Goal: Task Accomplishment & Management: Use online tool/utility

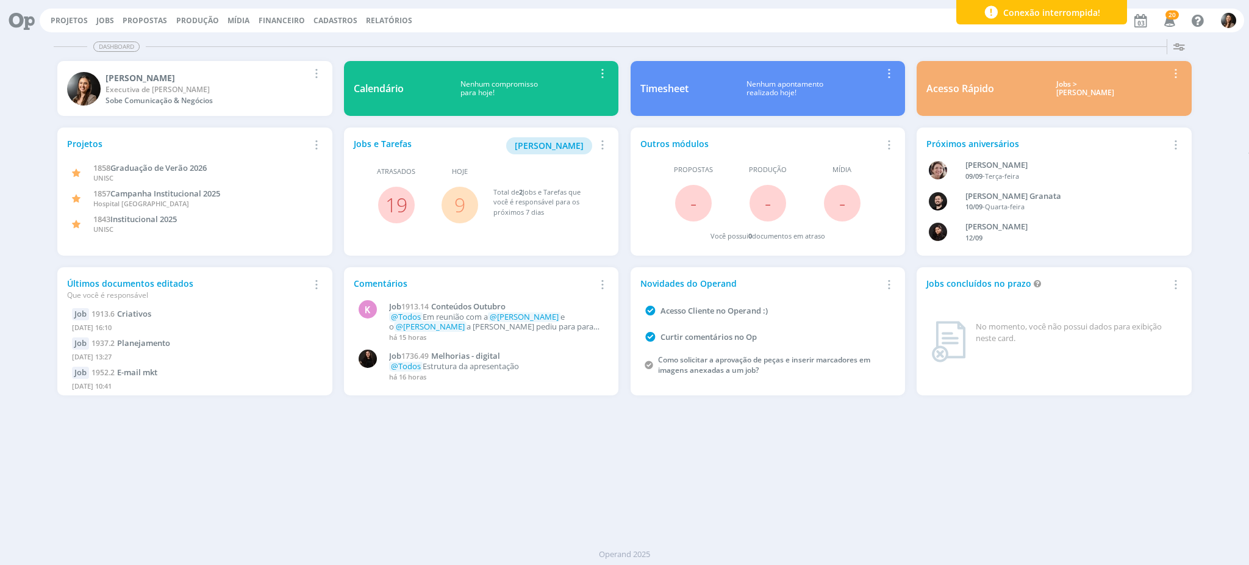
click at [83, 9] on div "Projetos Jobs Propostas Produção Mídia Financeiro Cadastros Relatórios 20 Notif…" at bounding box center [642, 21] width 1204 height 24
click at [66, 27] on div "Projetos Jobs Propostas Produção Mídia Financeiro Cadastros Relatórios 20 Notif…" at bounding box center [642, 21] width 1204 height 24
click at [71, 24] on div "Projetos Jobs Propostas Produção Mídia Financeiro Cadastros Relatórios 20 Notif…" at bounding box center [642, 21] width 1204 height 24
click at [71, 23] on link "Projetos" at bounding box center [69, 20] width 37 height 10
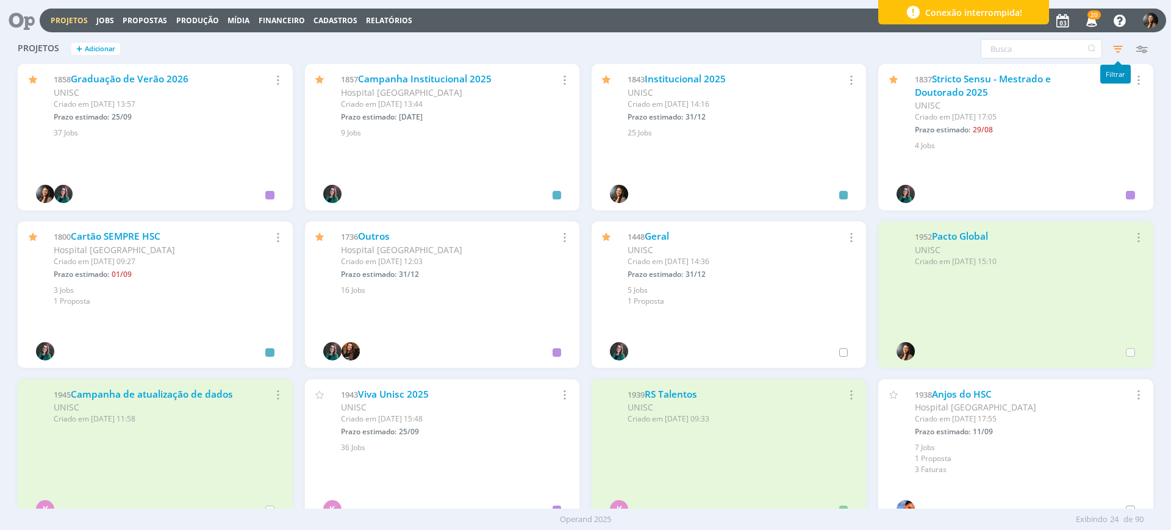
click at [1121, 45] on icon "button" at bounding box center [1118, 49] width 22 height 22
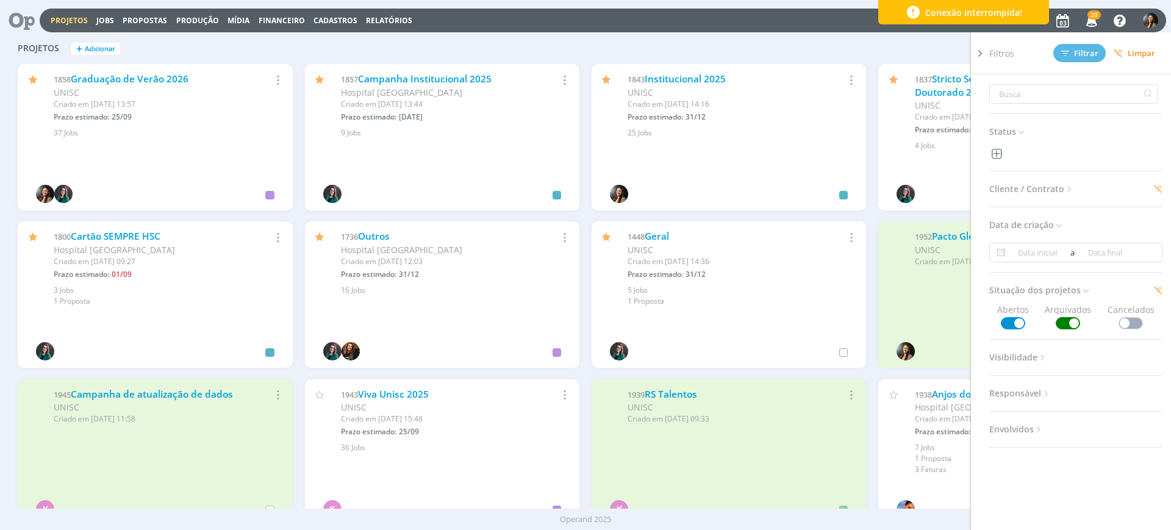
drag, startPoint x: 1061, startPoint y: 311, endPoint x: 1063, endPoint y: 319, distance: 8.3
click at [1061, 310] on span "Arquivados" at bounding box center [1067, 316] width 46 height 26
click at [1068, 321] on span at bounding box center [1067, 323] width 24 height 12
click at [1080, 51] on span "Filtrar" at bounding box center [1079, 53] width 37 height 8
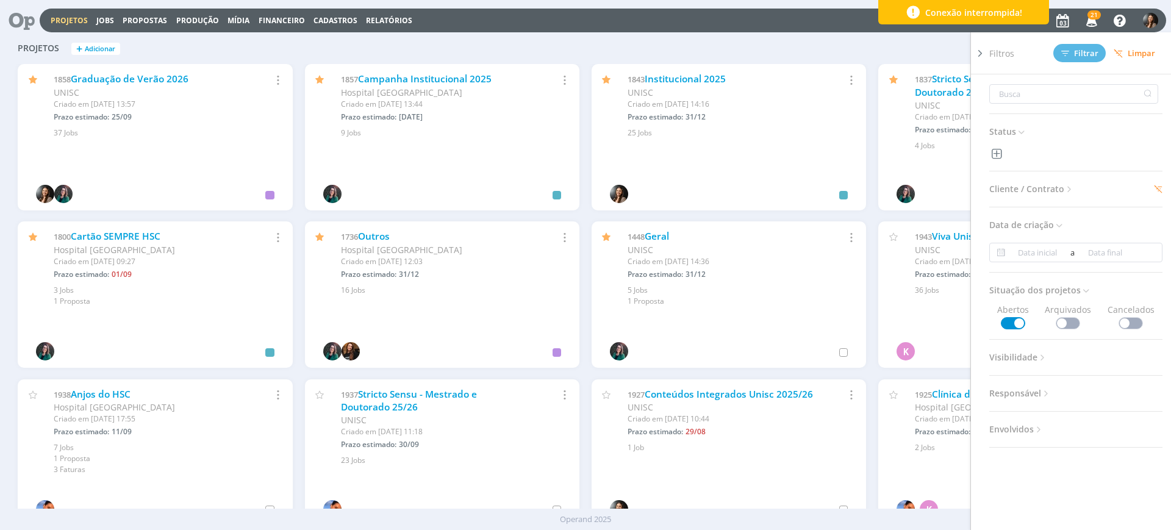
click at [1064, 322] on span at bounding box center [1067, 323] width 24 height 12
click at [1082, 53] on span "Filtrar" at bounding box center [1079, 53] width 37 height 8
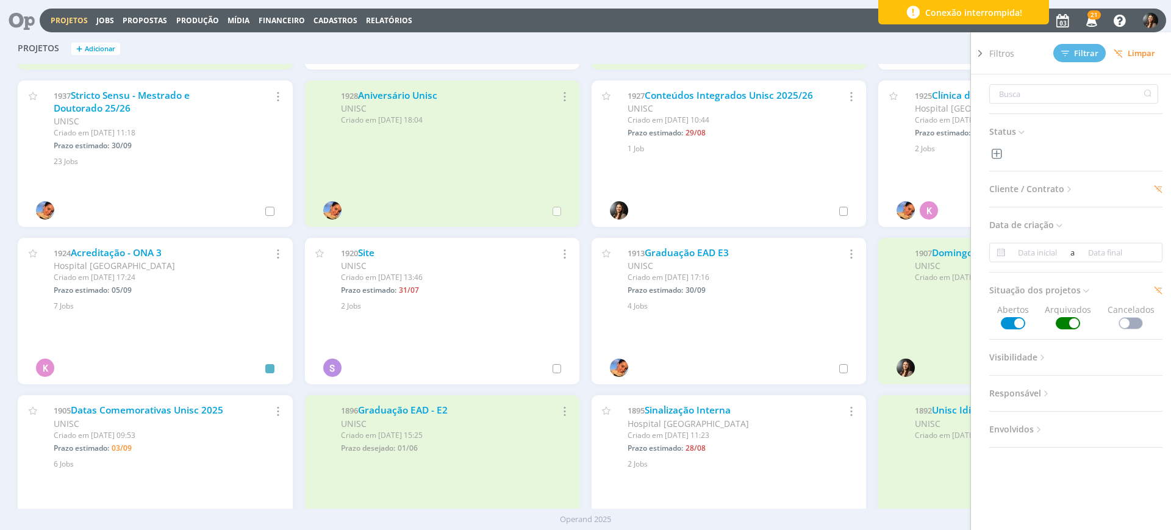
scroll to position [457, 0]
click at [757, 32] on div "Projetos Jobs Propostas Produção Mídia Financeiro Cadastros Relatórios 21 Notif…" at bounding box center [585, 19] width 1161 height 29
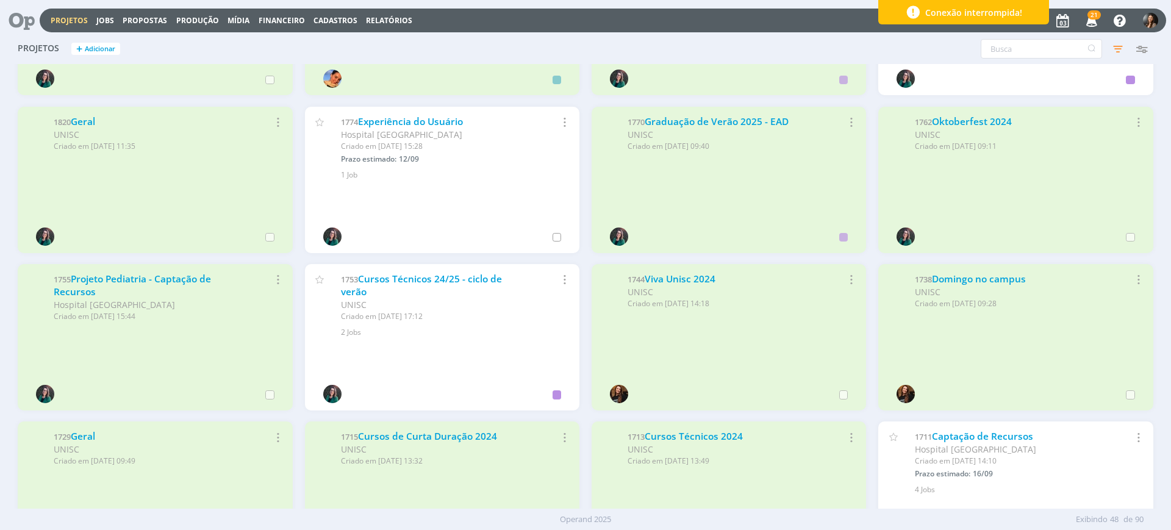
scroll to position [1067, 0]
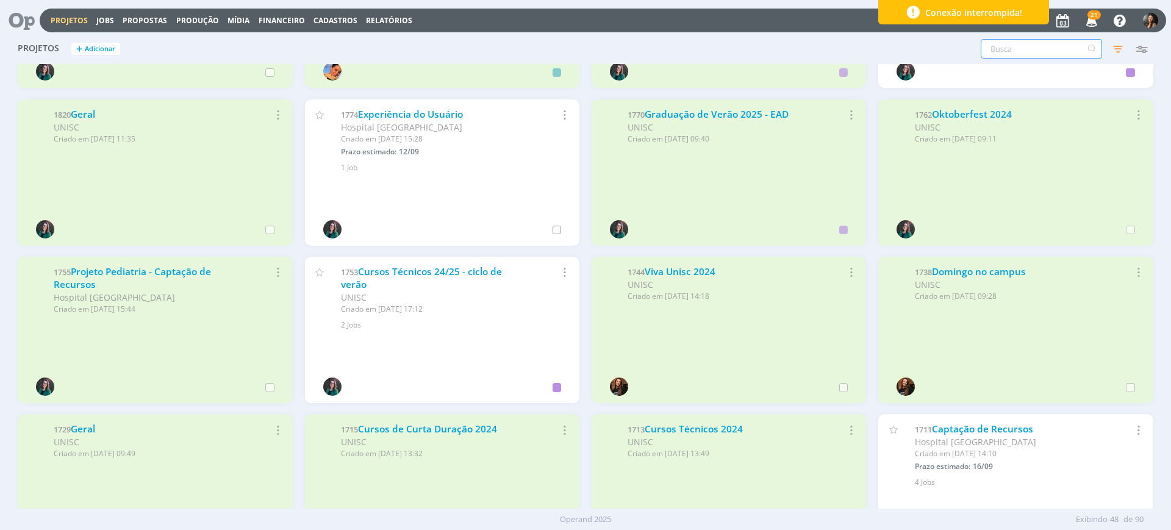
click at [1003, 46] on input "text" at bounding box center [1040, 49] width 121 height 20
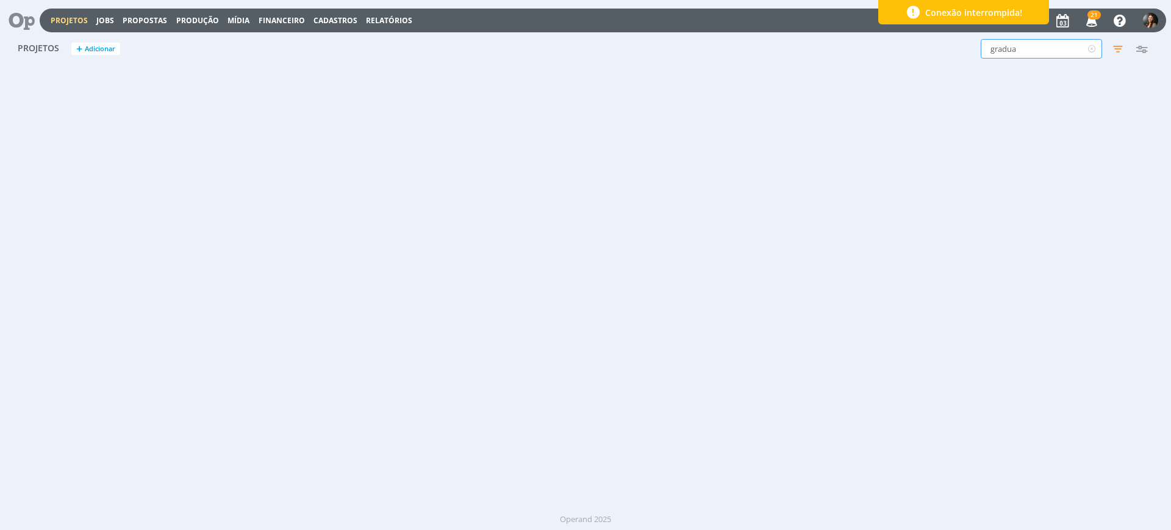
scroll to position [0, 0]
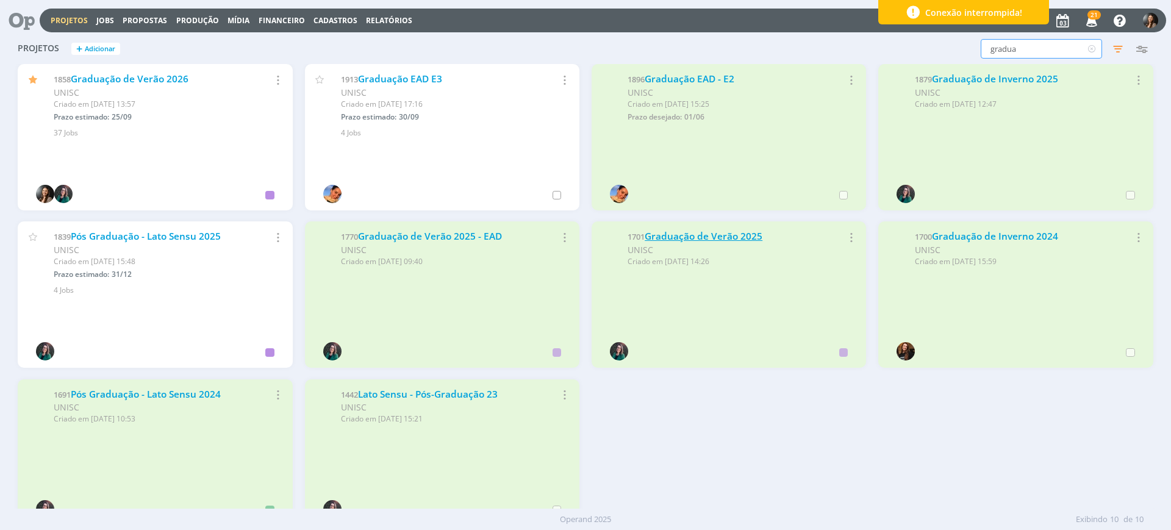
type input "gradua"
click at [722, 240] on link "Graduação de Verão 2025" at bounding box center [703, 236] width 118 height 13
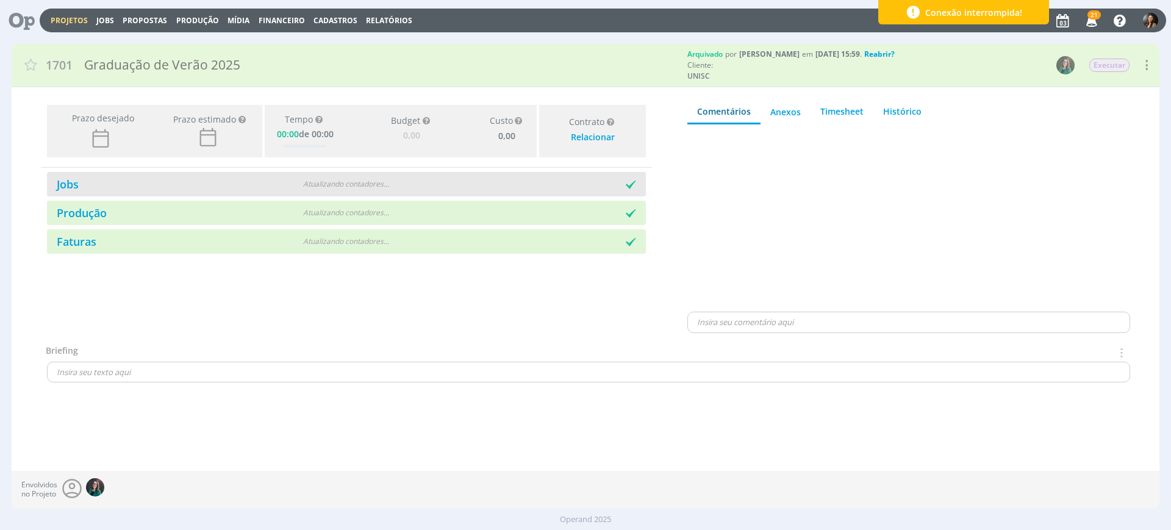
type input "0,00"
click at [378, 189] on div "Jobs Atualizando contadores . . ." at bounding box center [346, 184] width 599 height 24
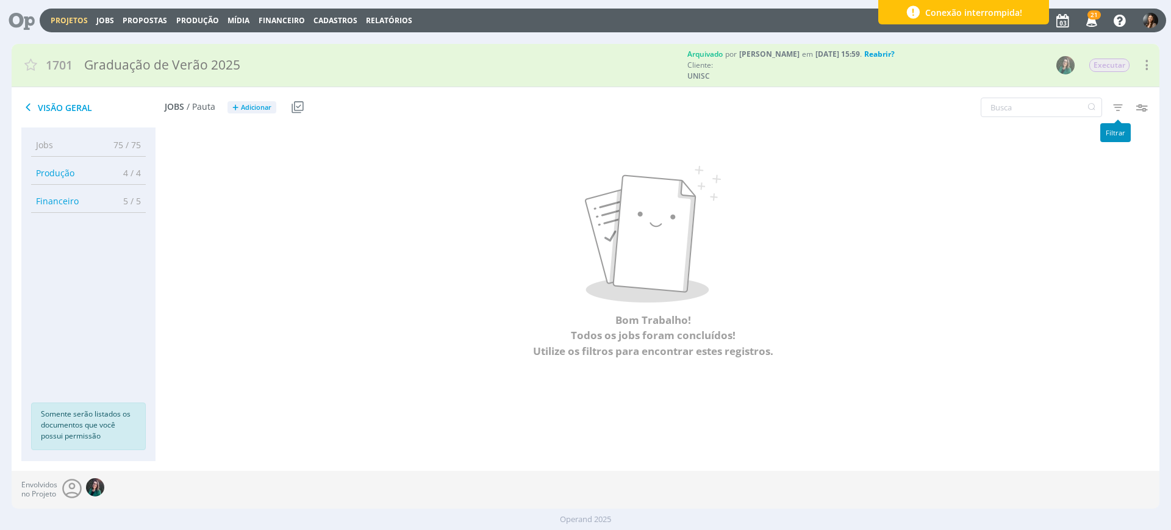
click at [1112, 101] on icon "button" at bounding box center [1118, 107] width 22 height 22
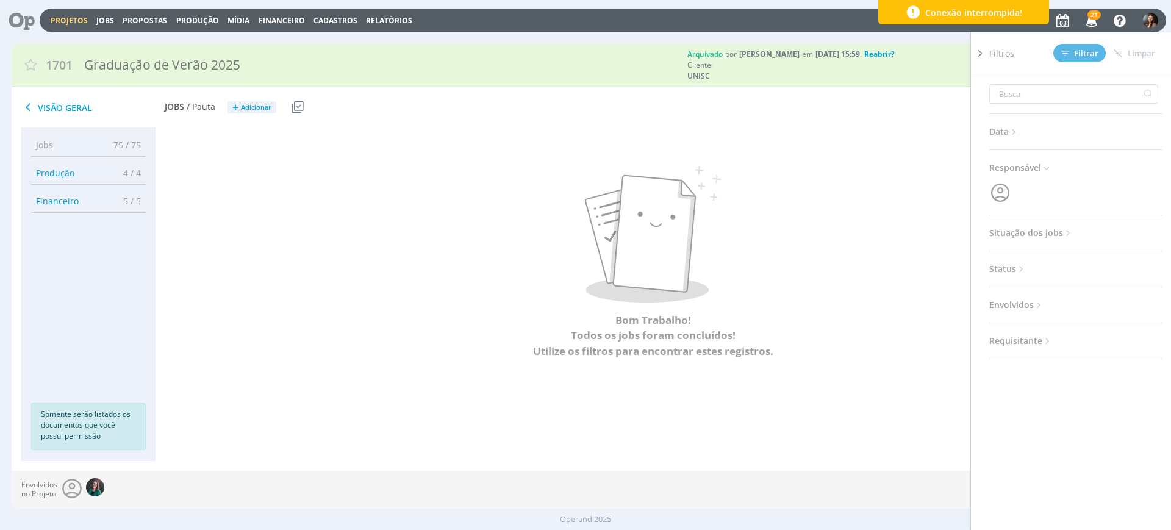
click at [1022, 235] on span "Situação dos jobs" at bounding box center [1031, 233] width 84 height 16
click at [1068, 260] on span at bounding box center [1068, 266] width 24 height 12
click at [1077, 43] on div "Filtros Filtrar Limpar" at bounding box center [1080, 52] width 183 height 41
click at [1079, 48] on button "Filtrar" at bounding box center [1079, 53] width 52 height 18
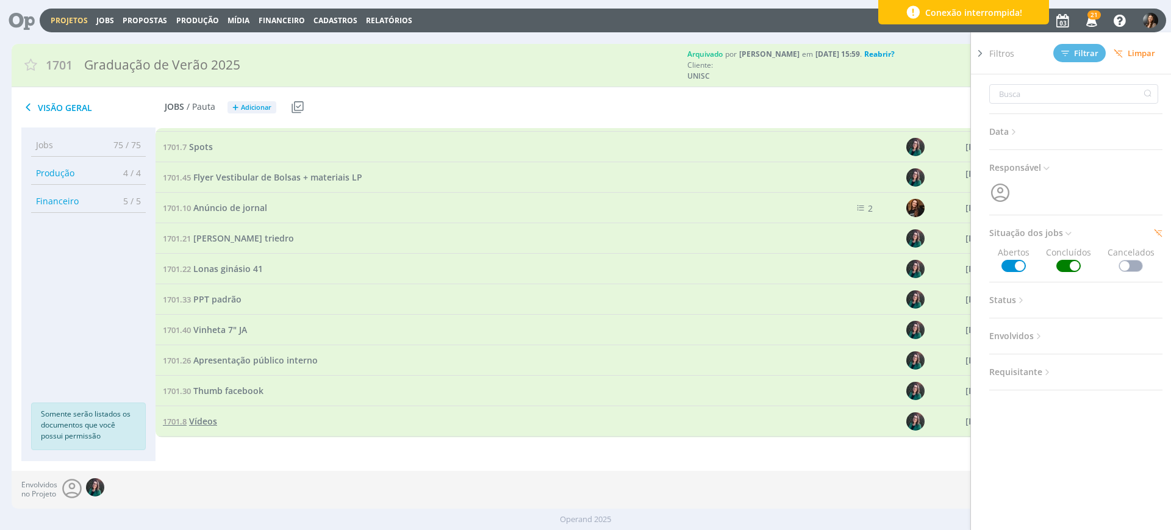
scroll to position [682, 0]
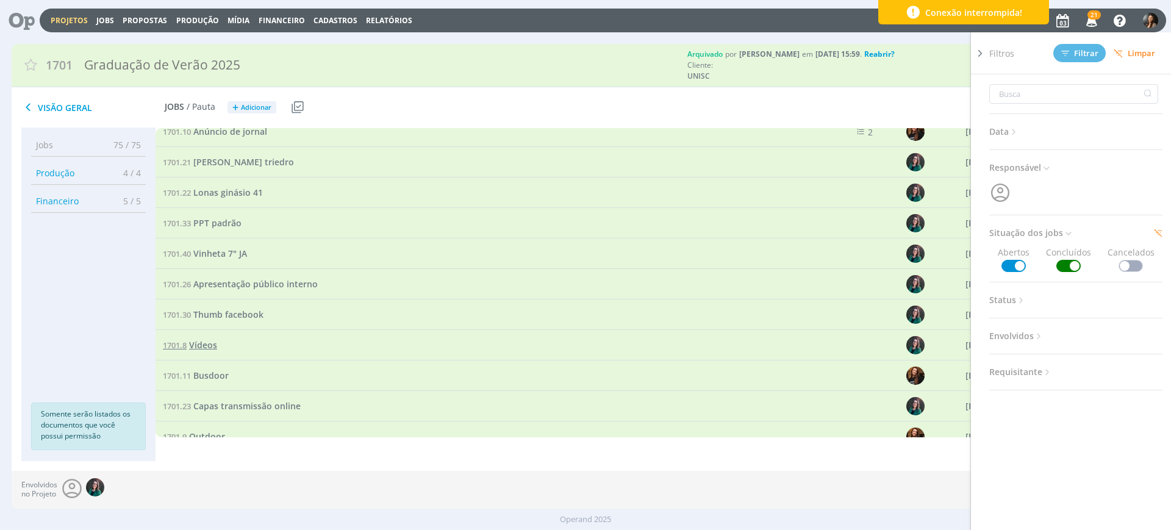
click at [204, 346] on span "Vídeos" at bounding box center [203, 345] width 28 height 12
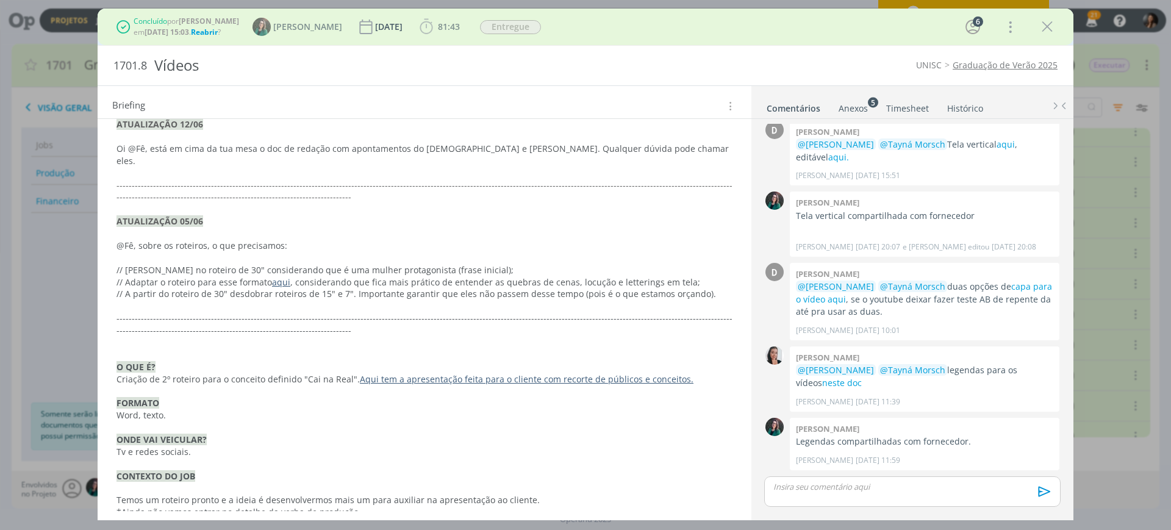
scroll to position [889, 0]
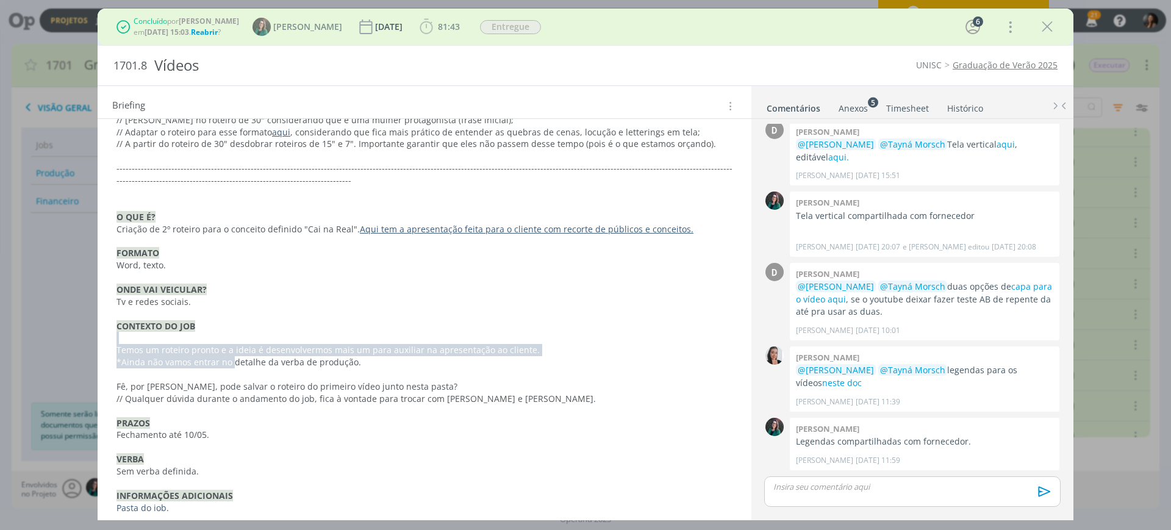
drag, startPoint x: 234, startPoint y: 346, endPoint x: 412, endPoint y: 330, distance: 178.7
click at [412, 330] on div "﻿ ATUALIZAÇÃO 04/09 Oii @Di, temos 3 frames para fazer a "capa" do vídeo quando…" at bounding box center [424, 17] width 634 height 1002
drag, startPoint x: 421, startPoint y: 408, endPoint x: 145, endPoint y: 528, distance: 300.6
click at [413, 418] on p "PRAZOS" at bounding box center [424, 424] width 615 height 12
click at [145, 502] on link "Pasta do job." at bounding box center [143, 508] width 52 height 12
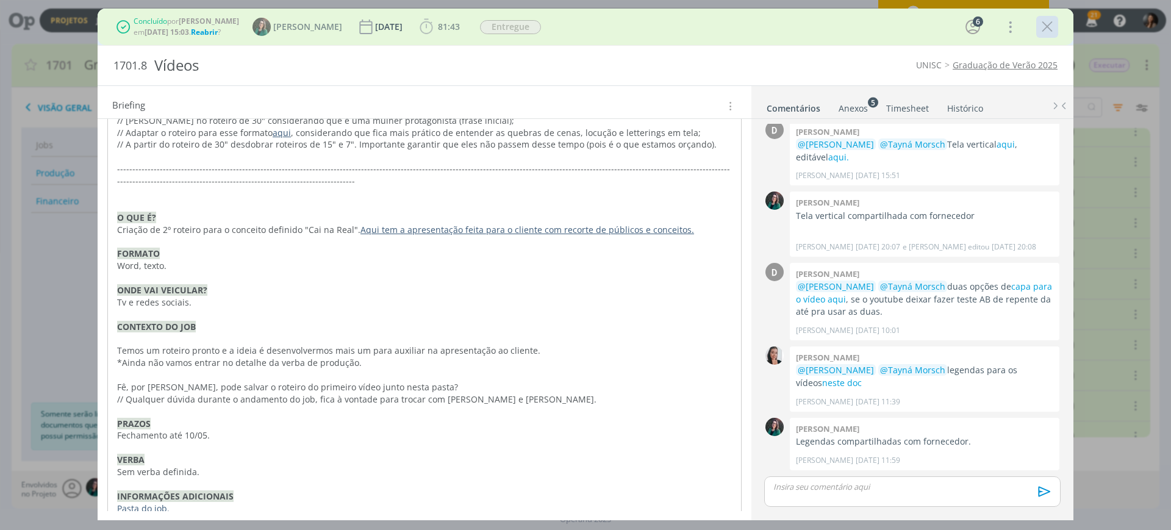
click at [1039, 33] on icon "dialog" at bounding box center [1047, 27] width 18 height 18
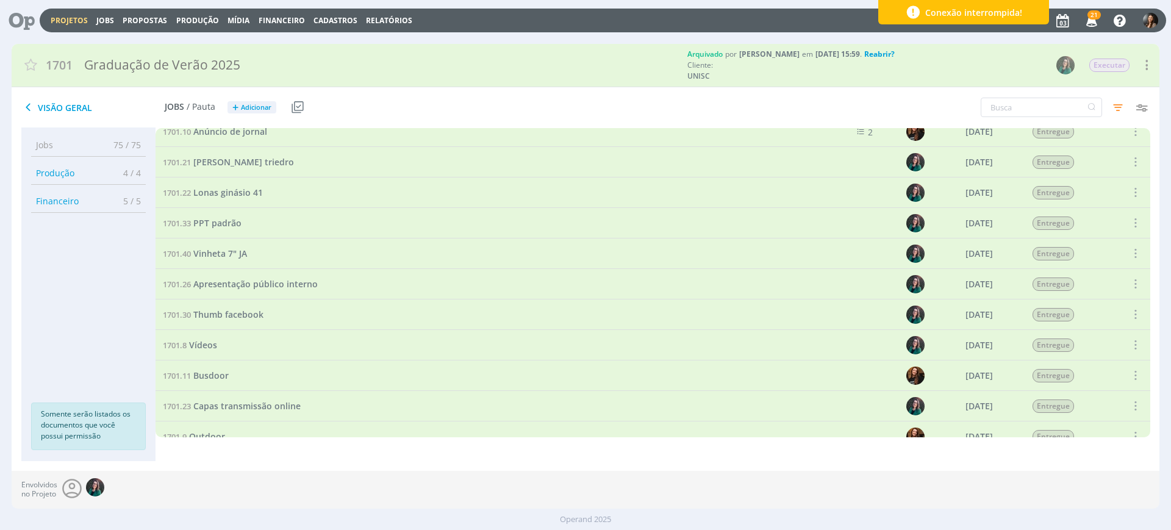
click at [59, 22] on link "Projetos" at bounding box center [69, 20] width 37 height 10
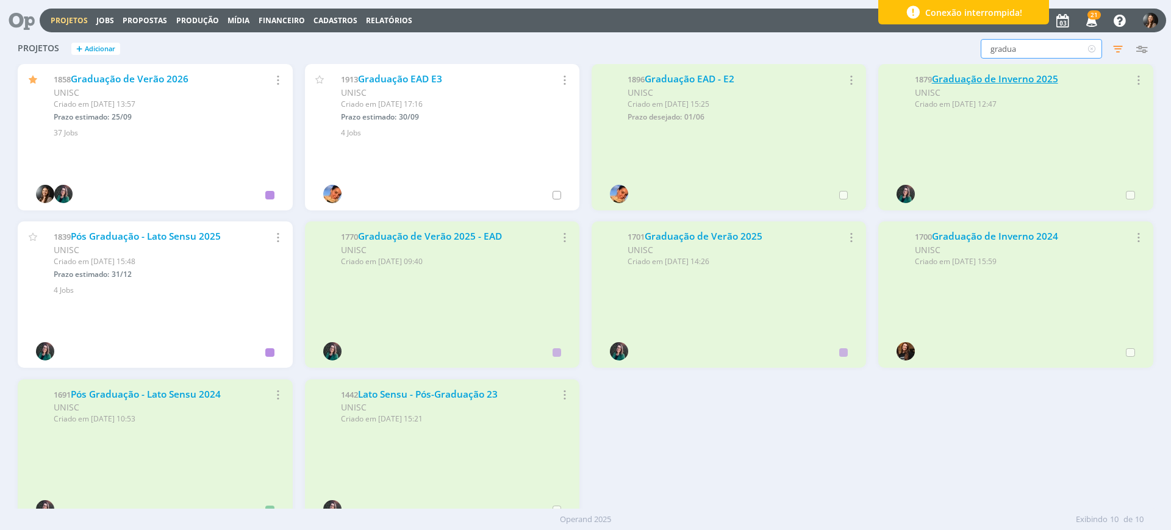
drag, startPoint x: 1077, startPoint y: 44, endPoint x: 957, endPoint y: 80, distance: 125.4
click at [957, 80] on div "Projetos + Adicionar gradua Filtros Filtrar Limpar gradua Status Cliente / Cont…" at bounding box center [585, 271] width 1147 height 474
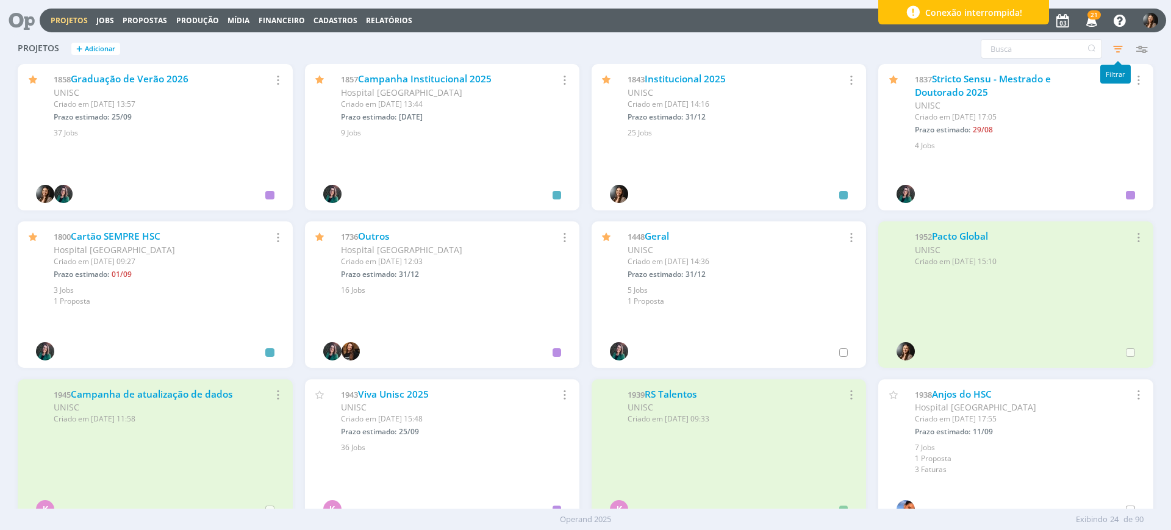
click at [1118, 53] on icon "button" at bounding box center [1118, 49] width 22 height 22
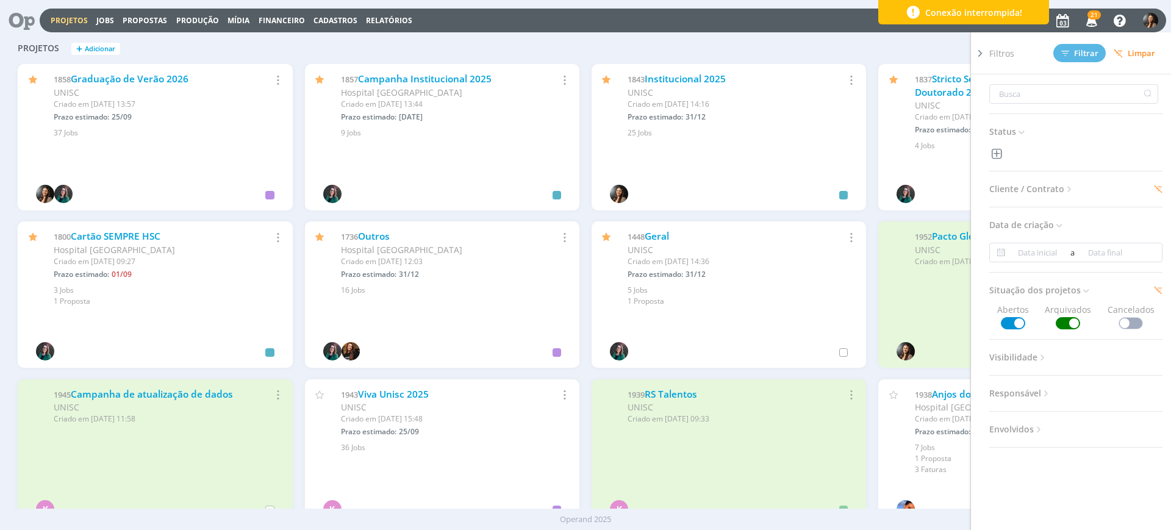
click at [1058, 324] on span at bounding box center [1067, 323] width 24 height 12
click at [1083, 52] on span "Filtrar" at bounding box center [1079, 53] width 37 height 8
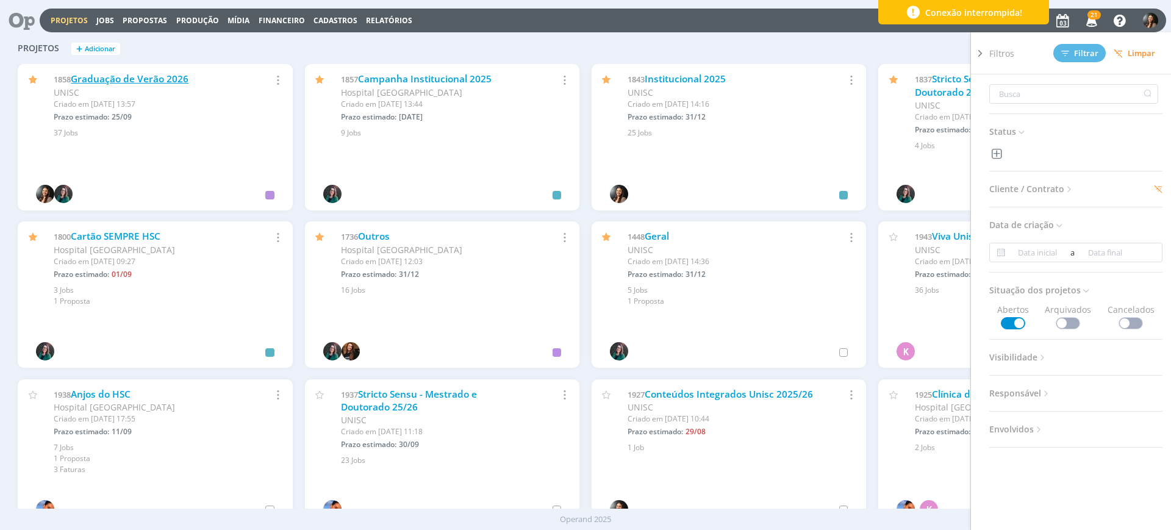
click at [171, 73] on link "Graduação de Verão 2026" at bounding box center [130, 79] width 118 height 13
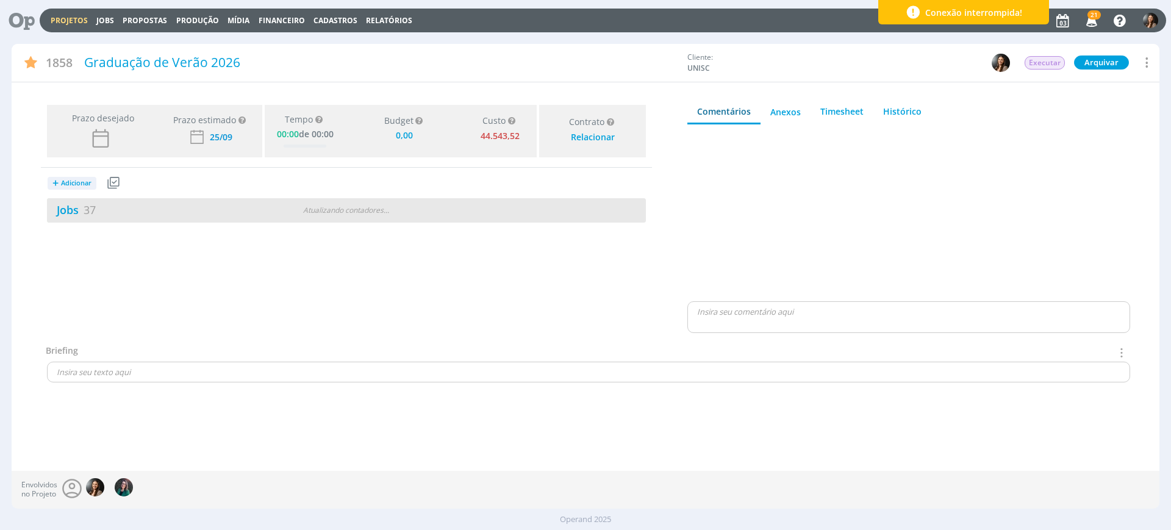
type input "0,00"
click at [365, 215] on div "Atualizando contadores . . ." at bounding box center [345, 210] width 193 height 11
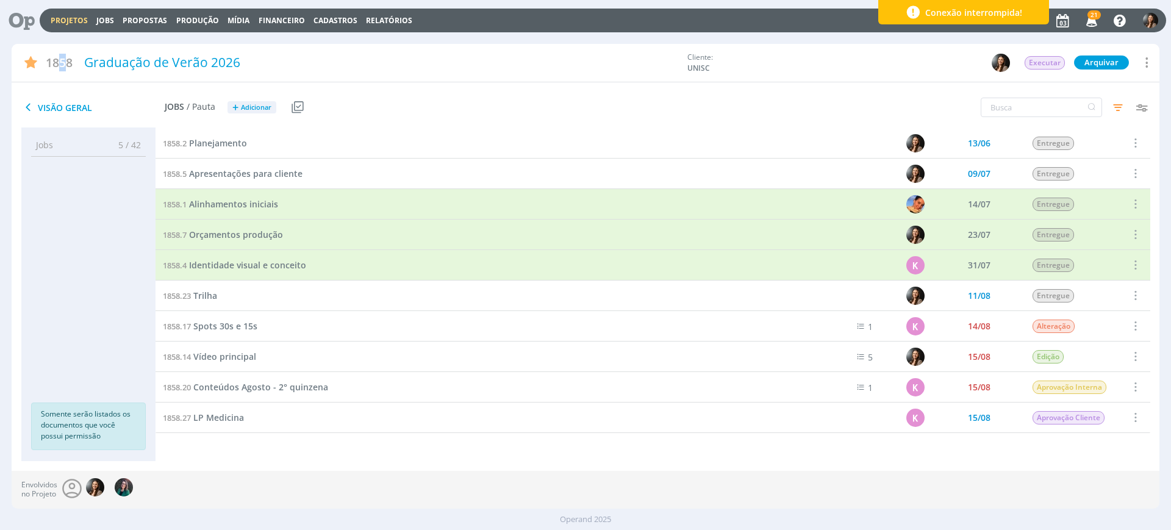
click at [64, 57] on span "1858" at bounding box center [59, 63] width 27 height 18
drag, startPoint x: 45, startPoint y: 58, endPoint x: 244, endPoint y: 61, distance: 198.8
click at [244, 61] on div "1858 Graduação de Verão 2026" at bounding box center [346, 63] width 669 height 28
copy span "1858"
drag, startPoint x: 288, startPoint y: 65, endPoint x: 53, endPoint y: 86, distance: 236.2
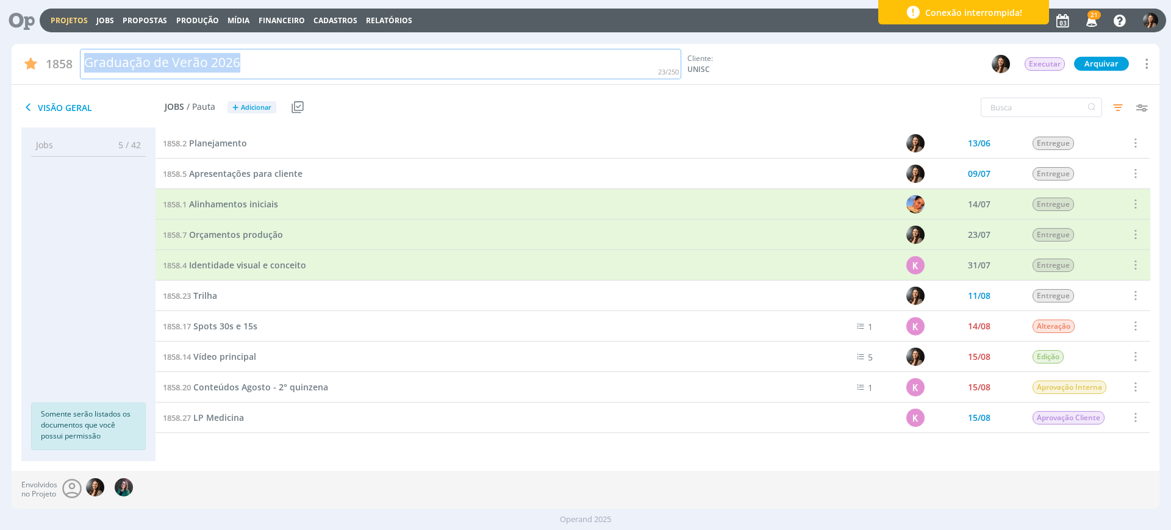
click at [53, 86] on div "1858 Graduação de Verão 2026 Cliente: UNISC Executar Arquivar Arquivar Cancelar…" at bounding box center [585, 66] width 1147 height 44
copy div "Graduação de Verão 2026"
click at [296, 267] on span "Identidade visual e conceito" at bounding box center [247, 265] width 117 height 12
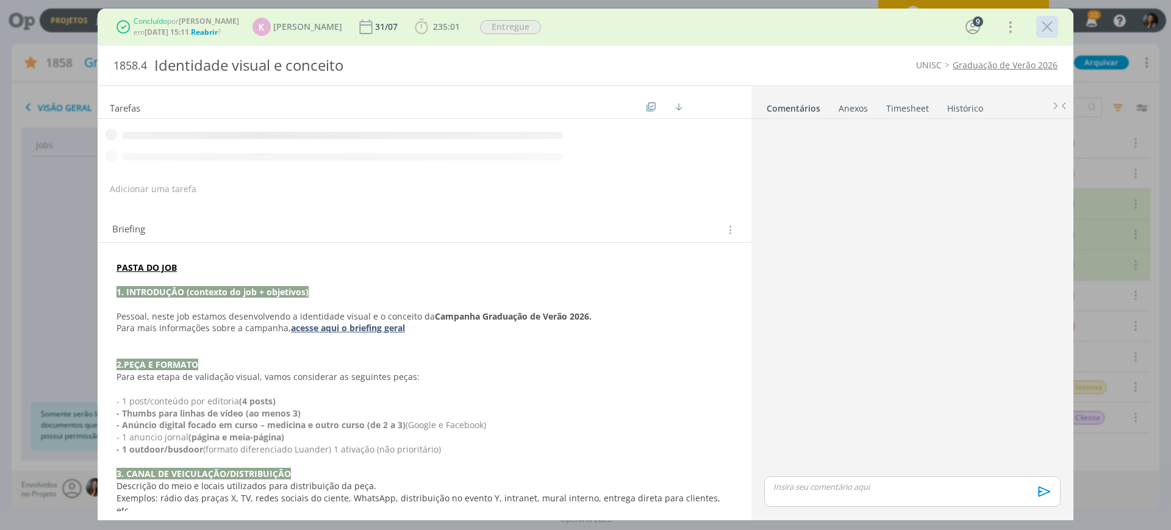
click at [1049, 27] on icon "dialog" at bounding box center [1047, 27] width 18 height 18
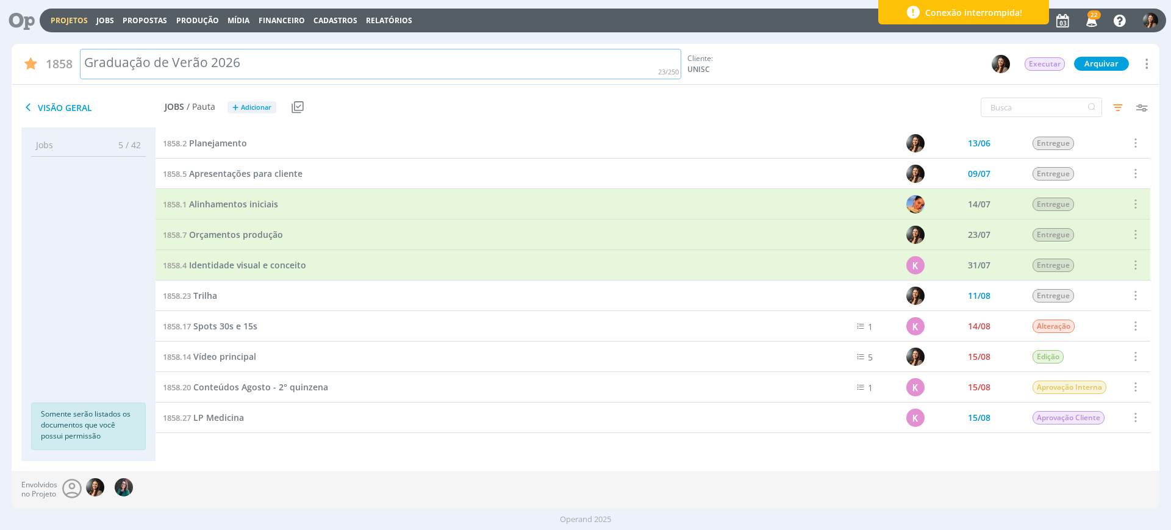
click at [544, 78] on div "1858 Graduação de Verão 2026 Cliente: UNISC Executar Arquivar Arquivar Cancelar…" at bounding box center [585, 64] width 1147 height 41
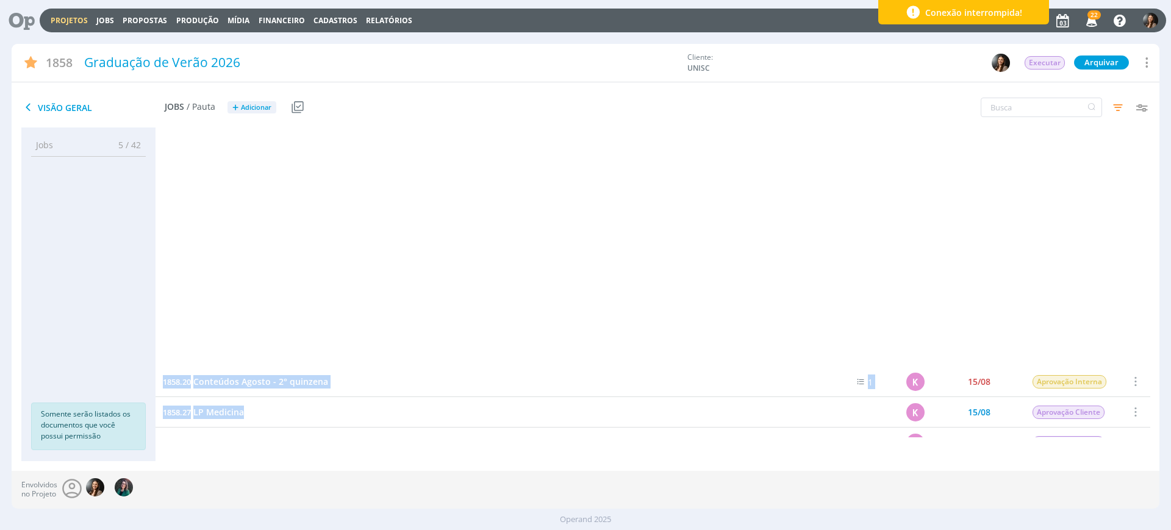
scroll to position [539, 0]
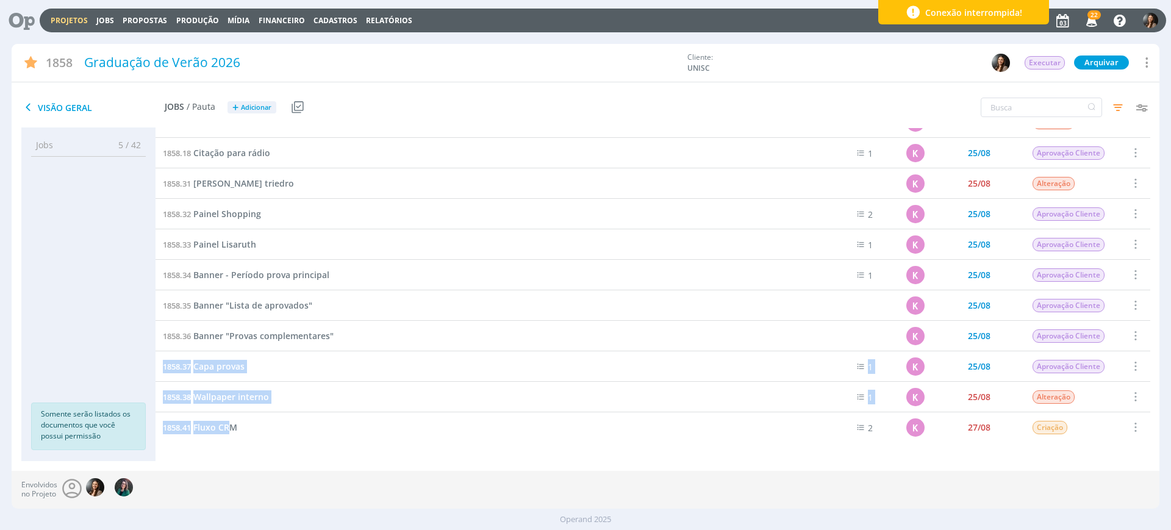
drag, startPoint x: 159, startPoint y: 140, endPoint x: 377, endPoint y: 326, distance: 285.9
click at [298, 436] on div "1858.1 Alinhamentos iniciais 14/07 Entregue Selecionar Reabrir 1858.7 Orçamento…" at bounding box center [652, 76] width 994 height 975
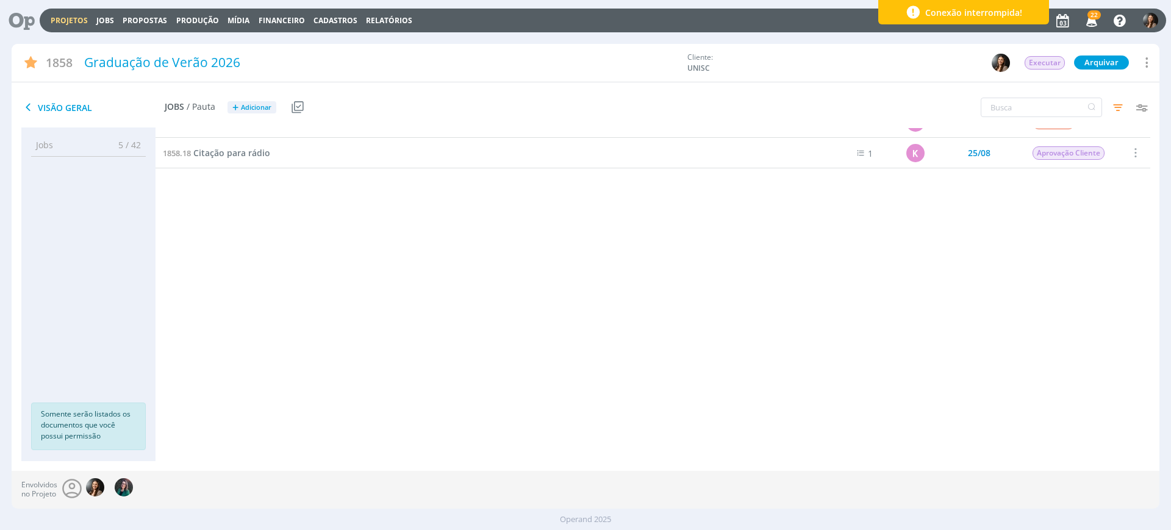
scroll to position [0, 0]
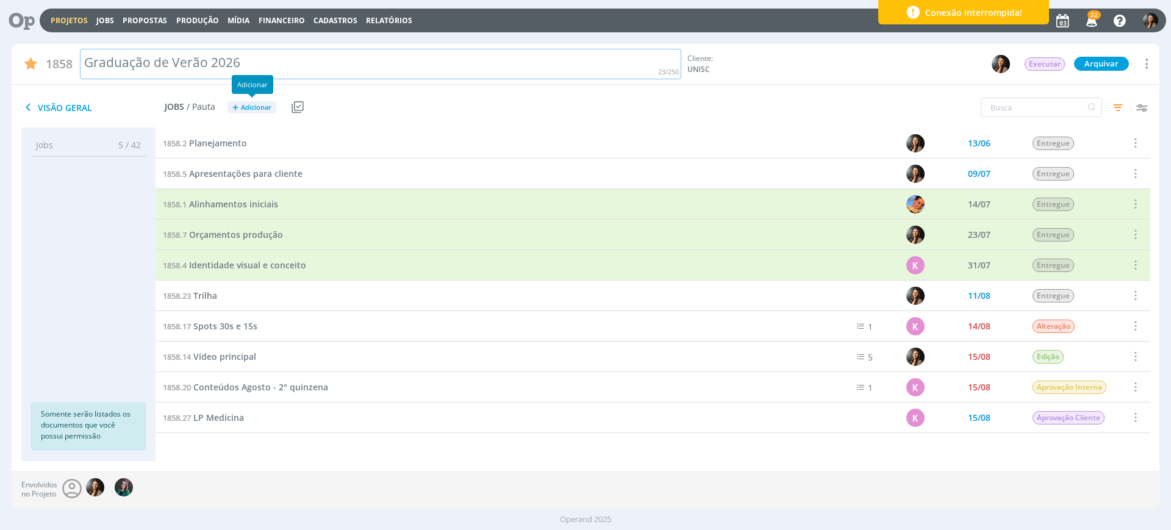
drag, startPoint x: 391, startPoint y: 78, endPoint x: 352, endPoint y: 95, distance: 43.1
click at [391, 79] on div "1858 Graduação de Verão 2026 Cliente: UNISC Executar Arquivar Arquivar Cancelar…" at bounding box center [585, 64] width 1147 height 41
drag, startPoint x: 310, startPoint y: 138, endPoint x: 226, endPoint y: 154, distance: 85.6
click at [310, 138] on div "1858.2 Planejamento" at bounding box center [478, 143] width 647 height 30
drag, startPoint x: 160, startPoint y: 132, endPoint x: 271, endPoint y: 104, distance: 114.6
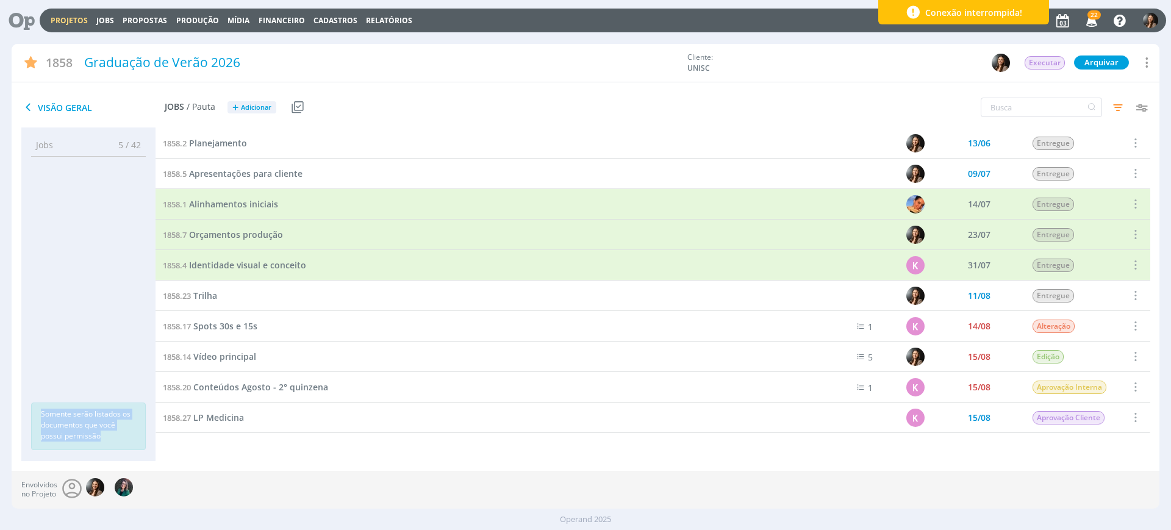
click at [301, 104] on icon at bounding box center [298, 107] width 12 height 12
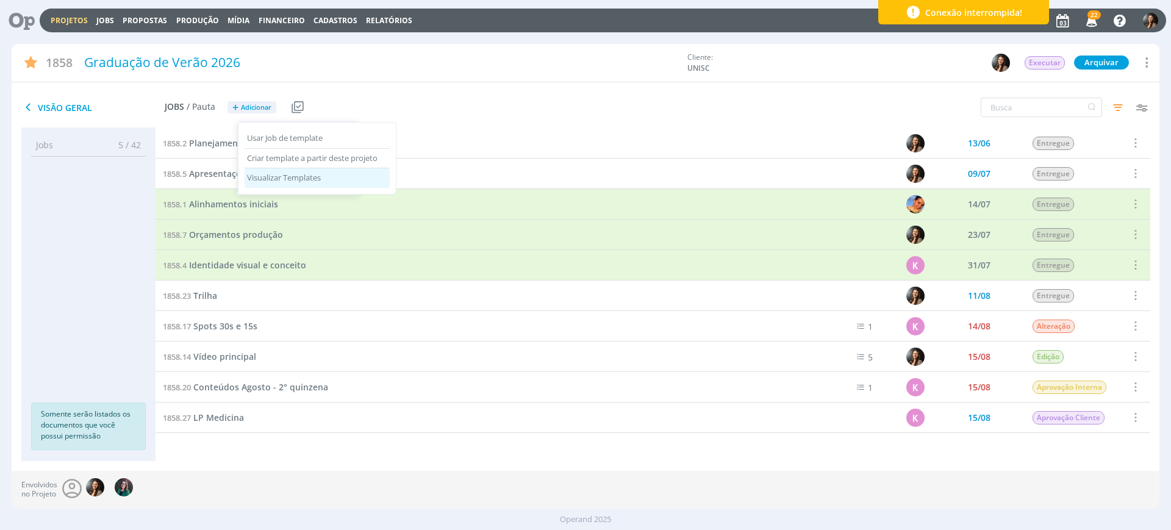
click at [273, 177] on div "Visualizar Templates" at bounding box center [316, 178] width 145 height 20
drag, startPoint x: 550, startPoint y: 90, endPoint x: 205, endPoint y: 163, distance: 352.7
click at [549, 91] on div "Visão Geral Jobs / Pauta + Adicionar Filtros Filtrar Limpar Data Personalizado …" at bounding box center [585, 108] width 1147 height 40
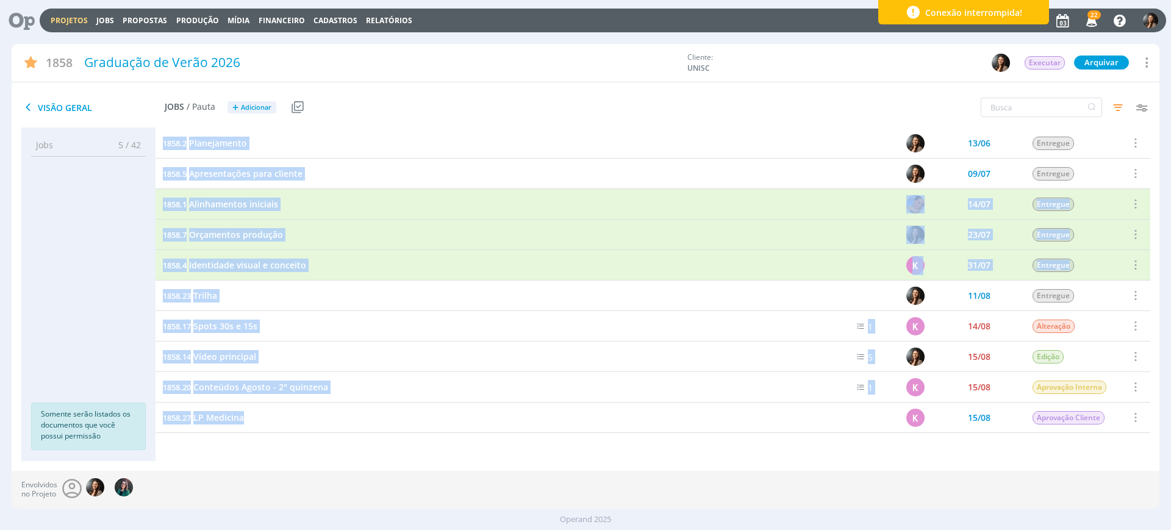
scroll to position [76, 0]
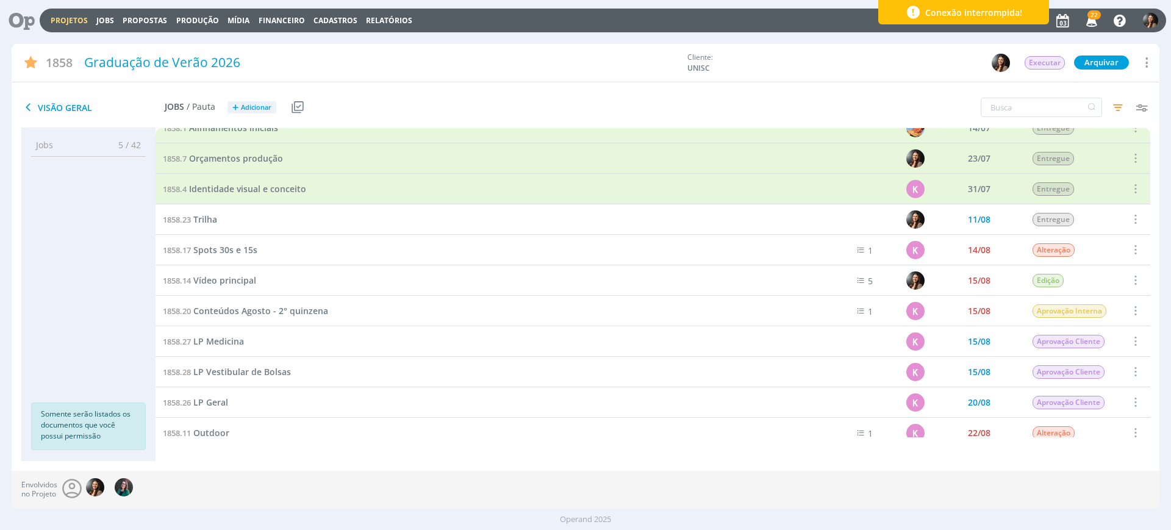
drag, startPoint x: 161, startPoint y: 132, endPoint x: 259, endPoint y: 428, distance: 311.9
click at [259, 428] on div "1858.2 Planejamento 13/06 Entregue Selecionar Concluir Cancelar Iniciar timeshe…" at bounding box center [652, 539] width 994 height 975
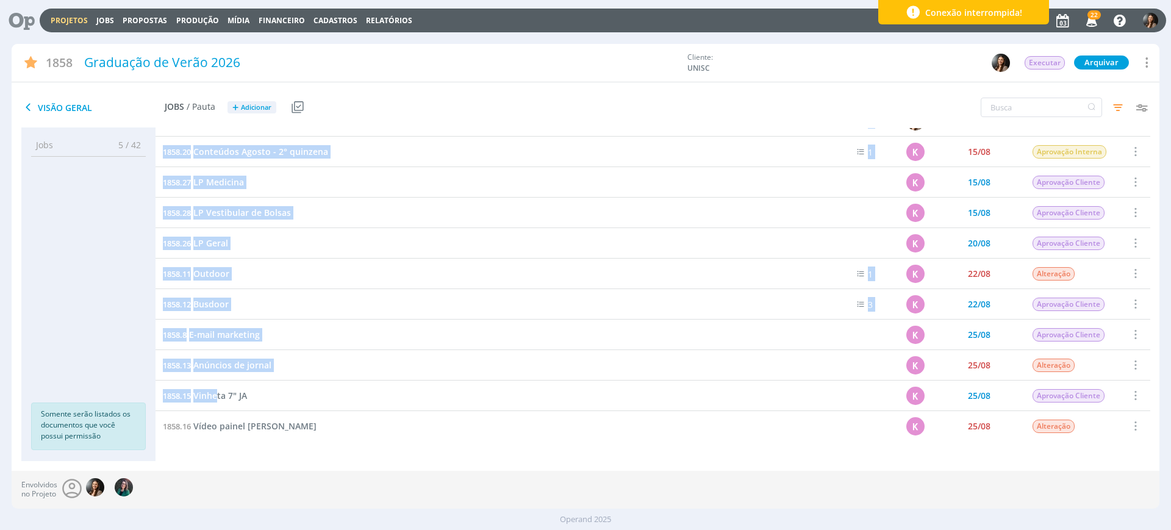
scroll to position [333, 0]
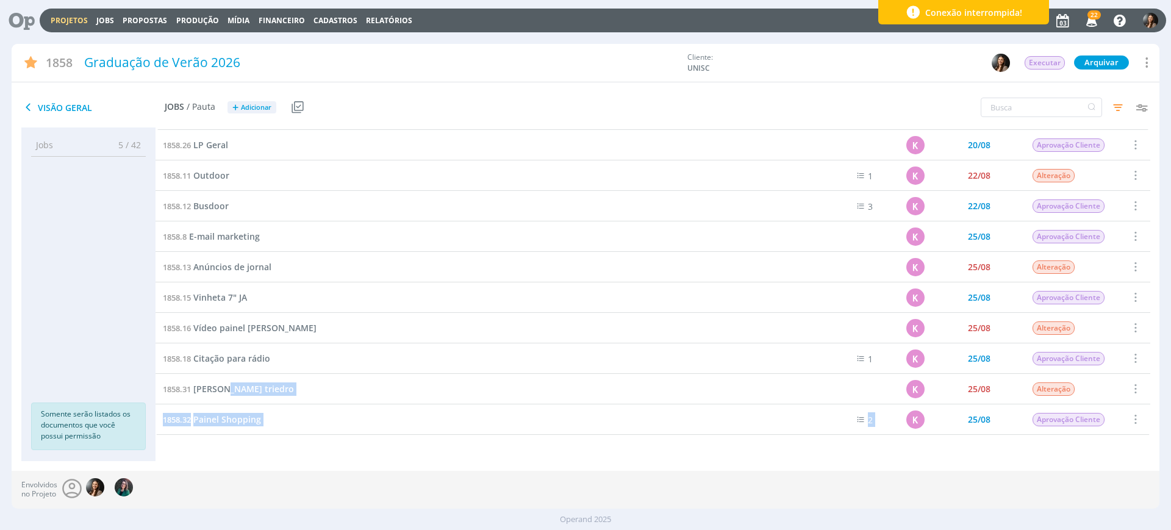
drag, startPoint x: 162, startPoint y: 134, endPoint x: 381, endPoint y: 173, distance: 222.4
click at [218, 427] on div "1858.5 Apresentações para cliente 09/07 Entregue Selecionar Concluir Cancelar I…" at bounding box center [652, 282] width 994 height 975
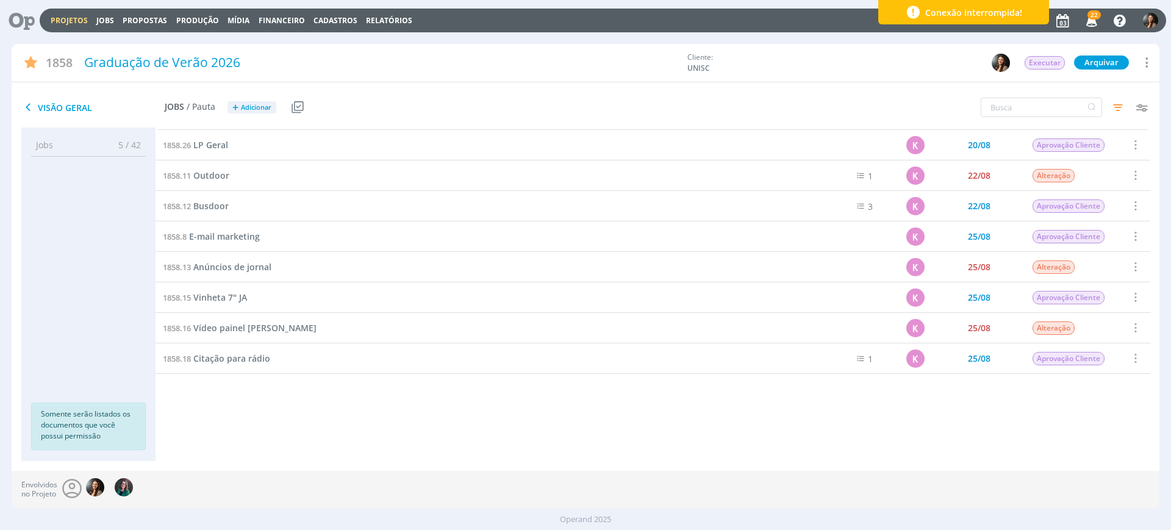
scroll to position [0, 0]
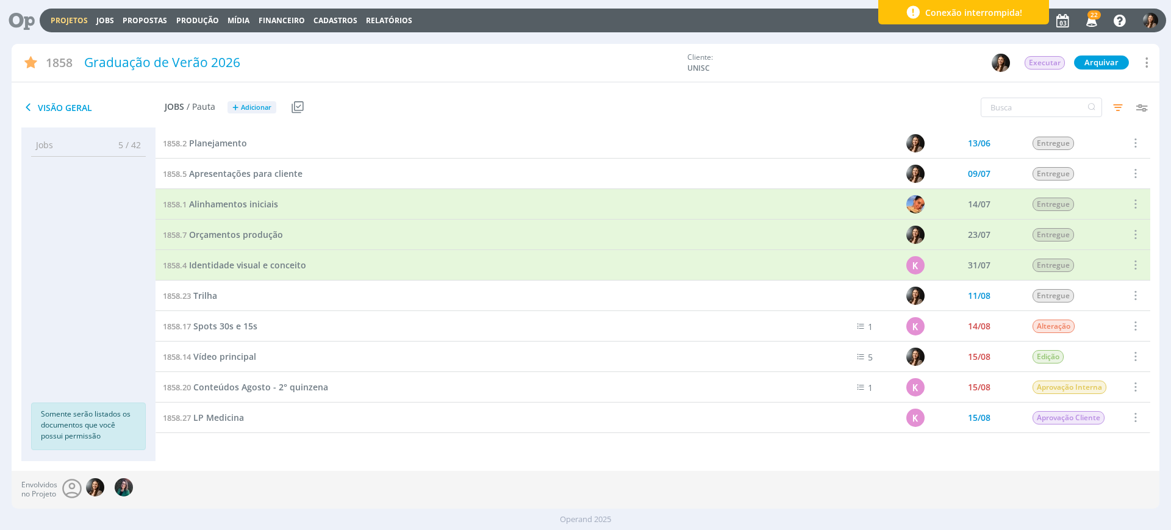
click at [549, 126] on div "Visão Geral Jobs / Pauta + Adicionar Filtros Filtrar Limpar Data Personalizado …" at bounding box center [585, 108] width 1147 height 40
click at [544, 93] on div "Visão Geral Jobs / Pauta + Adicionar" at bounding box center [394, 108] width 765 height 30
click at [1149, 68] on icon at bounding box center [1145, 62] width 15 height 16
click at [980, 149] on div "Exportar simples" at bounding box center [1055, 150] width 194 height 21
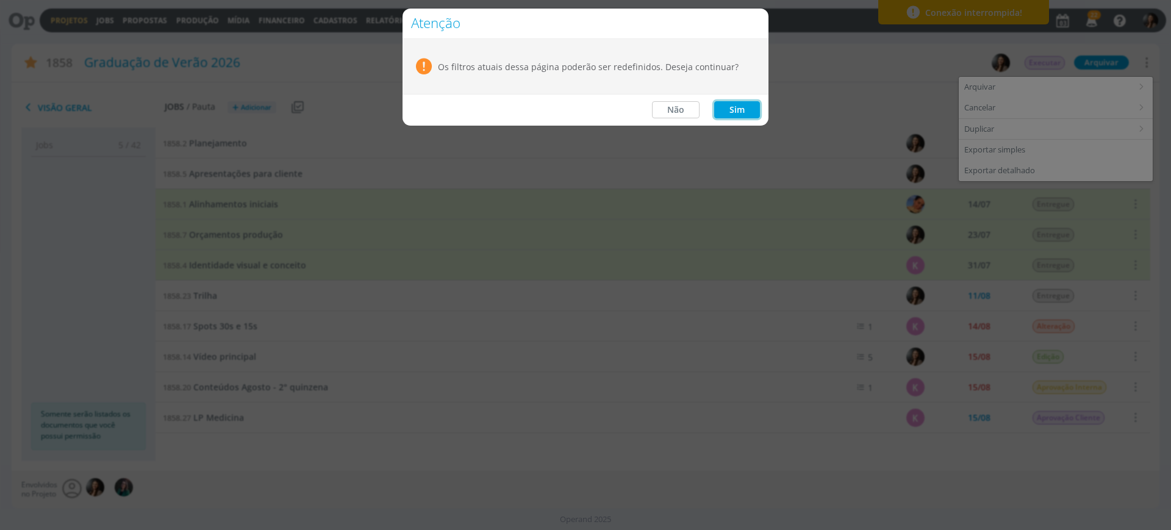
click at [733, 109] on button "Sim" at bounding box center [737, 109] width 46 height 17
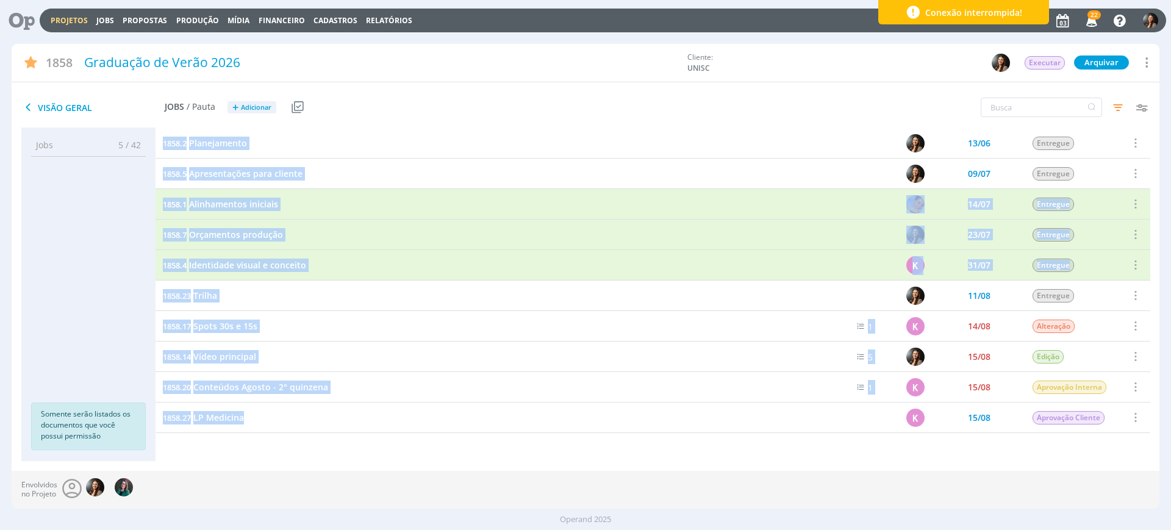
drag, startPoint x: 160, startPoint y: 141, endPoint x: 245, endPoint y: 408, distance: 280.3
click at [248, 424] on div "1858.2 Planejamento 13/06 Entregue Selecionar Concluir Cancelar Iniciar timeshe…" at bounding box center [652, 433] width 994 height 610
copy div "1858.2 Planejamento 13/06 Entregue Selecionar Concluir Cancelar Iniciar timeshe…"
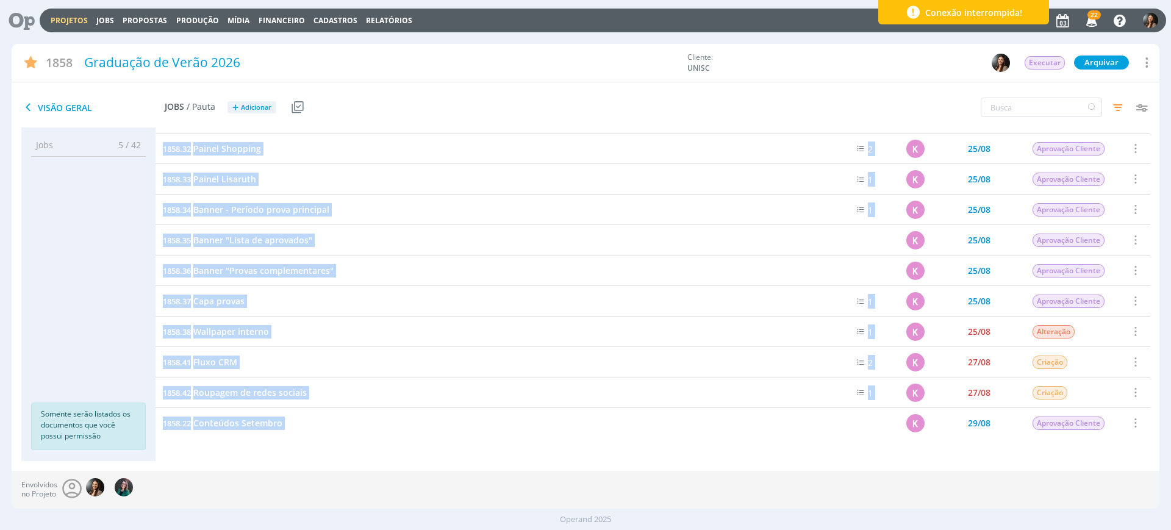
scroll to position [653, 0]
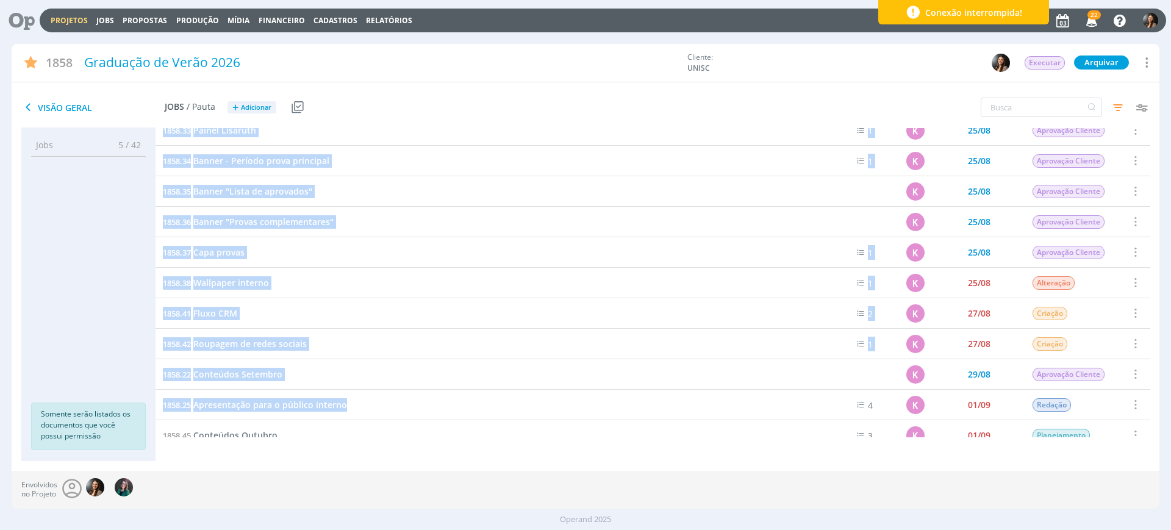
drag, startPoint x: 159, startPoint y: 210, endPoint x: 346, endPoint y: 404, distance: 268.6
copy div "1858.33 Painel Lisaruth 1 K 25/08 Aprovação Cliente Selecionar Concluir Cancela…"
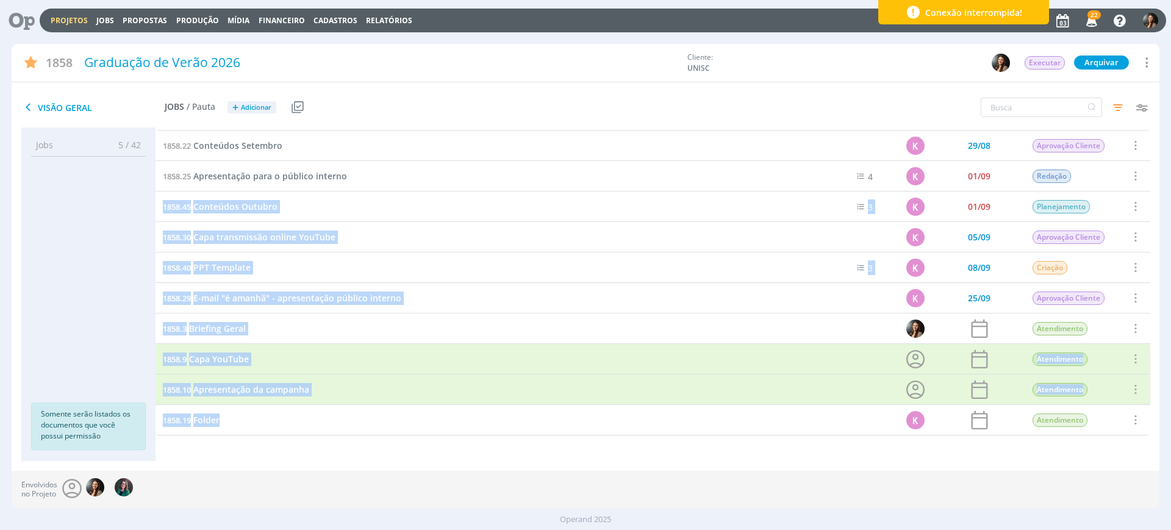
scroll to position [971, 0]
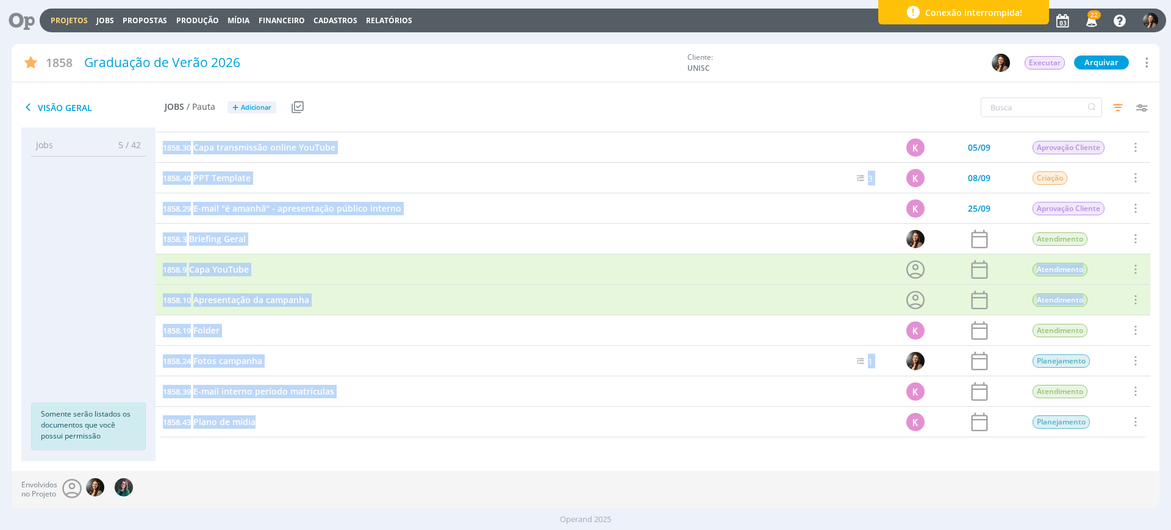
drag, startPoint x: 157, startPoint y: 204, endPoint x: 260, endPoint y: 419, distance: 238.6
copy div "1858.45 Conteúdos Outubro 3 K 01/09 Planejamento Selecionar Concluir Cancelar I…"
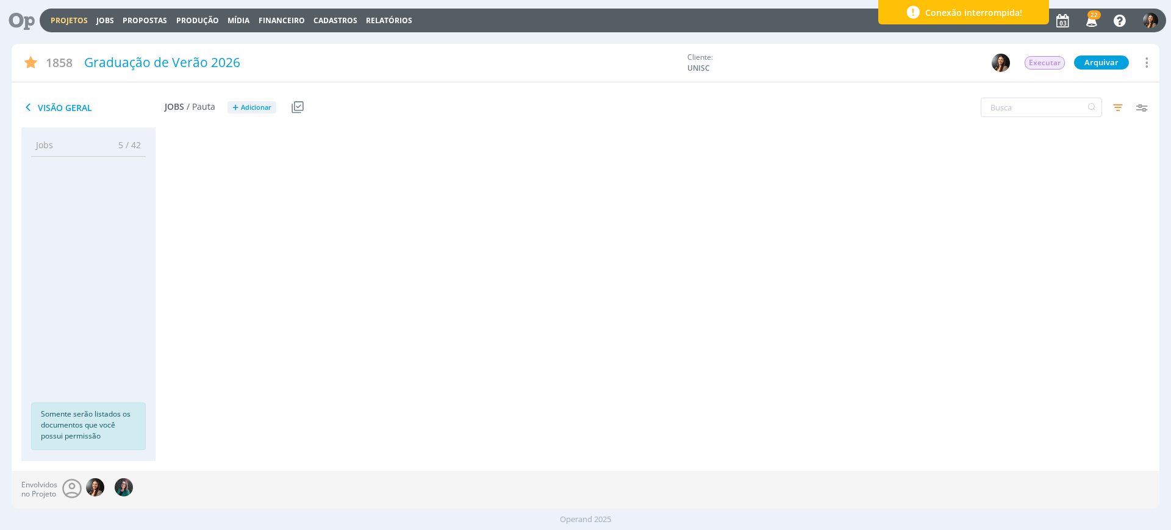
scroll to position [0, 0]
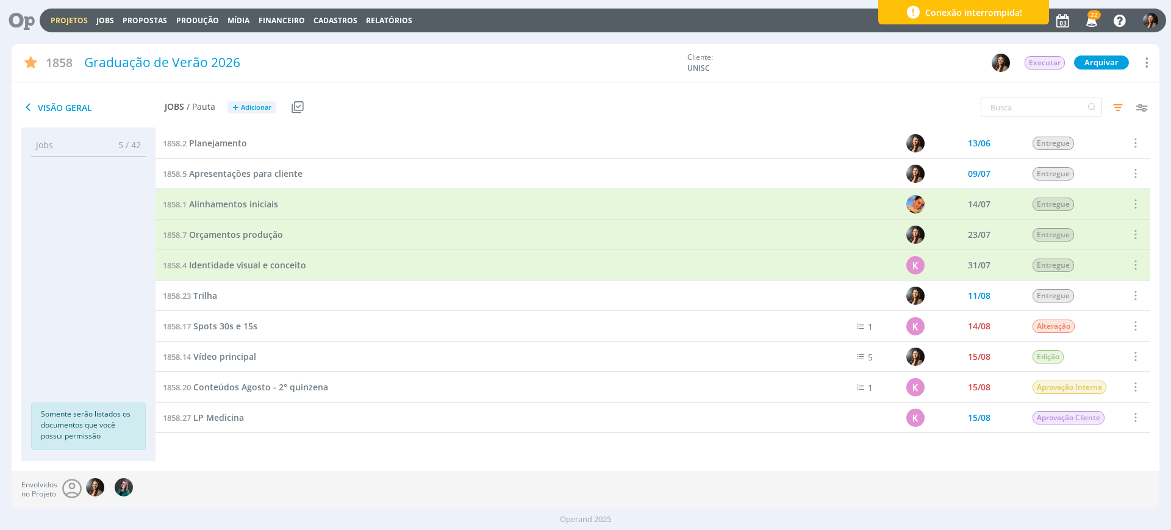
click at [437, 124] on div "Visão Geral Jobs / Pauta + Adicionar Filtros Filtrar Limpar Data Personalizado …" at bounding box center [585, 108] width 1147 height 40
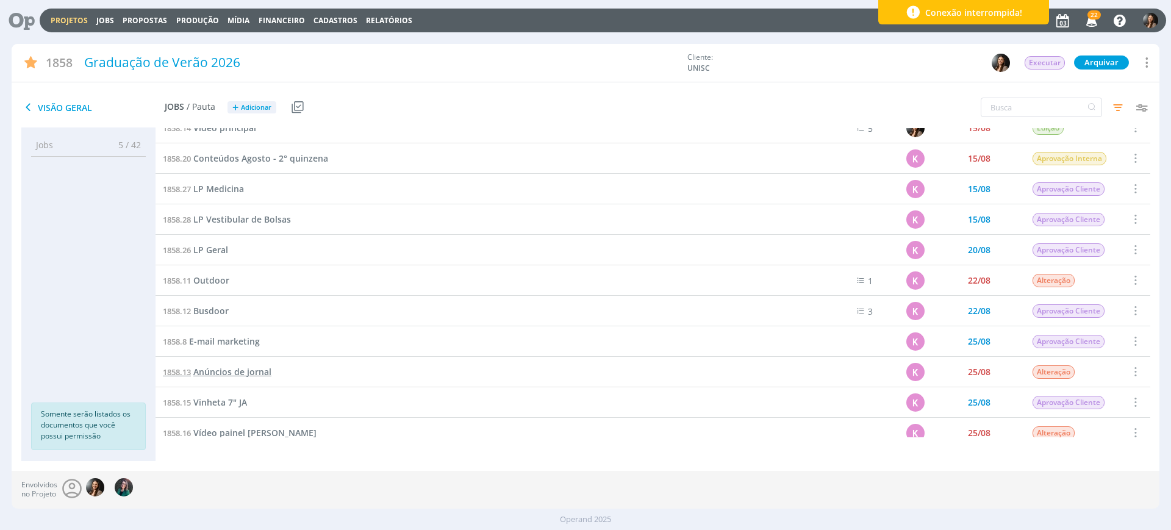
scroll to position [381, 0]
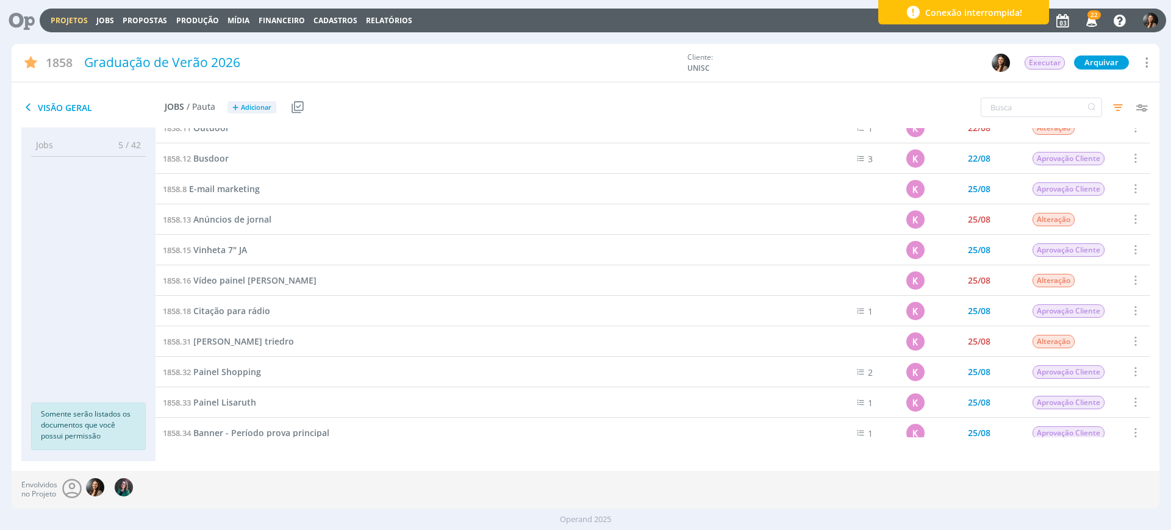
click at [259, 339] on div "1858.31 Lonas triedro" at bounding box center [478, 341] width 647 height 30
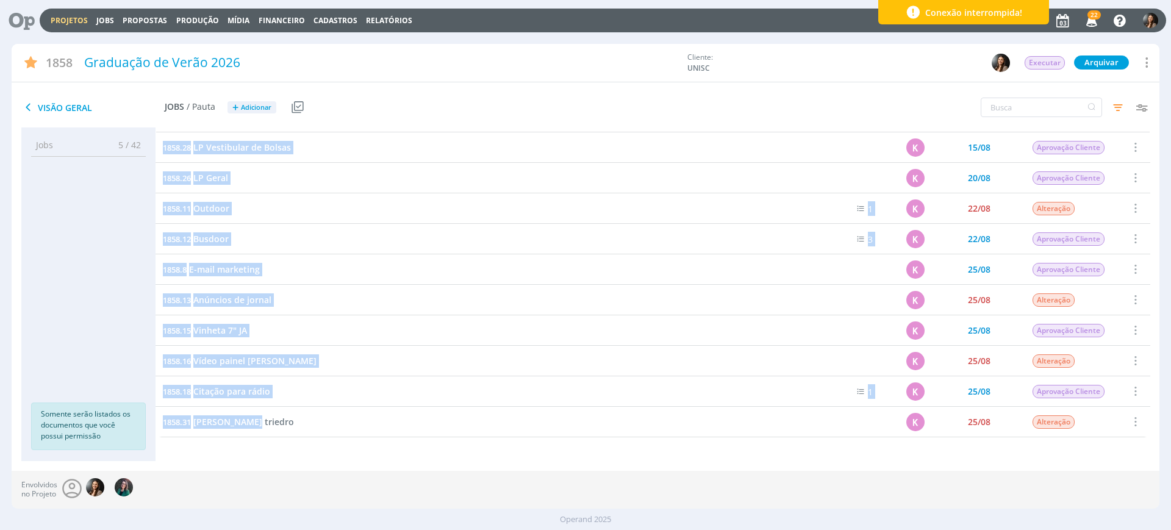
scroll to position [328, 0]
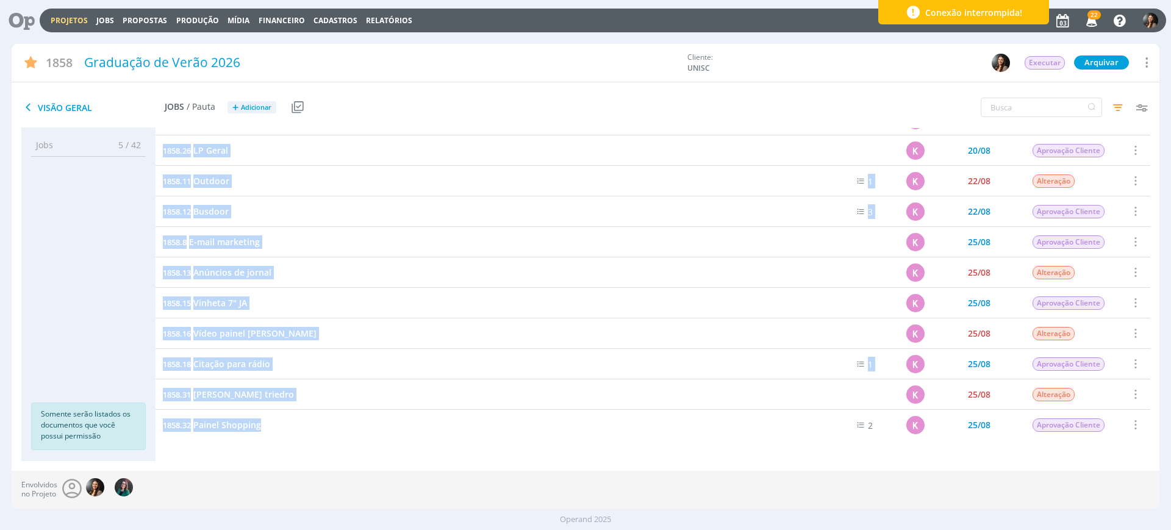
drag, startPoint x: 156, startPoint y: 221, endPoint x: 275, endPoint y: 419, distance: 231.1
click at [276, 422] on div "1858.2 Planejamento 13/06 Entregue Selecionar Concluir Cancelar Iniciar timeshe…" at bounding box center [652, 440] width 994 height 1280
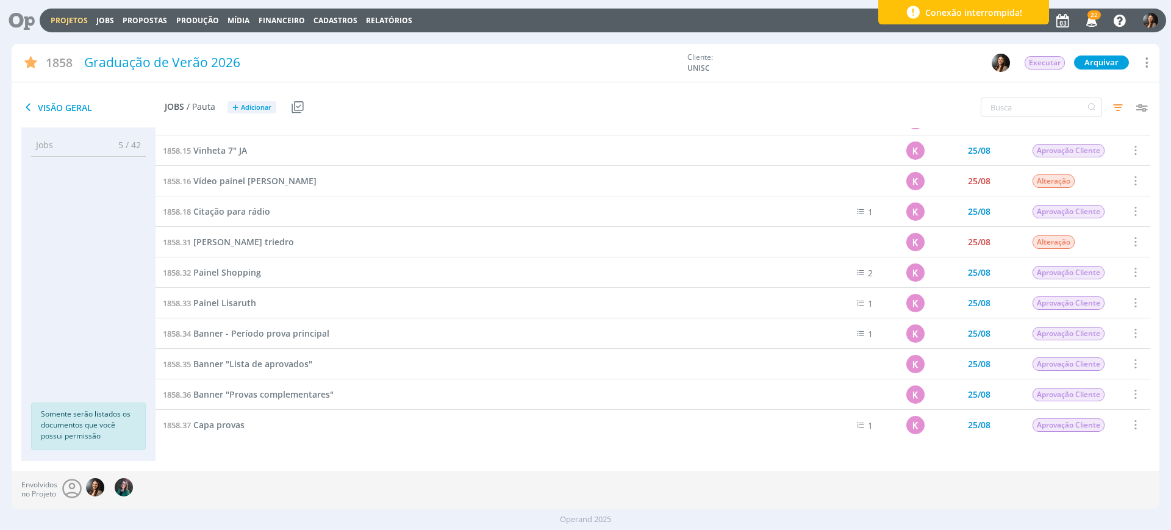
copy div "1858.28 LP Vestibular de Bolsas K 15/08 Aprovação Cliente Selecionar Concluir C…"
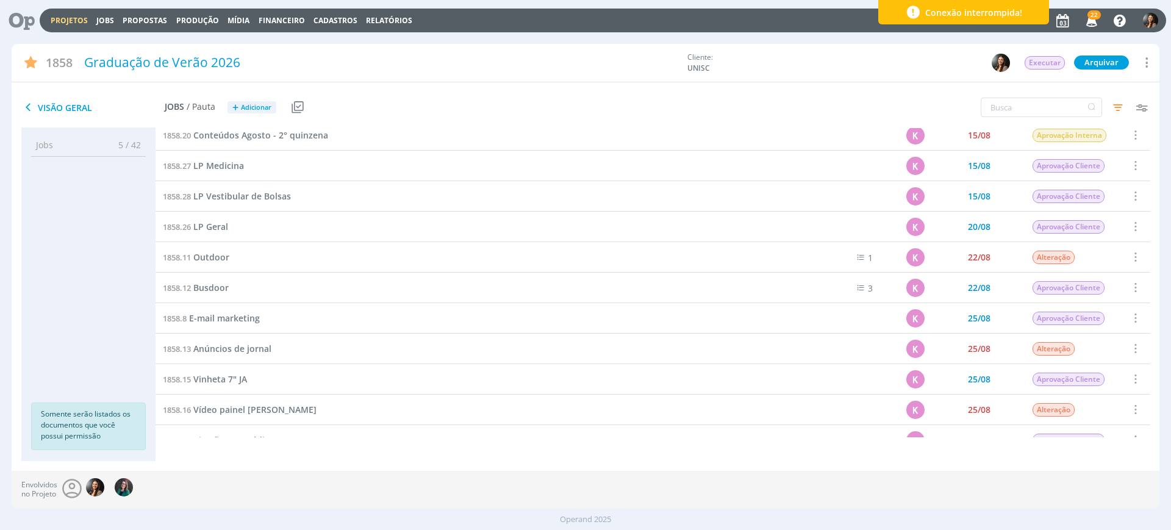
scroll to position [176, 0]
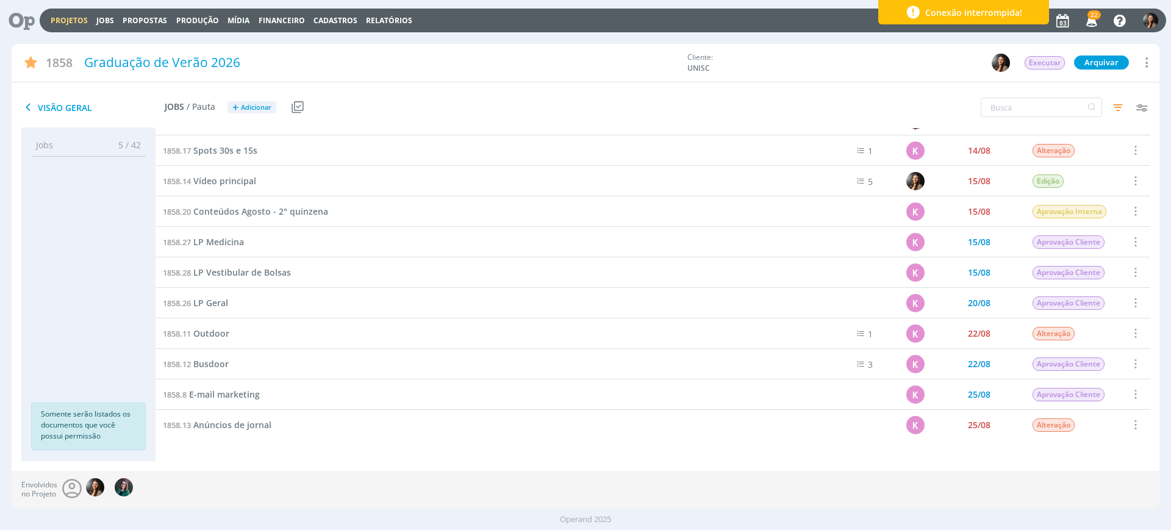
click at [160, 211] on div "1858.20 Conteúdos Agosto - 2° quinzena" at bounding box center [478, 211] width 647 height 30
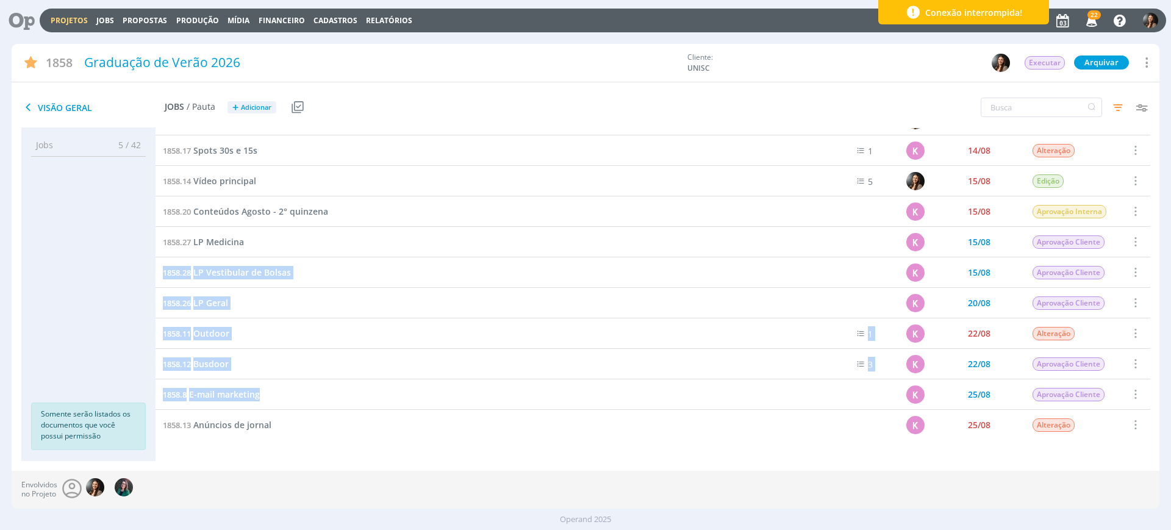
drag, startPoint x: 160, startPoint y: 271, endPoint x: 266, endPoint y: 398, distance: 165.3
copy div "1858.28 LP Vestibular de Bolsas K 15/08 Aprovação Cliente Selecionar Concluir C…"
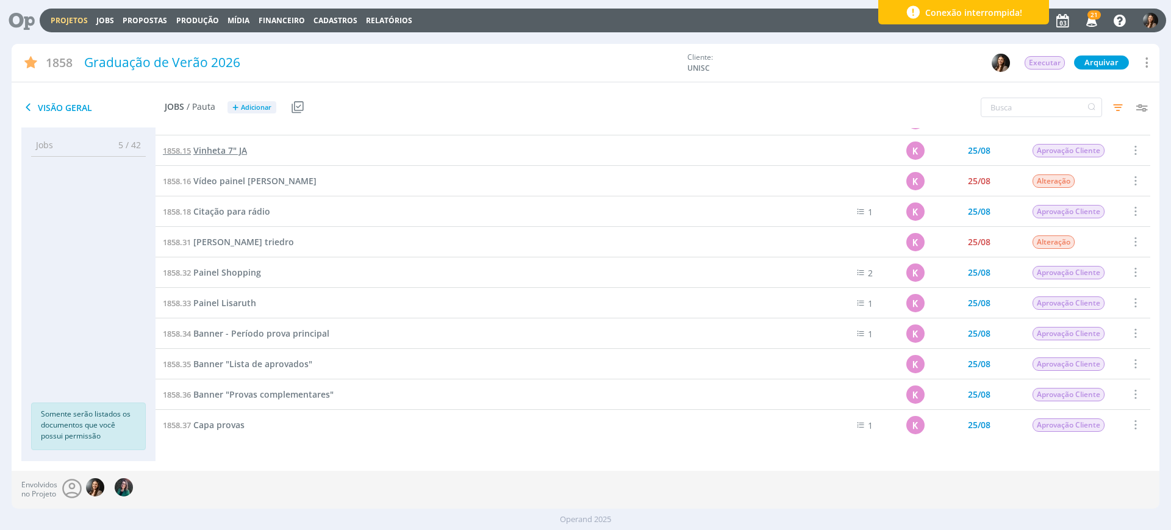
scroll to position [404, 0]
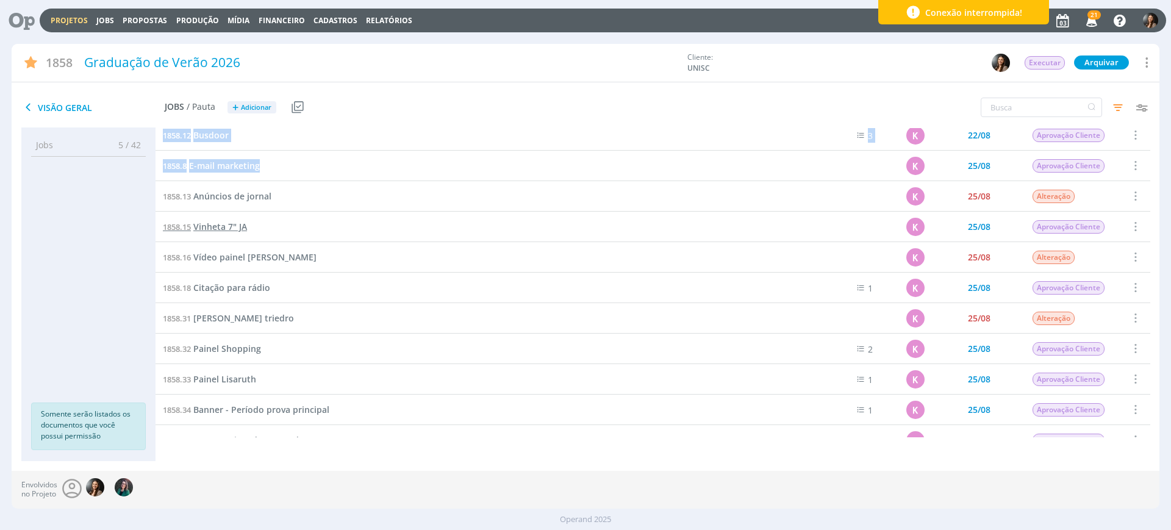
drag, startPoint x: 229, startPoint y: 230, endPoint x: 232, endPoint y: 224, distance: 7.1
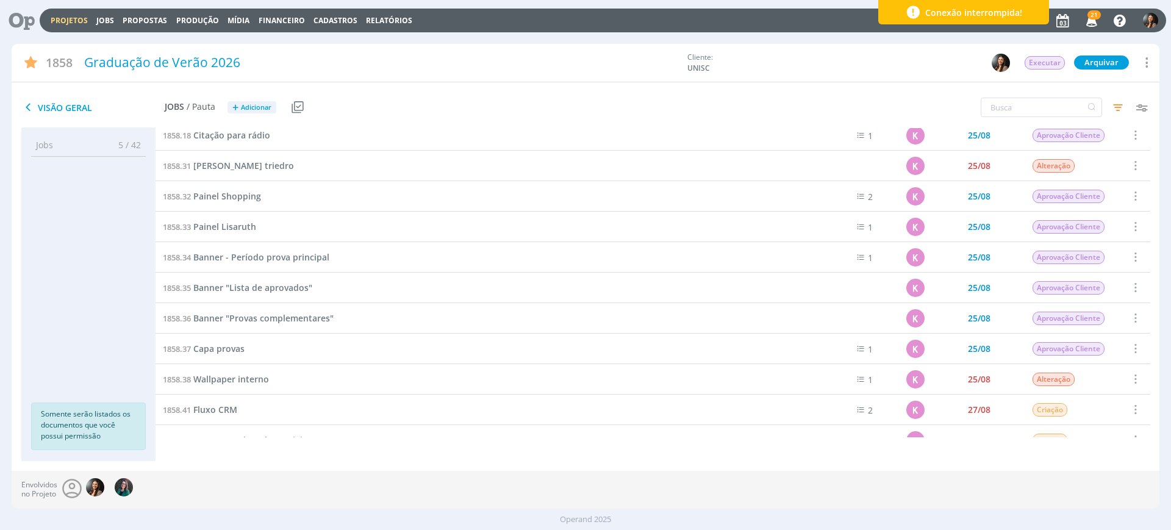
drag, startPoint x: 344, startPoint y: 469, endPoint x: 348, endPoint y: 455, distance: 14.5
click at [344, 469] on div "Jobs 5 / 42 Propostas 0 / 0 Produção 0 / 0 Mídia 0 / 0 Financeiro 0 / 0 Somente…" at bounding box center [585, 298] width 1147 height 343
click at [349, 449] on div "1858.2 Planejamento 13/06 Entregue Selecionar Concluir Cancelar Iniciar timeshe…" at bounding box center [652, 293] width 994 height 333
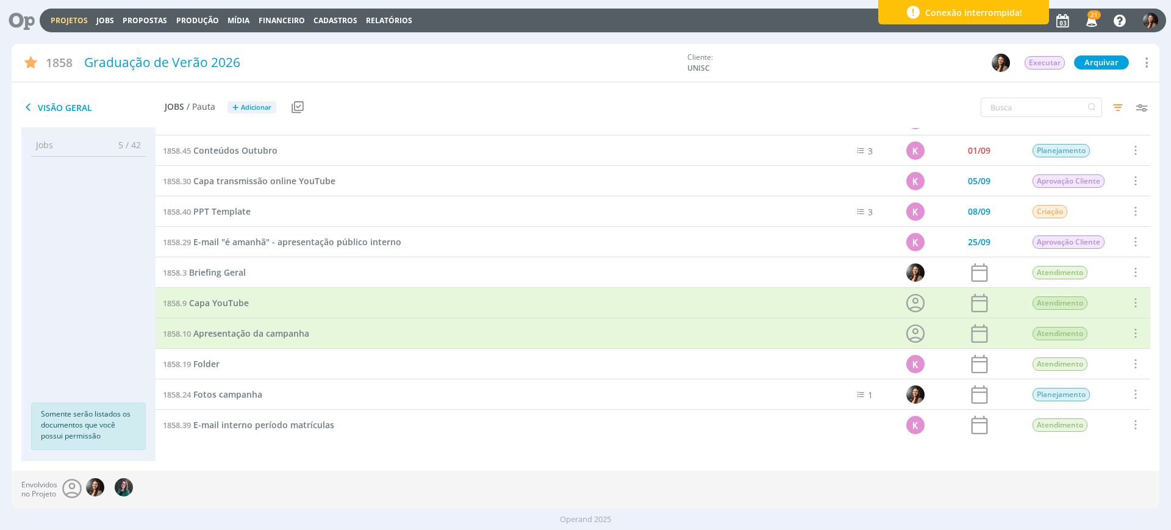
scroll to position [971, 0]
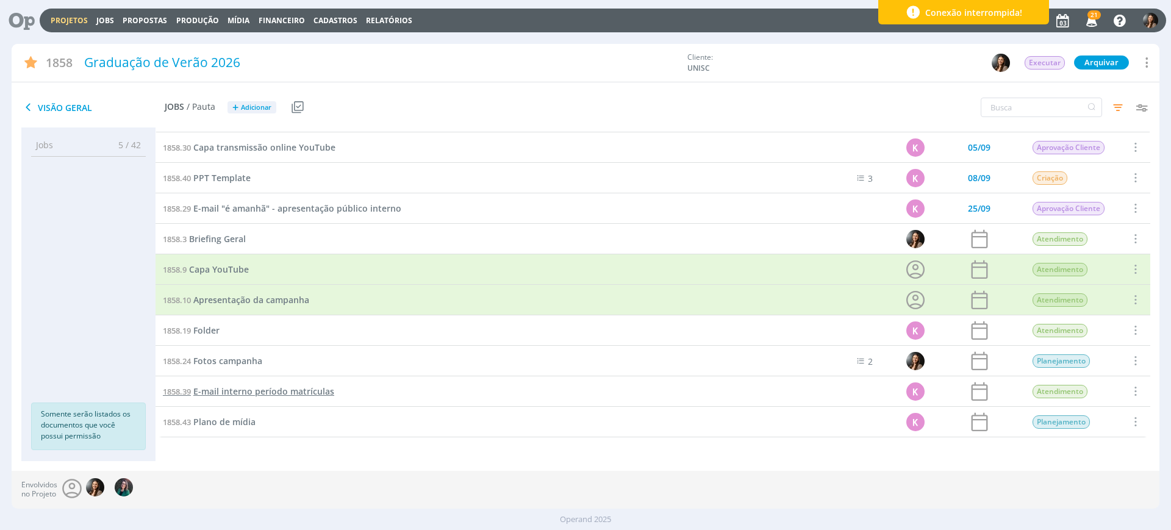
click at [240, 390] on span "E-mail interno período matrículas" at bounding box center [263, 391] width 141 height 12
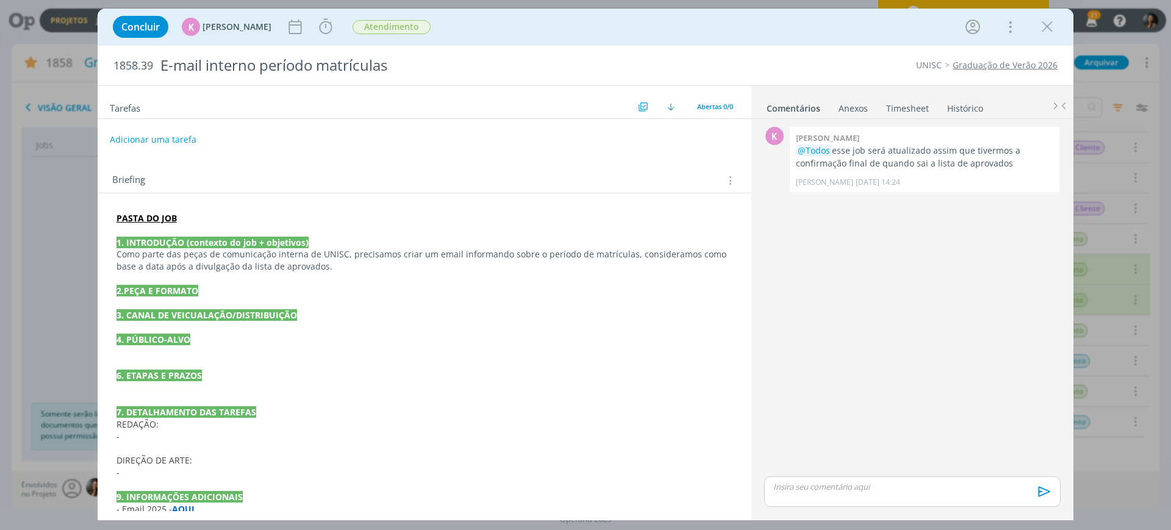
drag, startPoint x: 1054, startPoint y: 23, endPoint x: 1031, endPoint y: 46, distance: 31.9
click at [1054, 24] on icon "dialog" at bounding box center [1047, 27] width 18 height 18
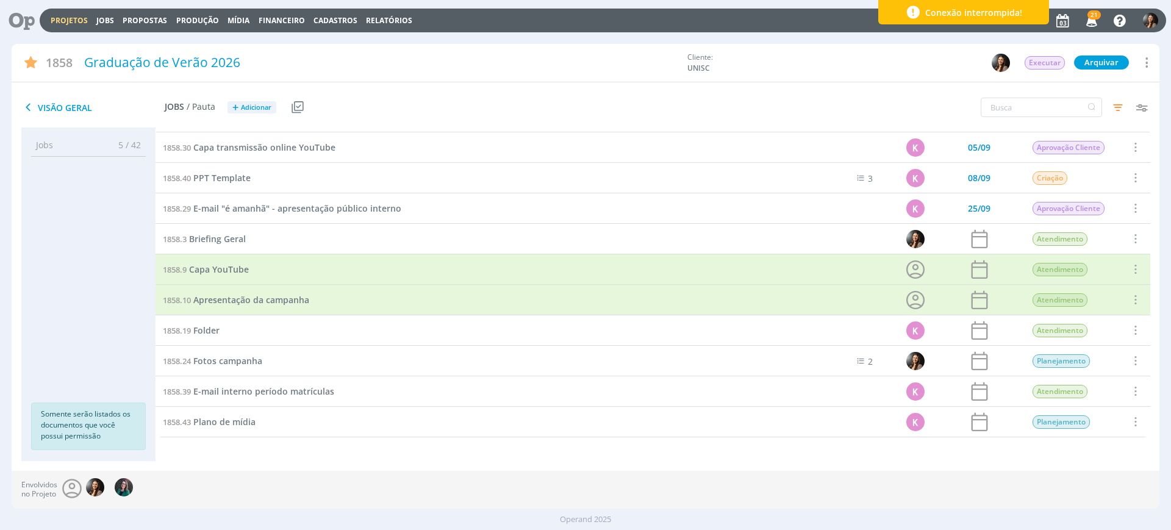
click at [1133, 425] on span at bounding box center [1134, 421] width 13 height 16
click at [1103, 380] on div "Cancelar" at bounding box center [1106, 380] width 121 height 18
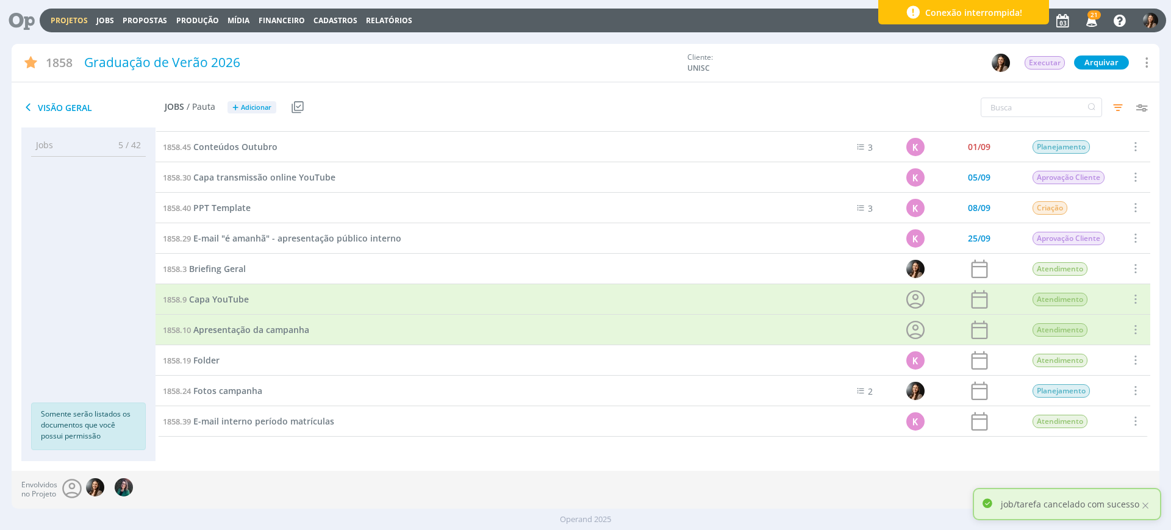
scroll to position [941, 0]
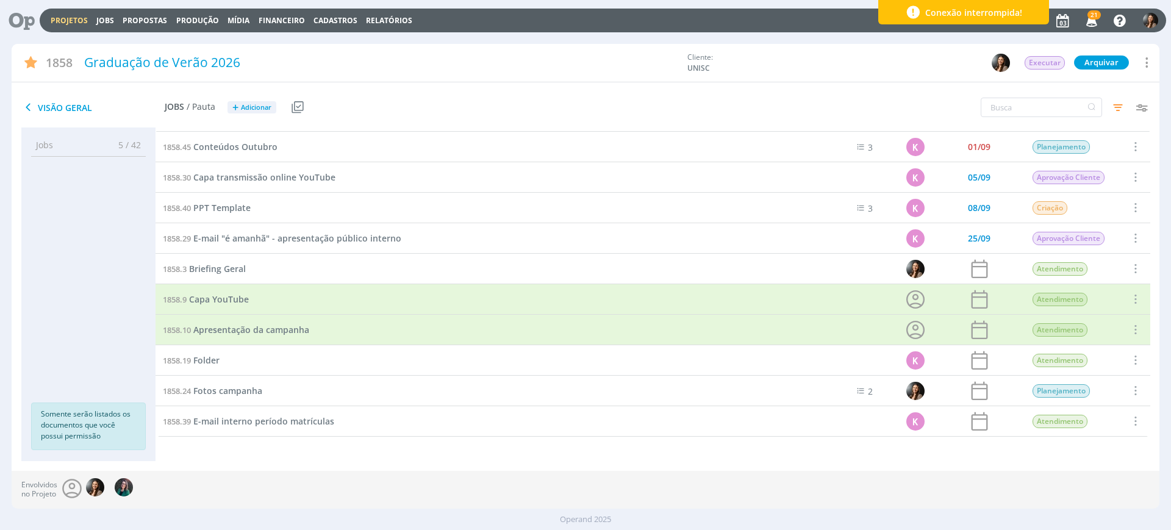
click at [67, 20] on link "Projetos" at bounding box center [69, 20] width 37 height 10
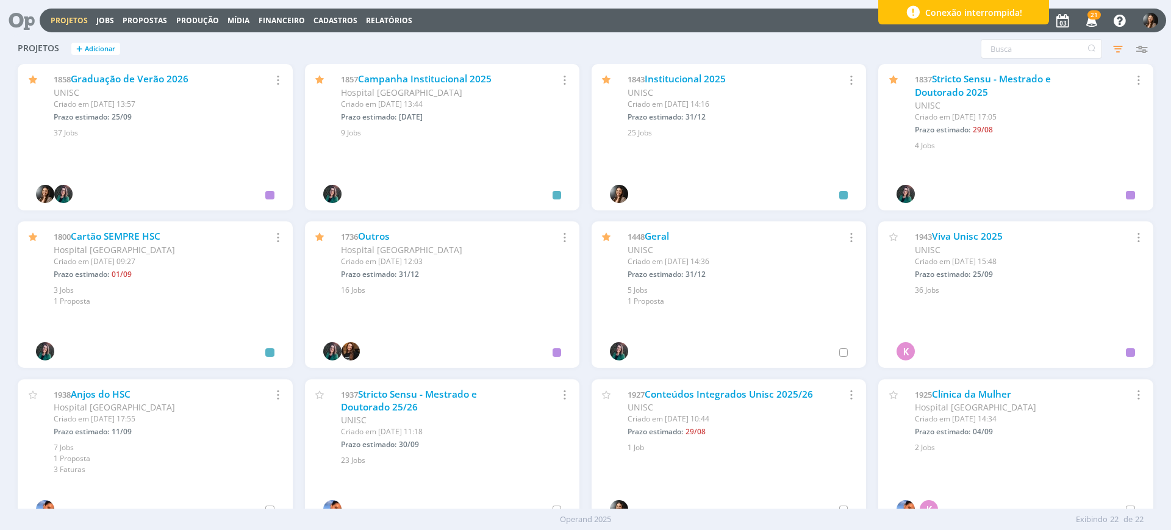
drag, startPoint x: 312, startPoint y: 58, endPoint x: 343, endPoint y: 58, distance: 30.5
click at [447, 44] on div "Projetos + Adicionar Filtros Filtrar Limpar Status Cliente / Contrato Cliente 2…" at bounding box center [585, 49] width 1147 height 30
click at [337, 76] on div "1857 Campanha Institucional 2025 Hospital Santa Cruz Criado em 04/02 às 13:44 P…" at bounding box center [431, 98] width 193 height 50
click at [1119, 48] on icon "button" at bounding box center [1118, 49] width 22 height 22
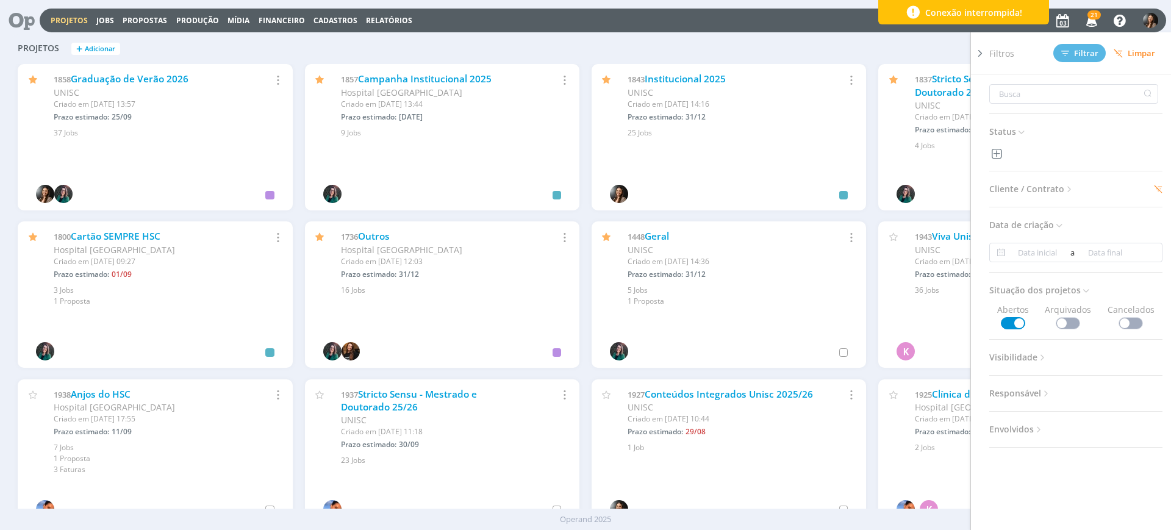
click at [1026, 184] on span "Cliente / Contrato" at bounding box center [1031, 189] width 85 height 16
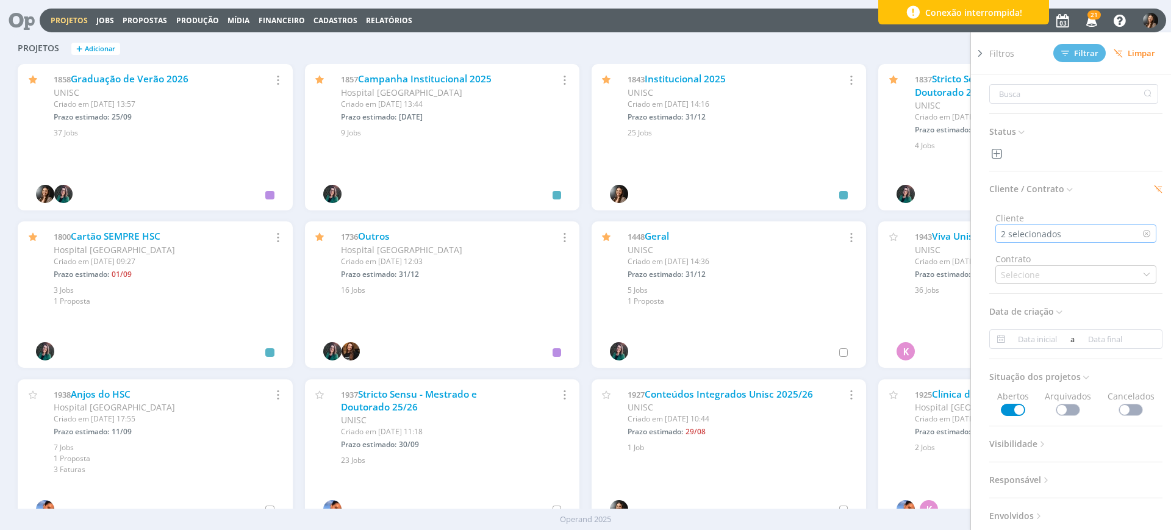
click at [1073, 234] on div "2 selecionados" at bounding box center [1075, 233] width 161 height 18
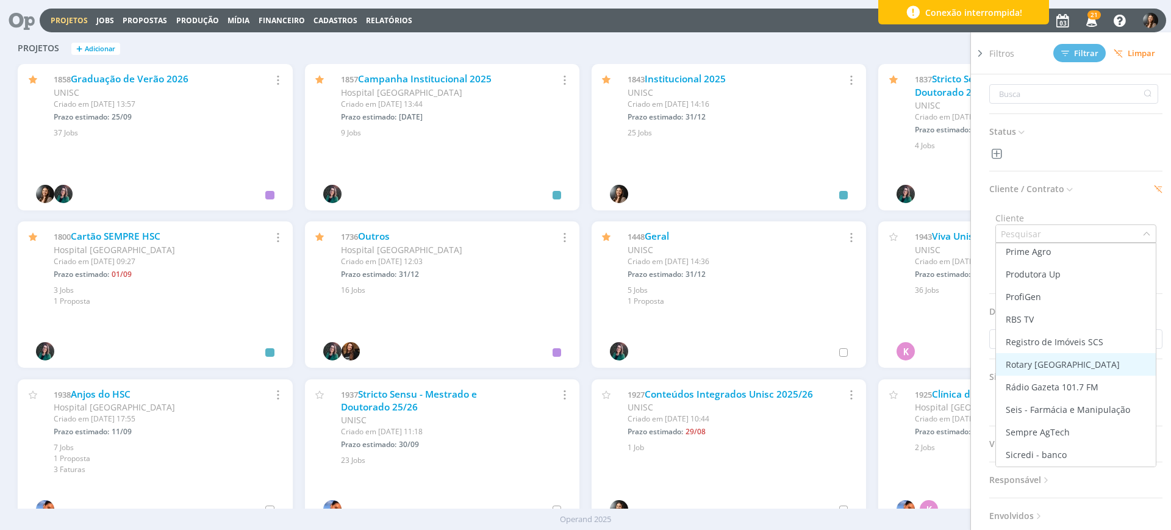
scroll to position [1829, 0]
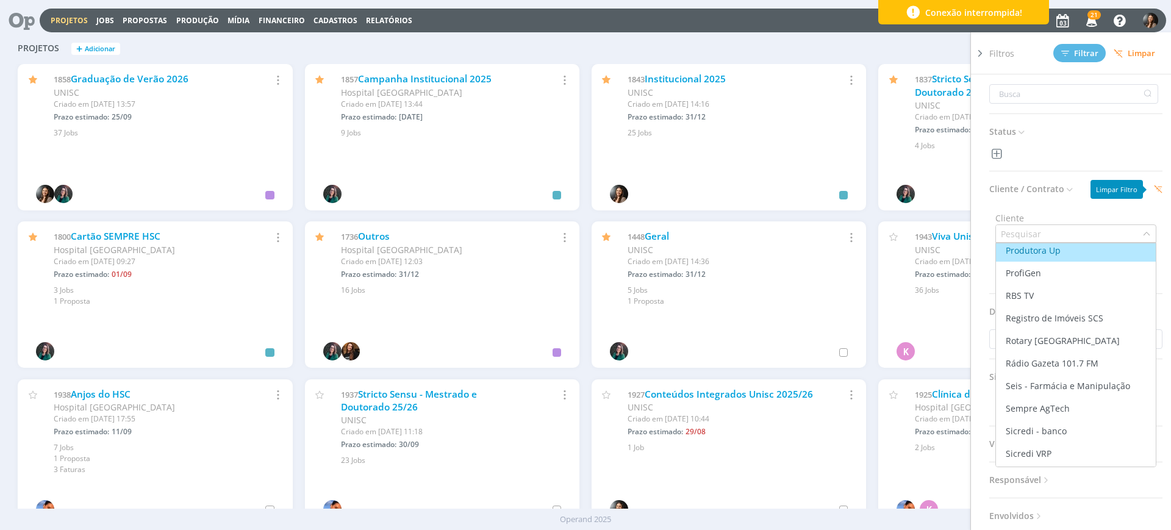
click at [1152, 193] on h3 "Cliente / Contrato" at bounding box center [1075, 189] width 173 height 16
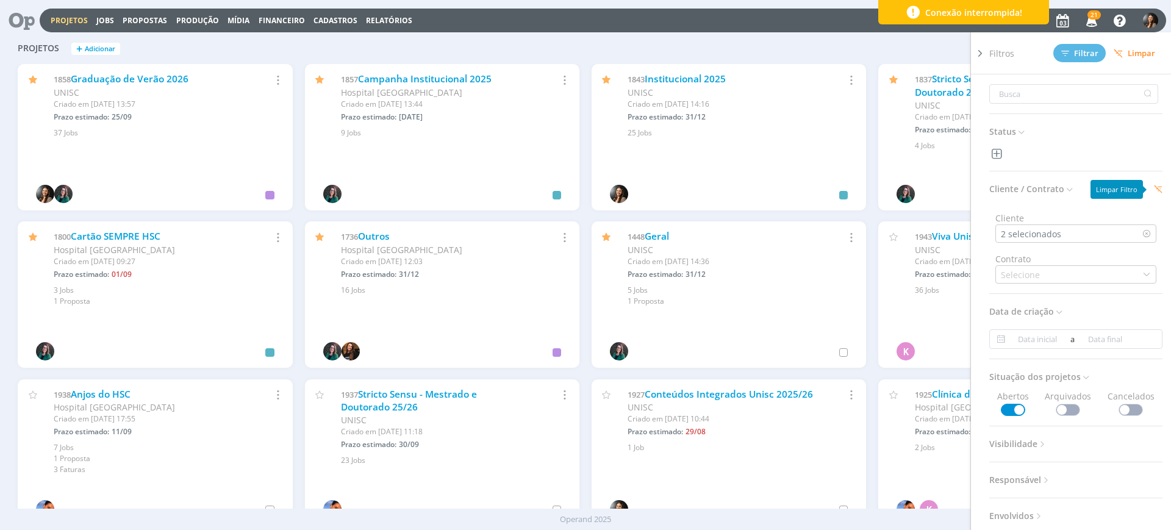
click at [1154, 184] on h3 "Cliente / Contrato" at bounding box center [1075, 189] width 173 height 16
click at [1154, 190] on icon at bounding box center [1158, 189] width 9 height 9
click at [1047, 238] on div "Selecione" at bounding box center [1075, 233] width 161 height 18
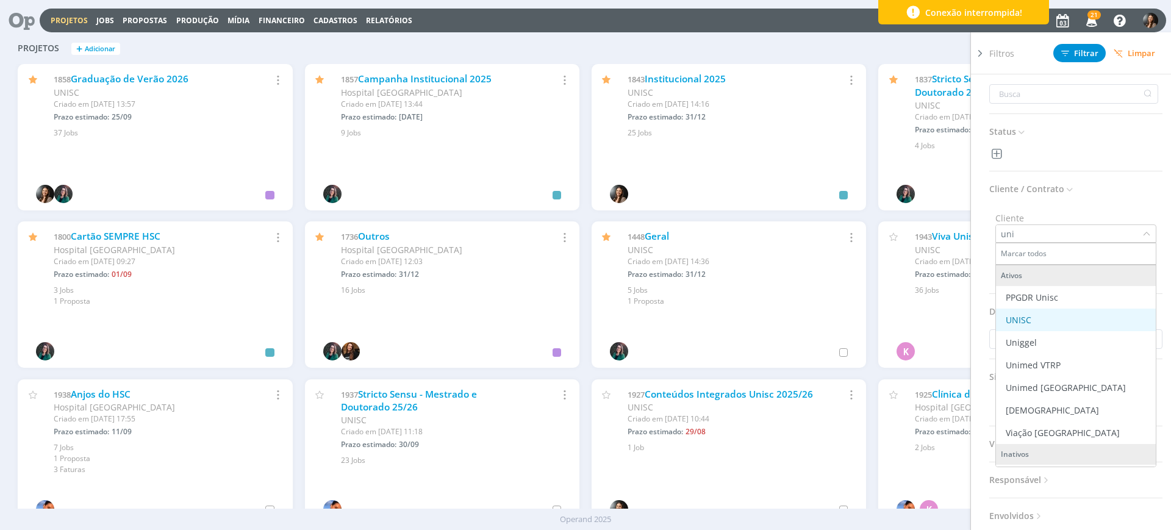
type input "uni"
click at [1046, 321] on div "UNISC" at bounding box center [1075, 319] width 150 height 13
click at [1080, 52] on span "Filtrar" at bounding box center [1079, 53] width 37 height 8
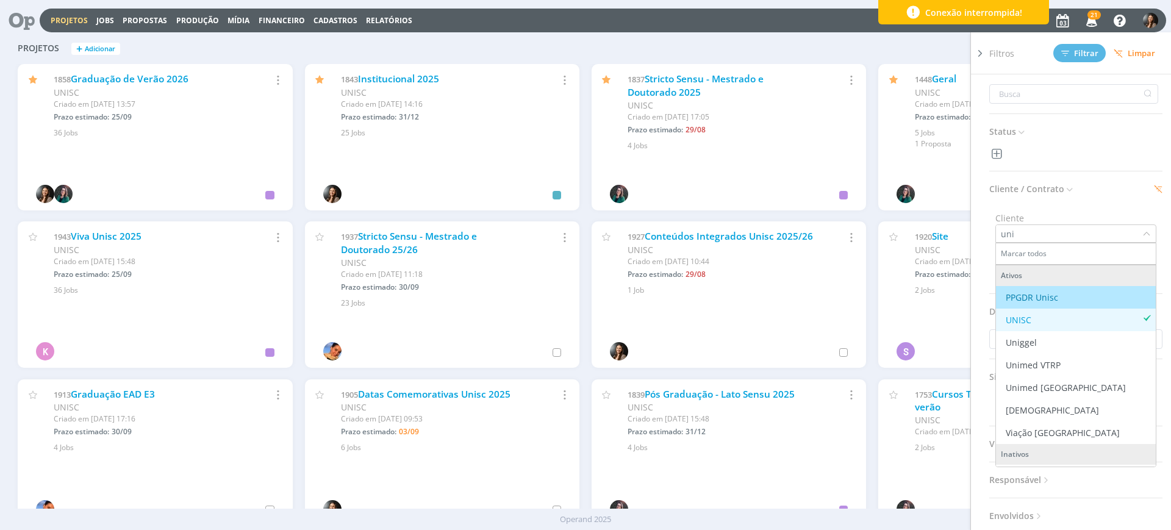
click at [555, 40] on div "Projetos + Adicionar Filtros Filtrar Limpar Status Cliente / Contrato Cliente u…" at bounding box center [585, 49] width 1147 height 30
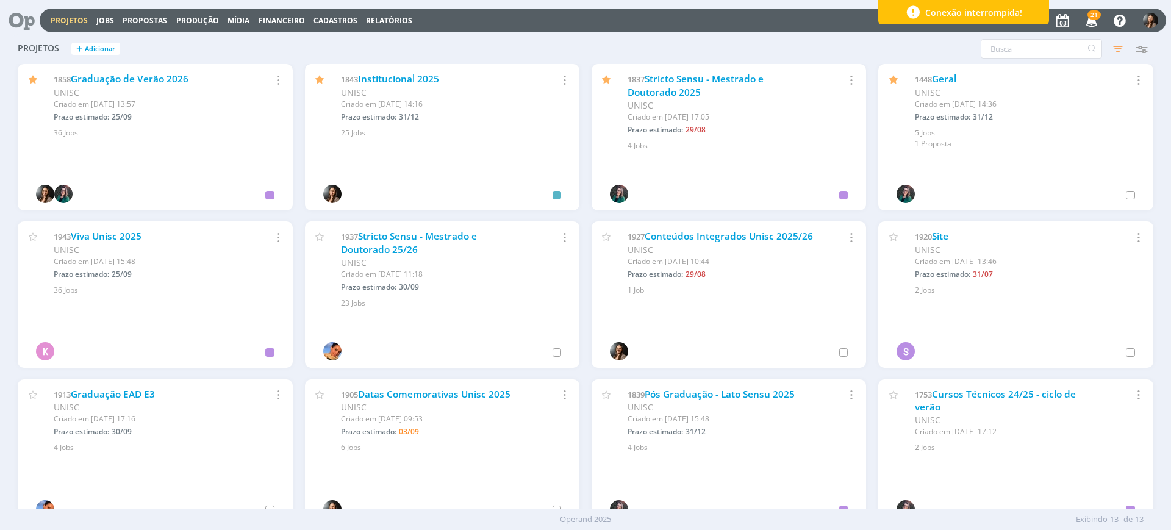
drag, startPoint x: 473, startPoint y: 71, endPoint x: 334, endPoint y: 74, distance: 139.0
click at [334, 74] on div "1843 Institucional 2025 UNISC Criado em 10/01 às 14:16 Prazo estimado: 31/12 Se…" at bounding box center [442, 101] width 274 height 74
copy div "1843 Institucional 2025"
drag, startPoint x: 448, startPoint y: 32, endPoint x: 436, endPoint y: 77, distance: 47.2
click at [448, 32] on div "Projetos Jobs Propostas Produção Mídia Financeiro Cadastros Relatórios 21 Notif…" at bounding box center [603, 21] width 1126 height 24
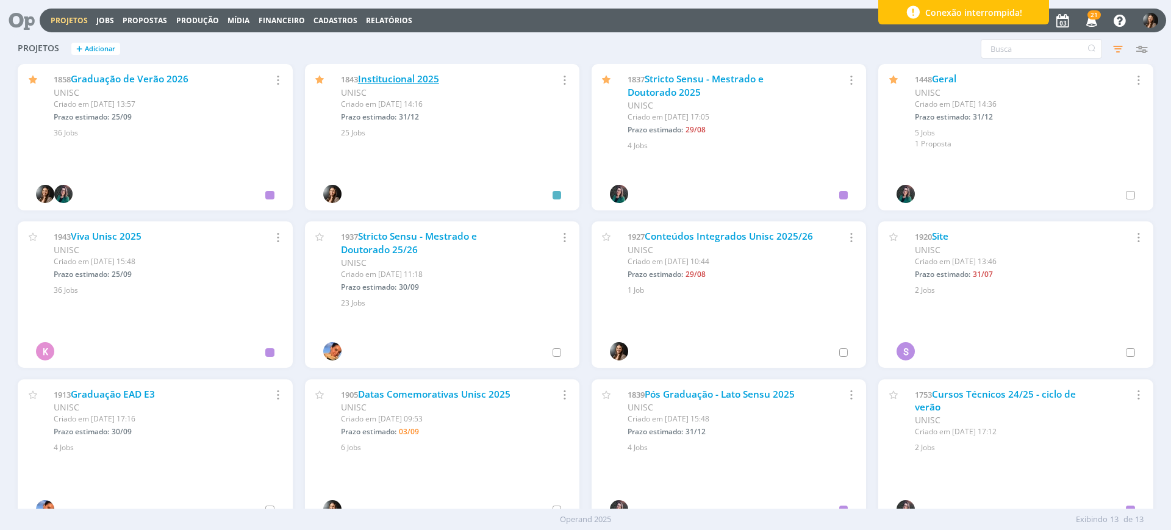
click at [410, 76] on link "Institucional 2025" at bounding box center [398, 79] width 81 height 13
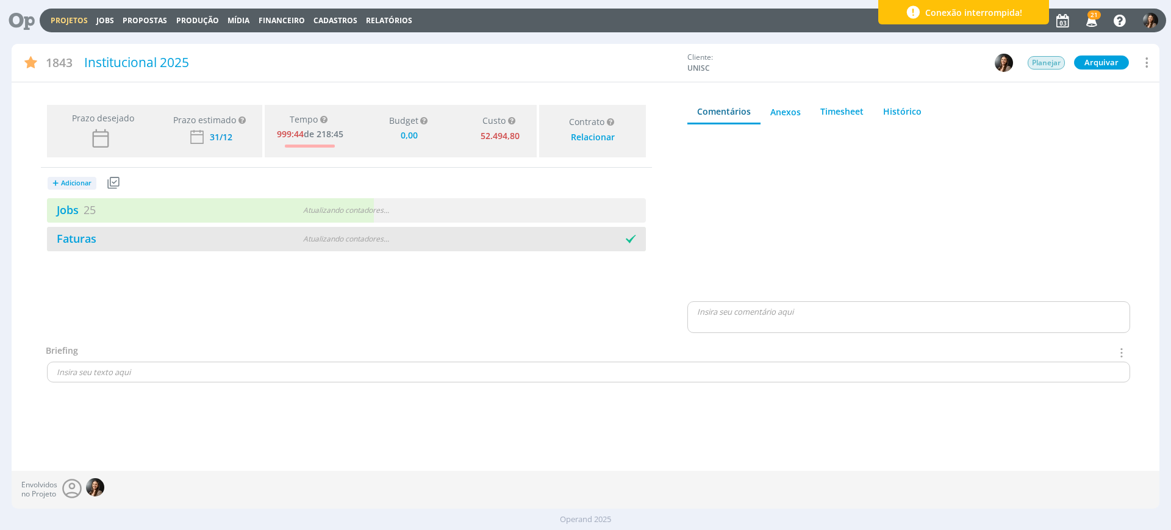
type input "0,00"
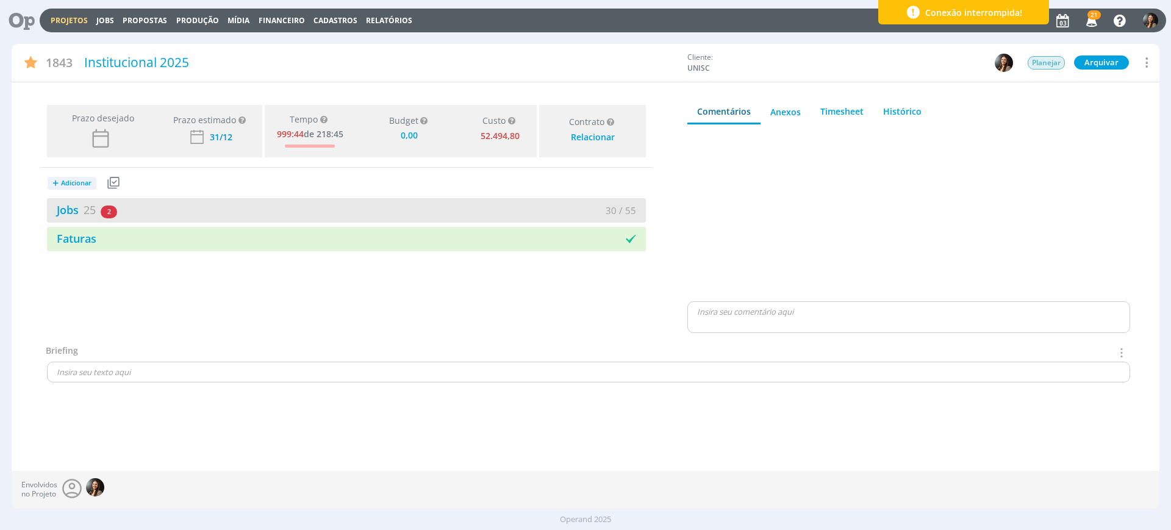
click at [510, 204] on div "30 / 55" at bounding box center [495, 211] width 299 height 14
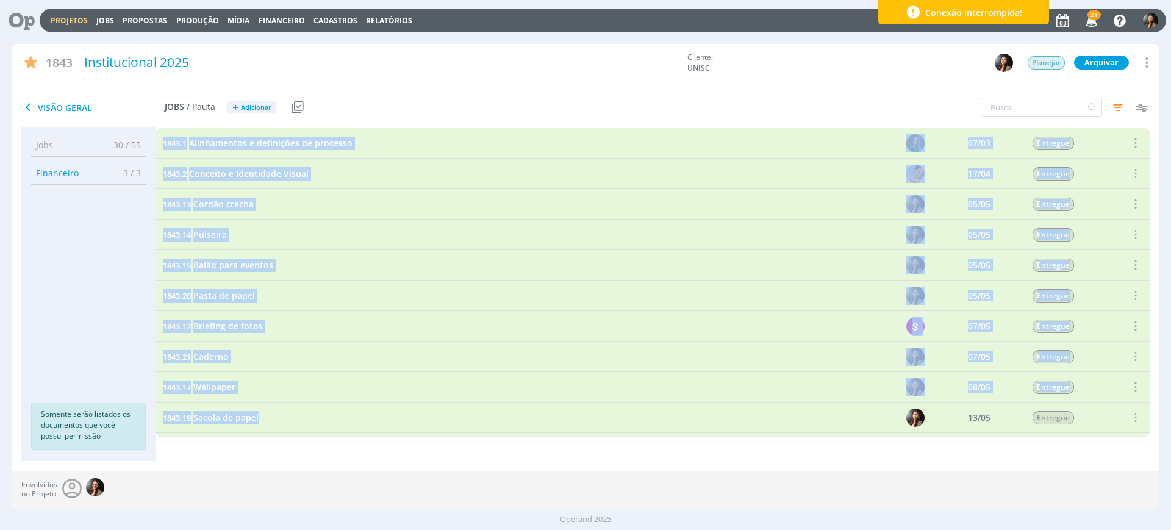
scroll to position [76, 0]
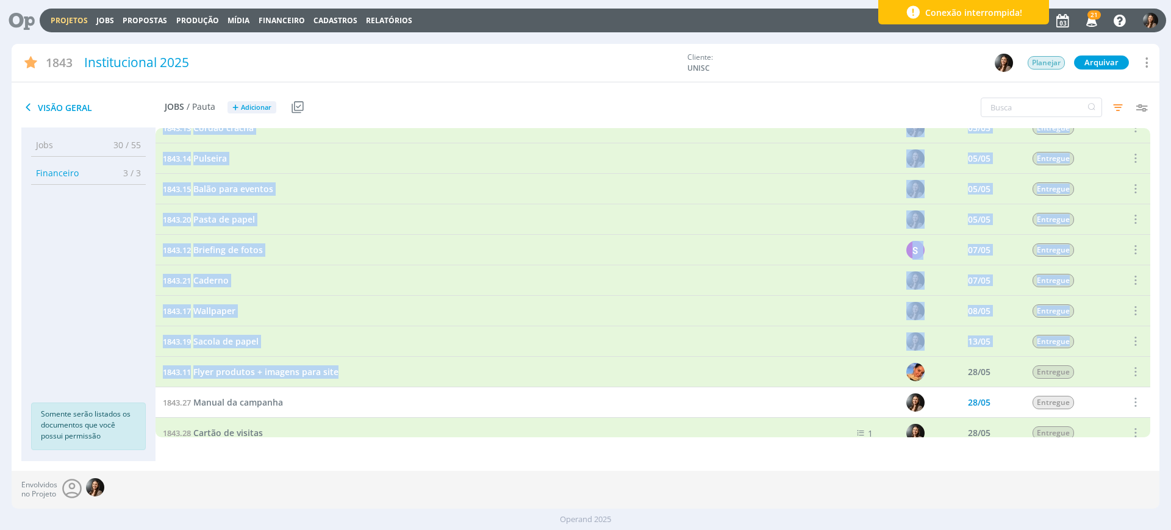
drag, startPoint x: 162, startPoint y: 141, endPoint x: 360, endPoint y: 361, distance: 295.7
click at [360, 361] on div "1843.1 Alinhamentos e definições de processo 07/03 Entregue Selecionar Reabrir …" at bounding box center [652, 539] width 994 height 975
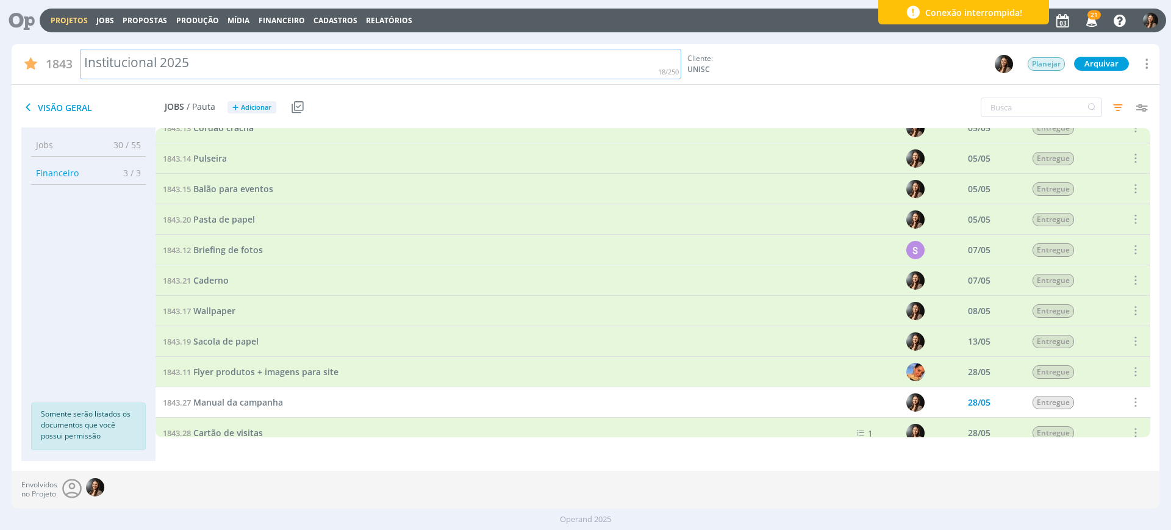
click at [522, 67] on div "Institucional 2025" at bounding box center [380, 64] width 601 height 31
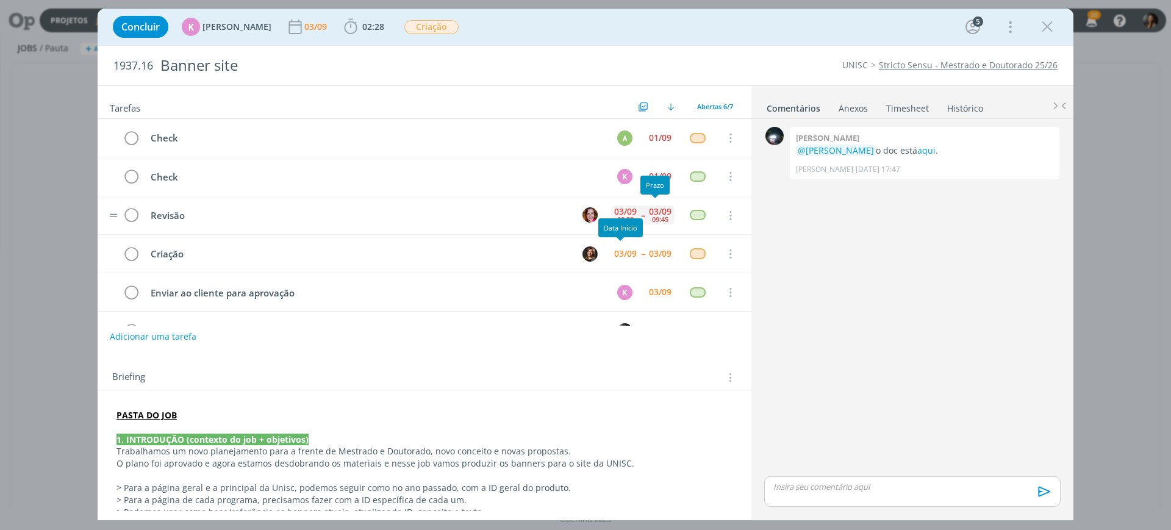
click at [646, 209] on div "03/09 09:45" at bounding box center [660, 215] width 29 height 26
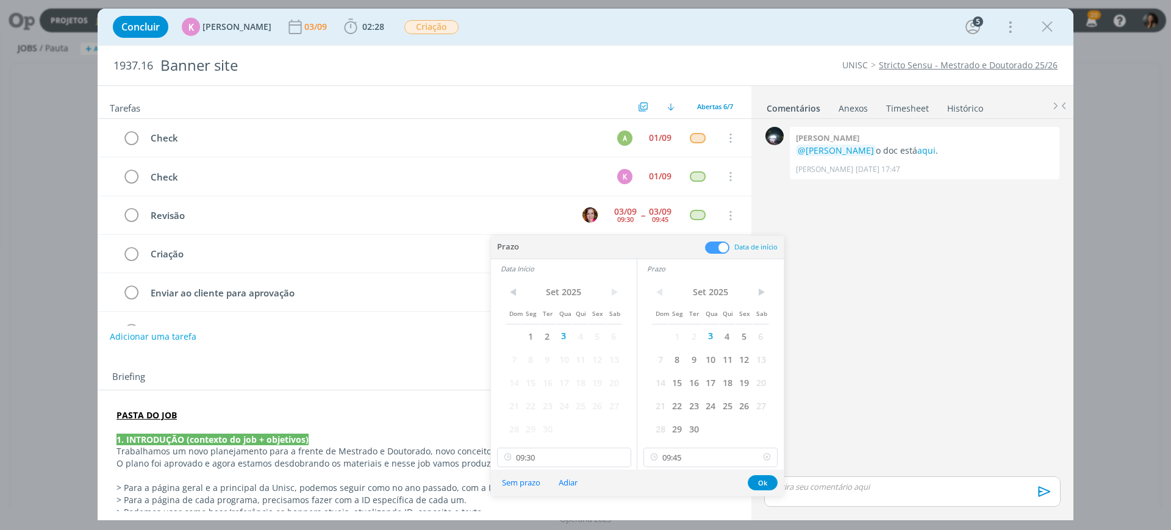
drag, startPoint x: 766, startPoint y: 458, endPoint x: 682, endPoint y: 469, distance: 85.5
click at [764, 457] on icon at bounding box center [766, 458] width 15 height 20
click at [621, 454] on icon at bounding box center [620, 458] width 15 height 20
type input "09:30"
click at [900, 341] on div "0 Giovanni zacchini @Karoline Arend o doc está aqui . Giovanni Zacchini 28/08 à…" at bounding box center [912, 298] width 306 height 349
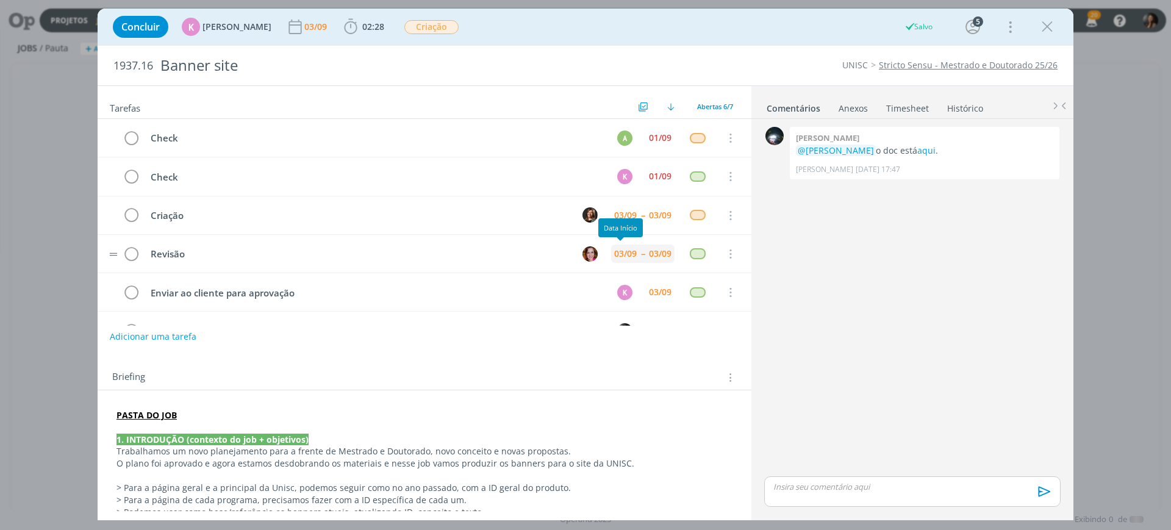
click at [615, 252] on div "03/09" at bounding box center [625, 253] width 23 height 9
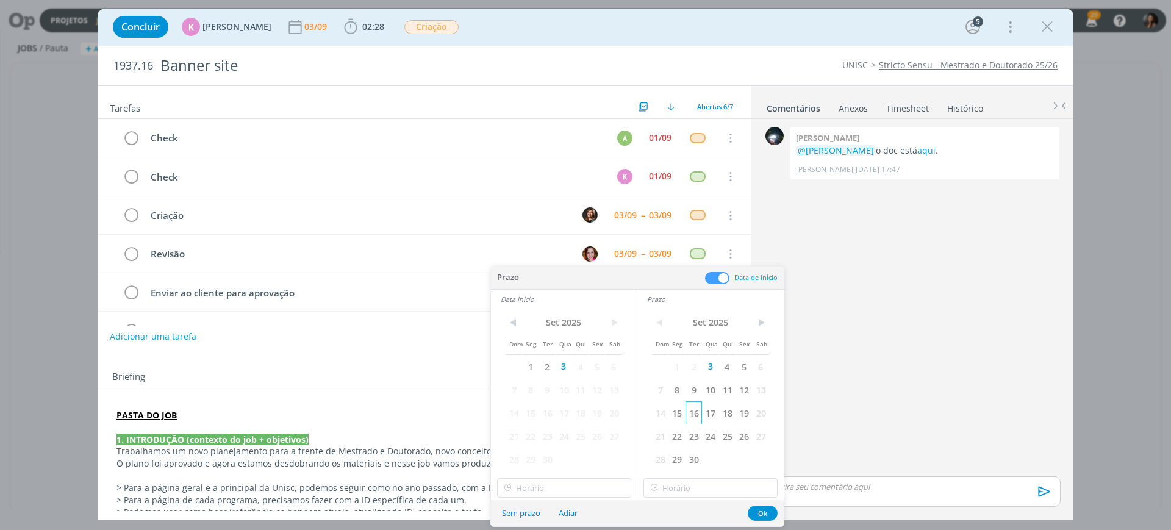
click at [734, 365] on span "4" at bounding box center [727, 366] width 16 height 23
drag, startPoint x: 584, startPoint y: 365, endPoint x: 622, endPoint y: 404, distance: 54.3
click at [584, 365] on span "4" at bounding box center [580, 366] width 16 height 23
click at [763, 514] on button "Ok" at bounding box center [762, 512] width 30 height 15
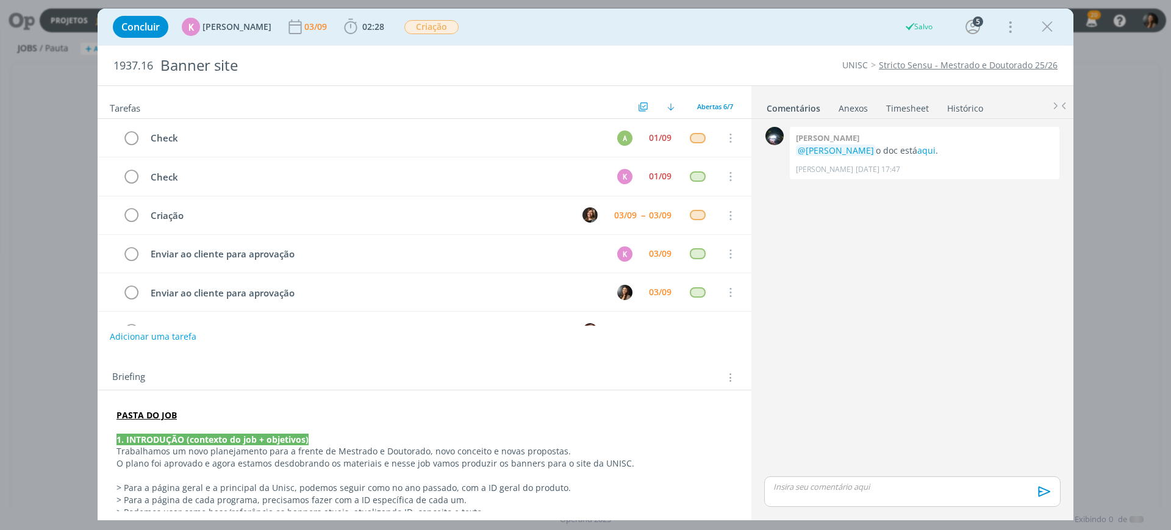
click at [835, 346] on div "0 Giovanni zacchini @Karoline Arend o doc está aqui . Giovanni Zacchini 28/08 à…" at bounding box center [912, 298] width 306 height 349
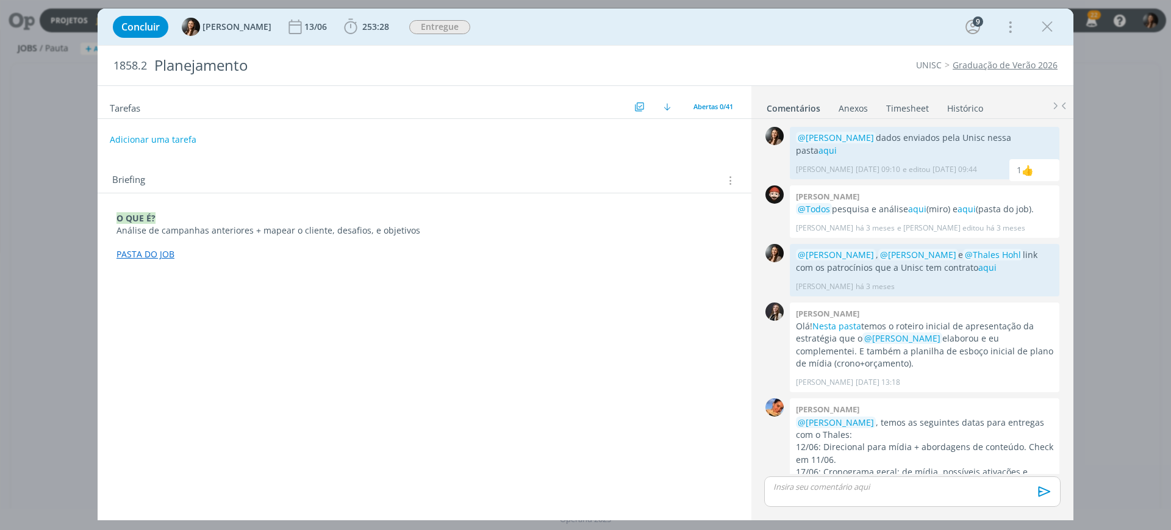
scroll to position [55, 0]
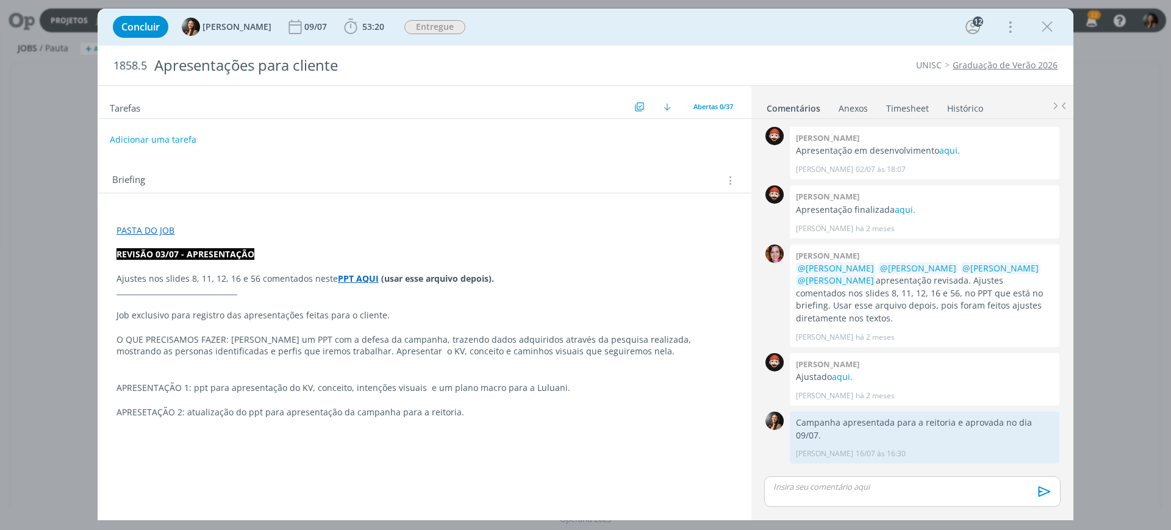
drag, startPoint x: 1050, startPoint y: 30, endPoint x: 181, endPoint y: 1, distance: 869.3
click at [1050, 29] on icon "dialog" at bounding box center [1047, 27] width 18 height 18
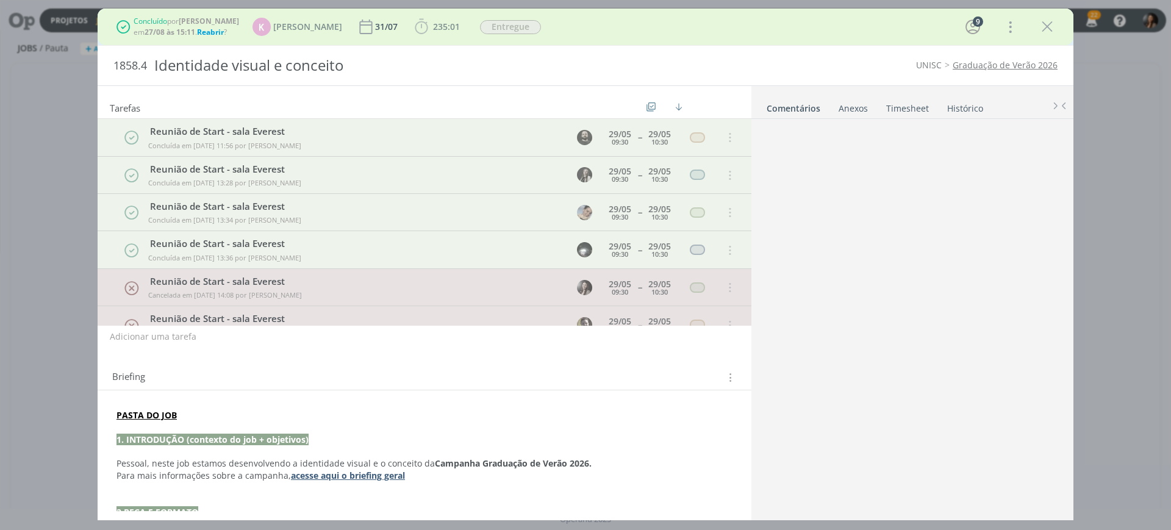
scroll to position [332, 0]
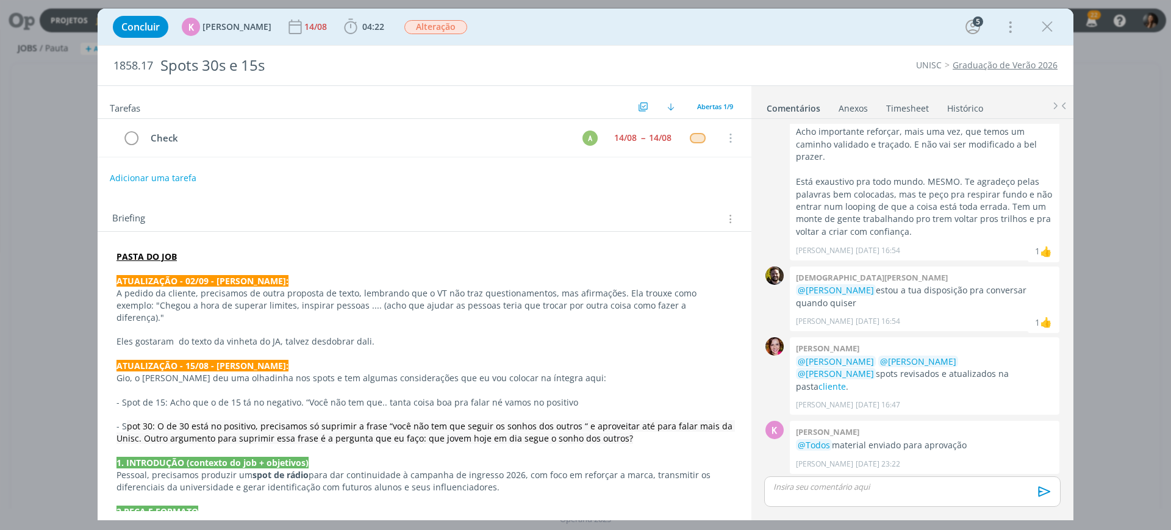
scroll to position [1139, 0]
drag, startPoint x: 1049, startPoint y: 27, endPoint x: 844, endPoint y: 1, distance: 206.6
click at [1049, 27] on icon "dialog" at bounding box center [1047, 27] width 18 height 18
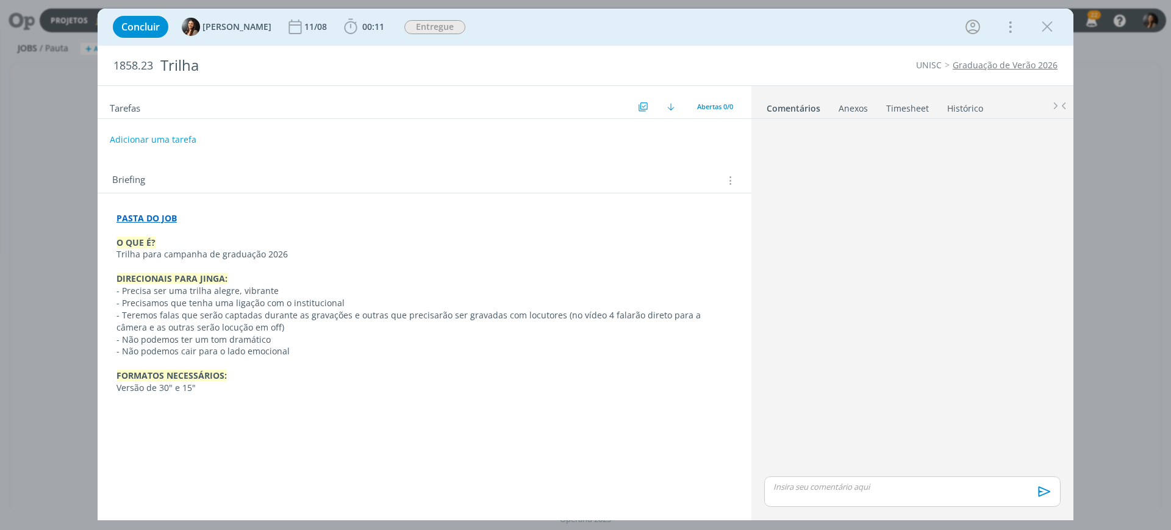
drag, startPoint x: 344, startPoint y: 364, endPoint x: 324, endPoint y: 367, distance: 19.7
click at [344, 363] on p "dialog" at bounding box center [424, 363] width 616 height 12
click at [801, 488] on p "dialog" at bounding box center [912, 486] width 277 height 11
click at [148, 213] on strong "PASTA DO JOB" at bounding box center [146, 218] width 60 height 12
click at [187, 243] on link "https://sobeae.sharepoint.com/:f:/s/SOBEAE/EhjccIV5unxKtEdeHXl6rcQBTArsOed_hlqC…" at bounding box center [196, 242] width 92 height 16
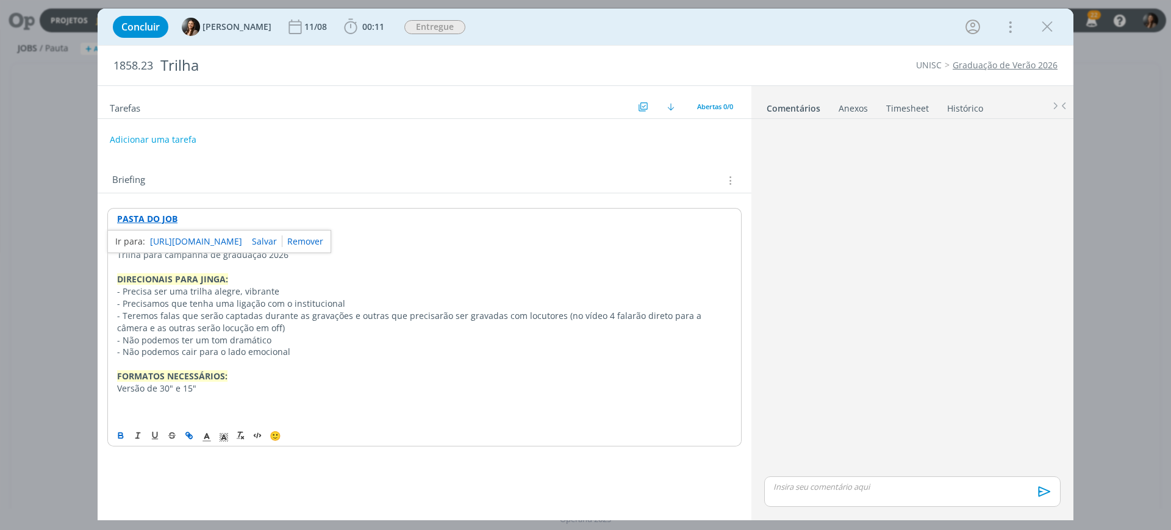
drag, startPoint x: 798, startPoint y: 230, endPoint x: 790, endPoint y: 183, distance: 47.7
click at [799, 230] on div "dialog" at bounding box center [912, 298] width 306 height 349
click at [827, 485] on p "dialog" at bounding box center [912, 486] width 277 height 11
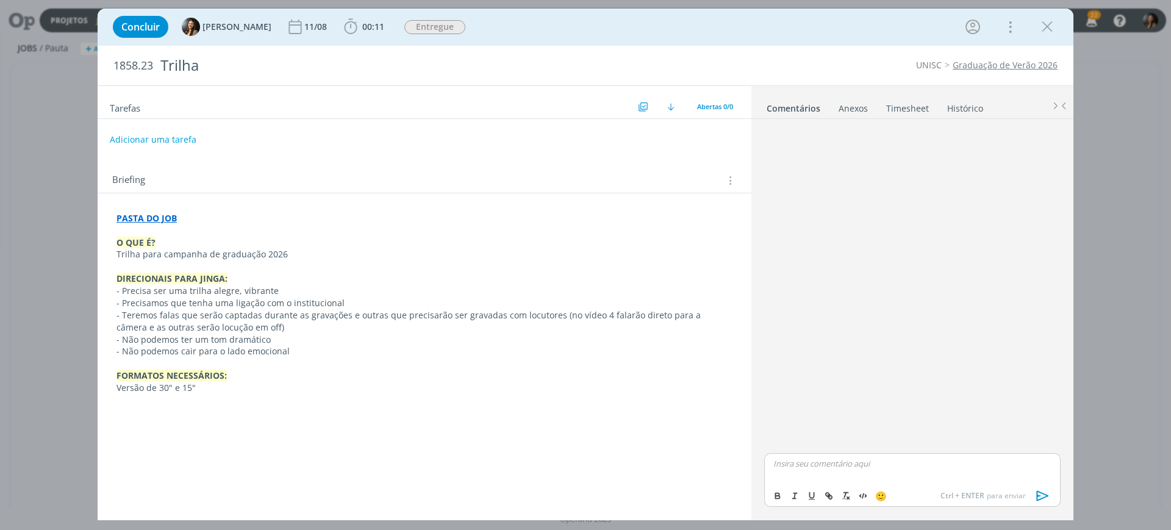
click at [851, 465] on p "dialog" at bounding box center [912, 463] width 277 height 11
click at [829, 499] on icon "dialog" at bounding box center [829, 496] width 10 height 10
paste input "https://sobeae.sharepoint.com/:f:/s/SOBEAE/Ei5mnqIf7wVNiOhSfGcjOysBfmWE9vBxI5bx…"
type input "https://sobeae.sharepoint.com/:f:/s/SOBEAE/Ei5mnqIf7wVNiOhSfGcjOysBfmWE9vBxI5bx…"
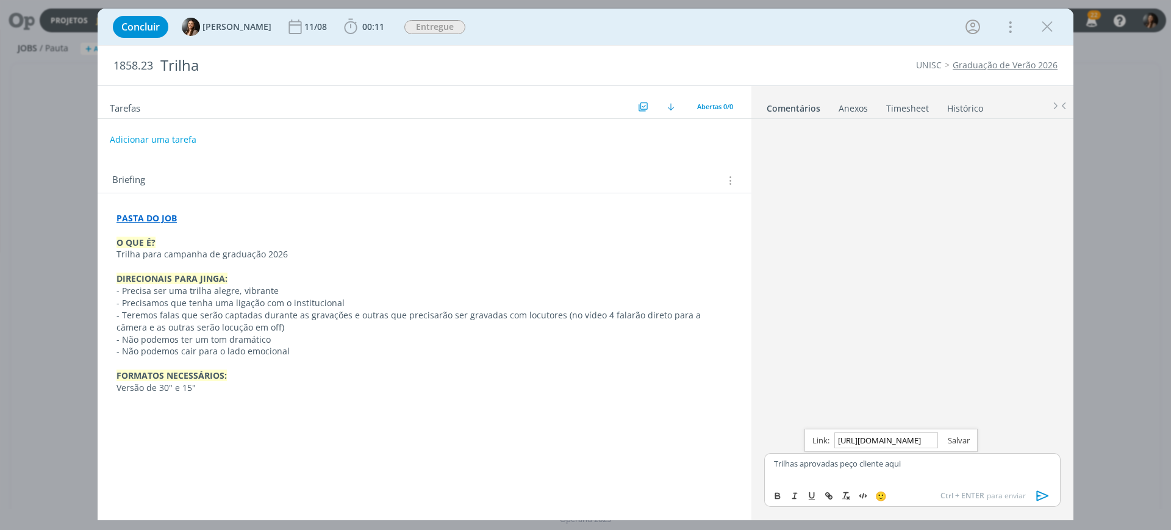
scroll to position [0, 0]
click at [960, 440] on link "dialog" at bounding box center [954, 440] width 32 height 11
click at [1033, 496] on button "dialog" at bounding box center [1042, 495] width 24 height 15
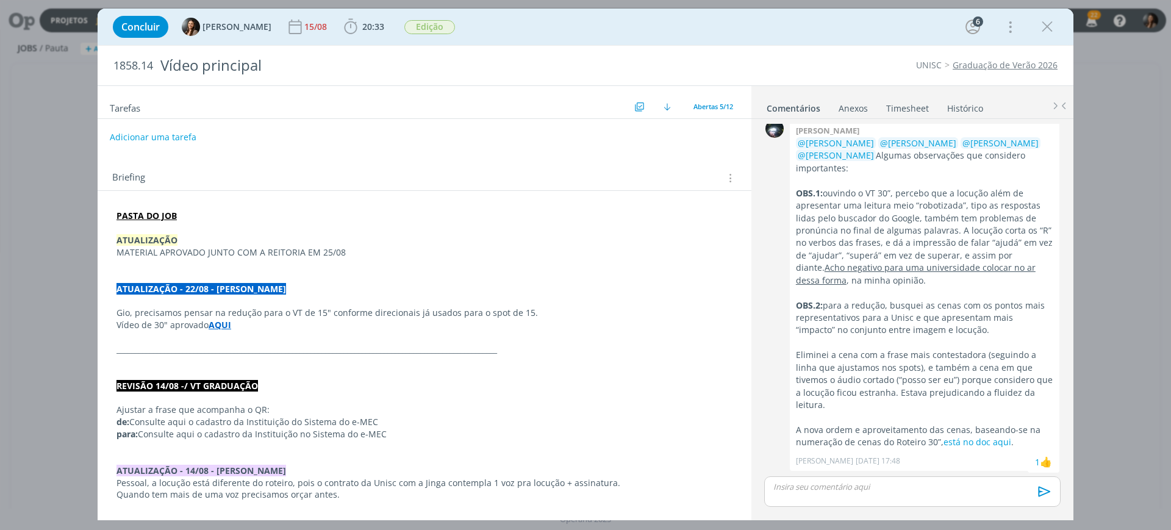
scroll to position [229, 0]
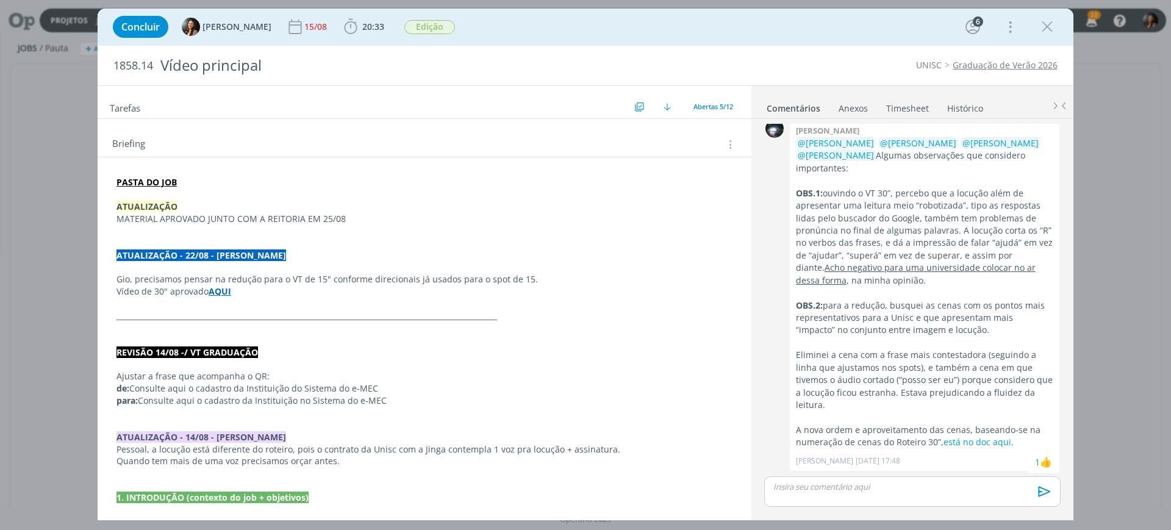
drag, startPoint x: 119, startPoint y: 190, endPoint x: 138, endPoint y: 207, distance: 25.1
click at [119, 191] on p "dialog" at bounding box center [424, 194] width 616 height 12
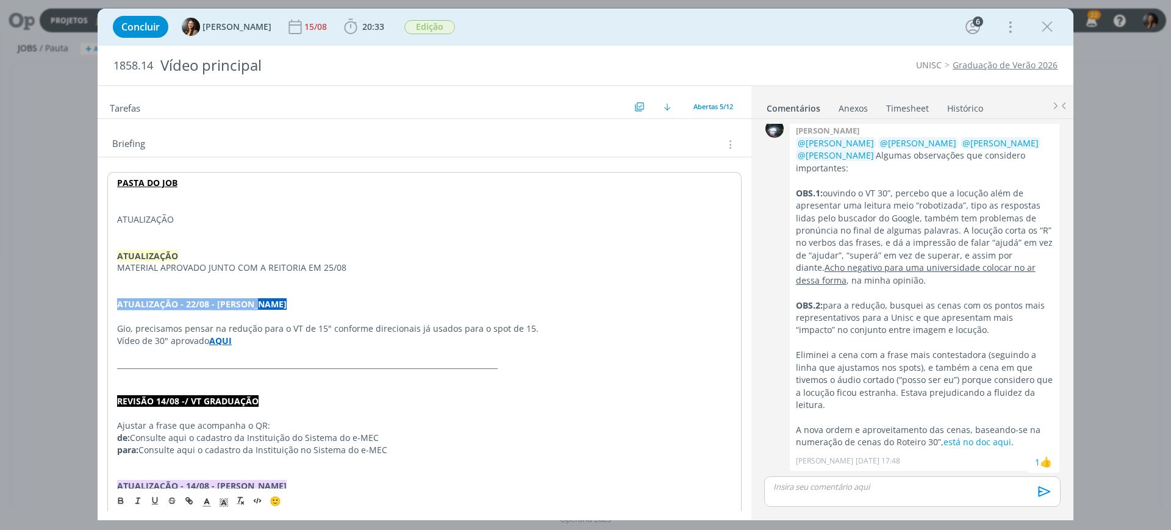
drag, startPoint x: 259, startPoint y: 308, endPoint x: 116, endPoint y: 308, distance: 142.7
click at [114, 305] on div "PASTA DO JOB ATUALIZAÇÃO ATUALIZAÇÃO MATERIAL APROVADO JUNTO COM A REITORIA EM …" at bounding box center [424, 395] width 634 height 446
copy strong "ATUALIZAÇÃO - 22/08 - [PERSON_NAME]"
click at [190, 226] on p "dialog" at bounding box center [424, 232] width 615 height 12
click at [190, 223] on p "ATUALIZAÇÃO" at bounding box center [424, 219] width 615 height 12
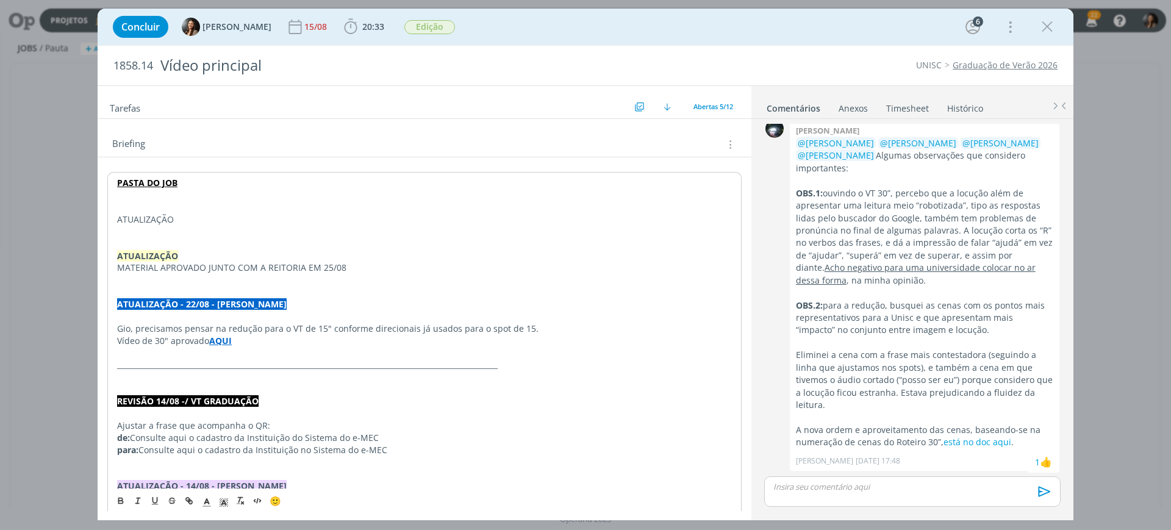
drag, startPoint x: 202, startPoint y: 211, endPoint x: 192, endPoint y: 219, distance: 12.6
click at [190, 216] on div "PASTA DO JOB ATUALIZAÇÃO ATUALIZAÇÃO MATERIAL APROVADO JUNTO COM A REITORIA EM …" at bounding box center [424, 395] width 634 height 446
click at [201, 226] on p "dialog" at bounding box center [424, 232] width 615 height 12
click at [200, 220] on p "ATUALIZAÇÃO" at bounding box center [424, 219] width 615 height 12
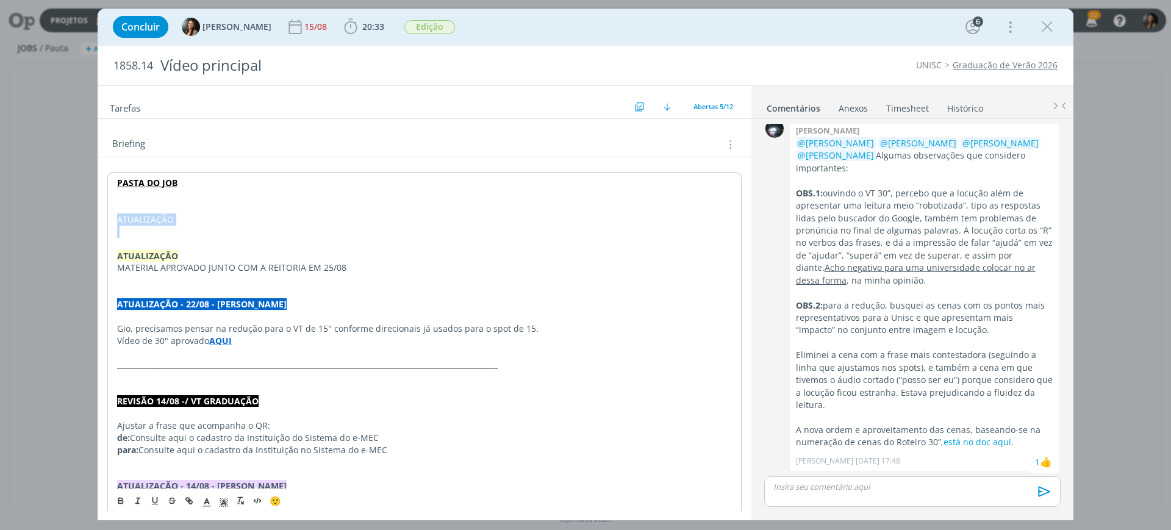
click at [200, 220] on p "ATUALIZAÇÃO" at bounding box center [424, 219] width 615 height 12
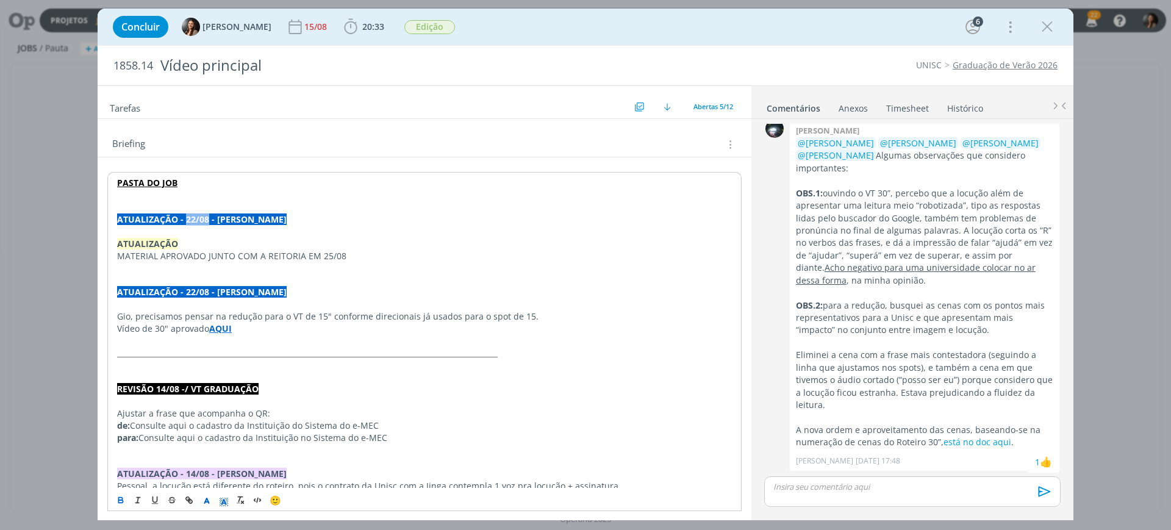
drag, startPoint x: 207, startPoint y: 224, endPoint x: 186, endPoint y: 221, distance: 21.6
click at [186, 221] on strong "ATUALIZAÇÃO - 22/08 - BEATRIZ" at bounding box center [201, 219] width 169 height 12
click at [182, 233] on p "dialog" at bounding box center [424, 232] width 615 height 12
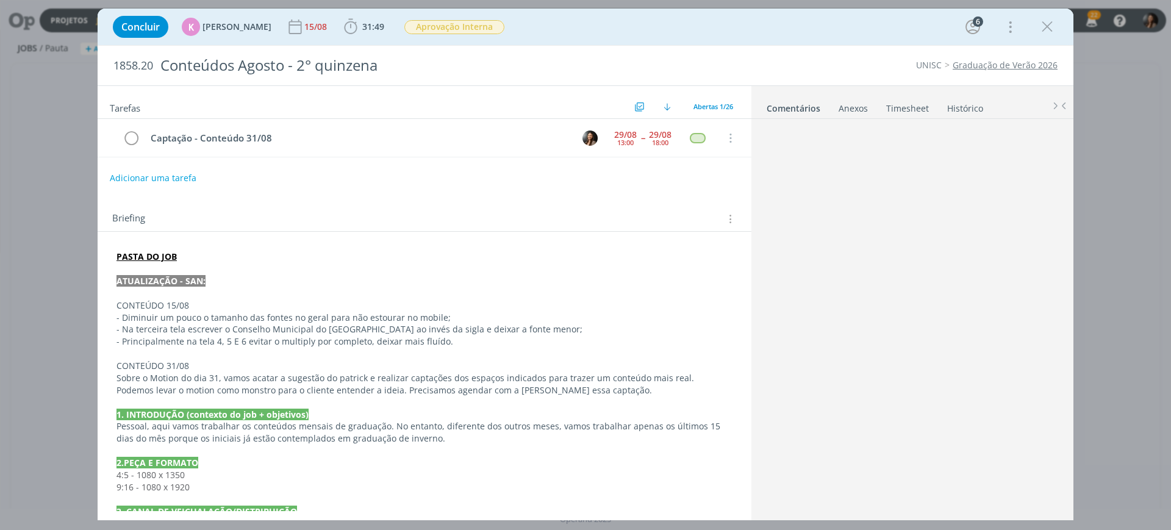
scroll to position [1910, 0]
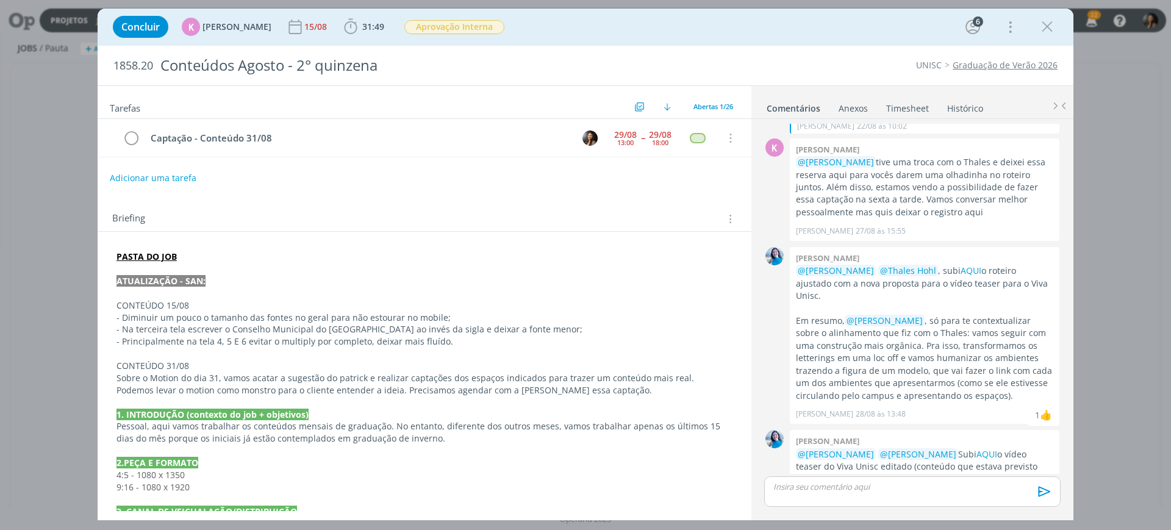
click at [902, 104] on link "Timesheet" at bounding box center [907, 106] width 44 height 18
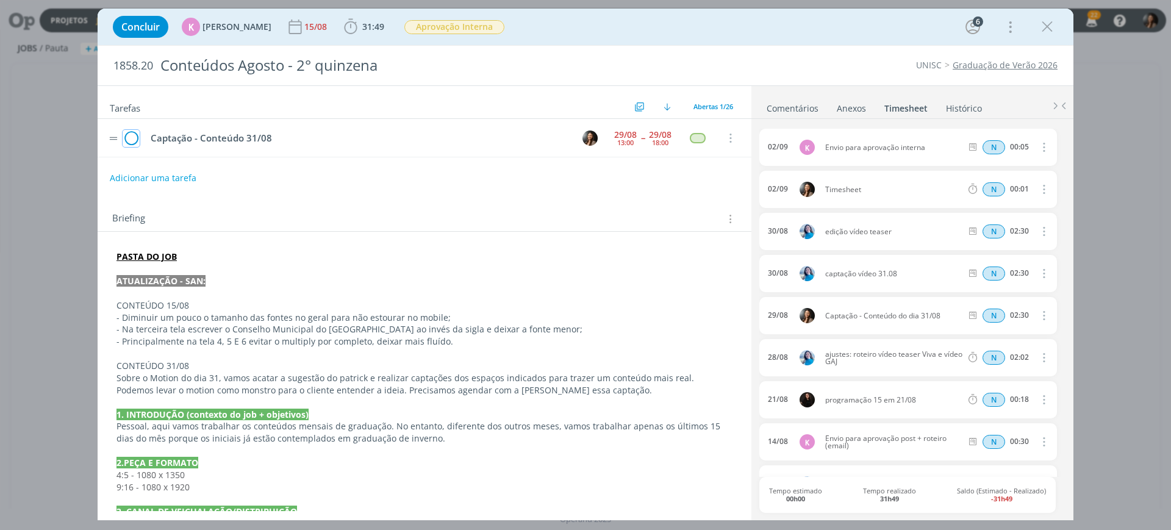
click at [132, 135] on icon "dialog" at bounding box center [131, 138] width 17 height 18
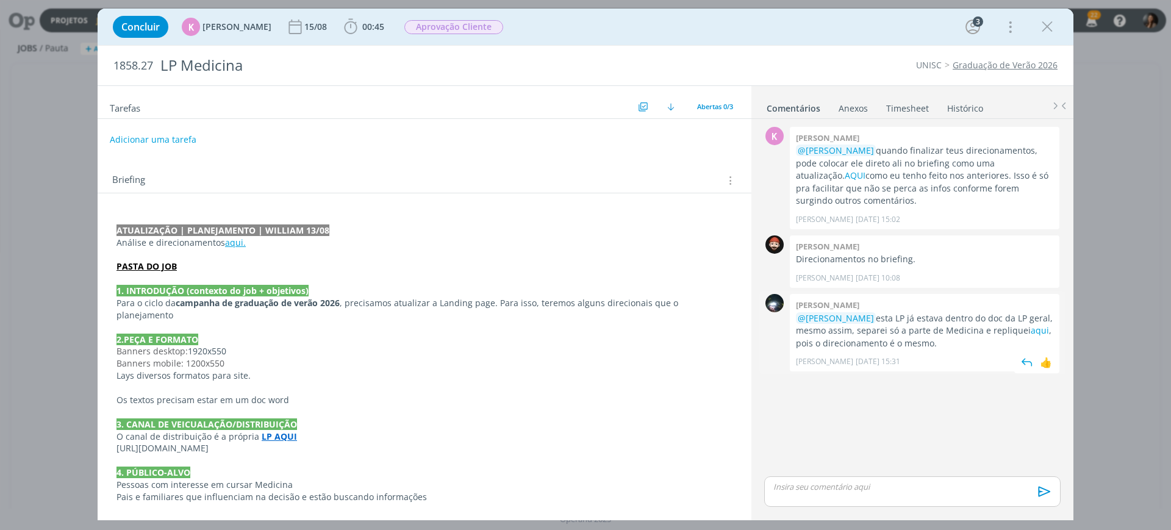
drag, startPoint x: 935, startPoint y: 405, endPoint x: 860, endPoint y: 296, distance: 131.9
click at [935, 404] on div "K 0 Karoline arend @William Meurer quando finalizar teus direcionamentos, pode …" at bounding box center [912, 298] width 306 height 349
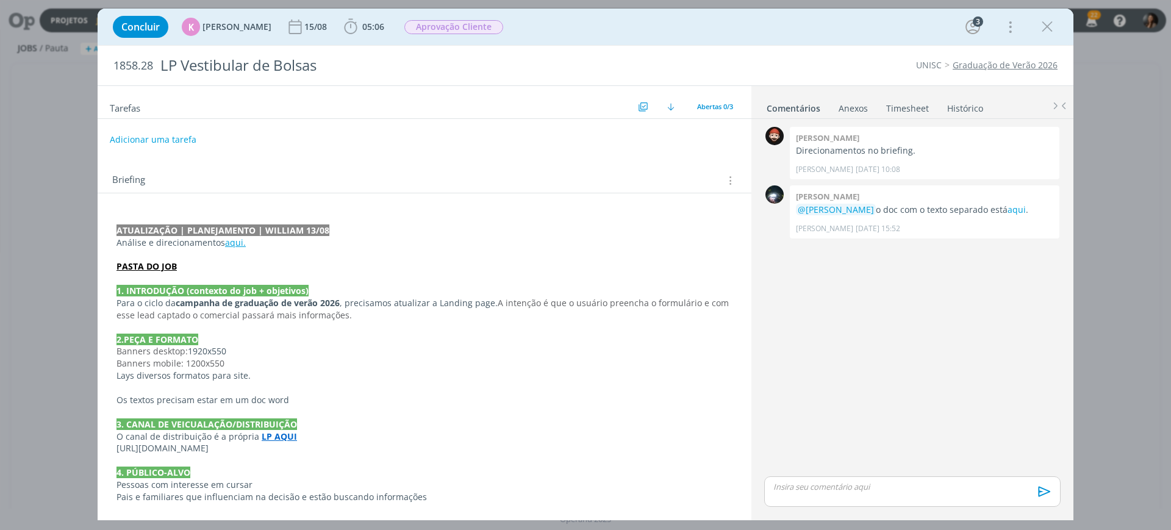
click at [913, 364] on div "0 William meurer Direcionamentos no briefing. William Meurer 13/08 às 10:08 👍 0…" at bounding box center [912, 298] width 306 height 349
click at [965, 368] on div "0 William meurer Direcionamentos no briefing. William Meurer 13/08 às 10:08 👍 0…" at bounding box center [912, 298] width 306 height 349
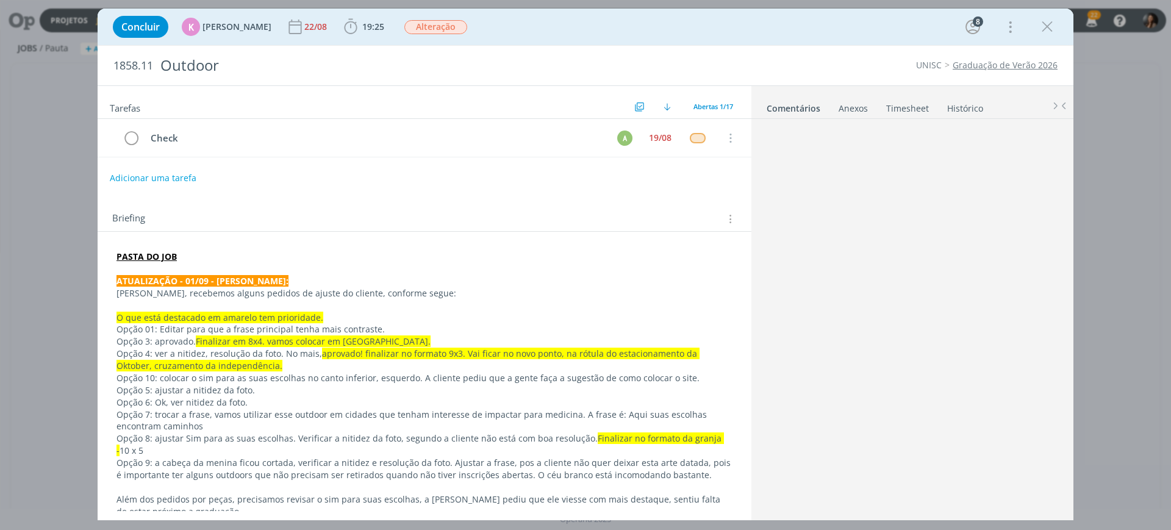
scroll to position [1180, 0]
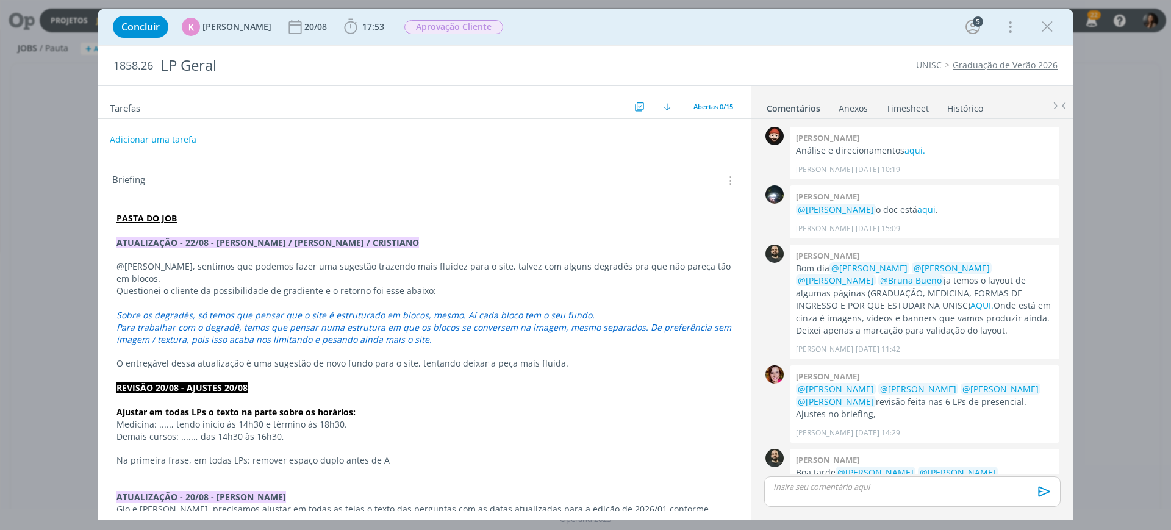
scroll to position [625, 0]
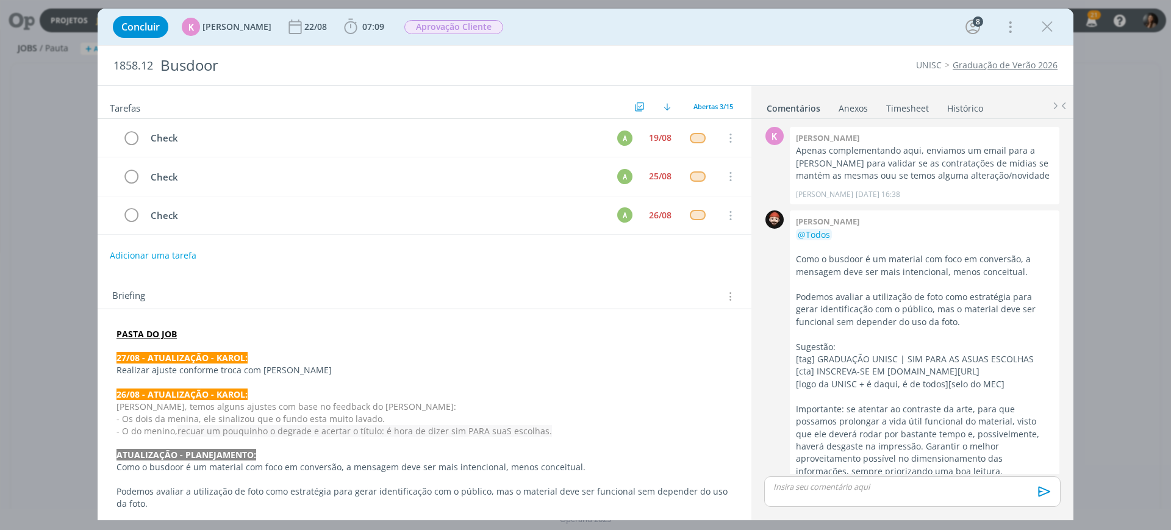
scroll to position [754, 0]
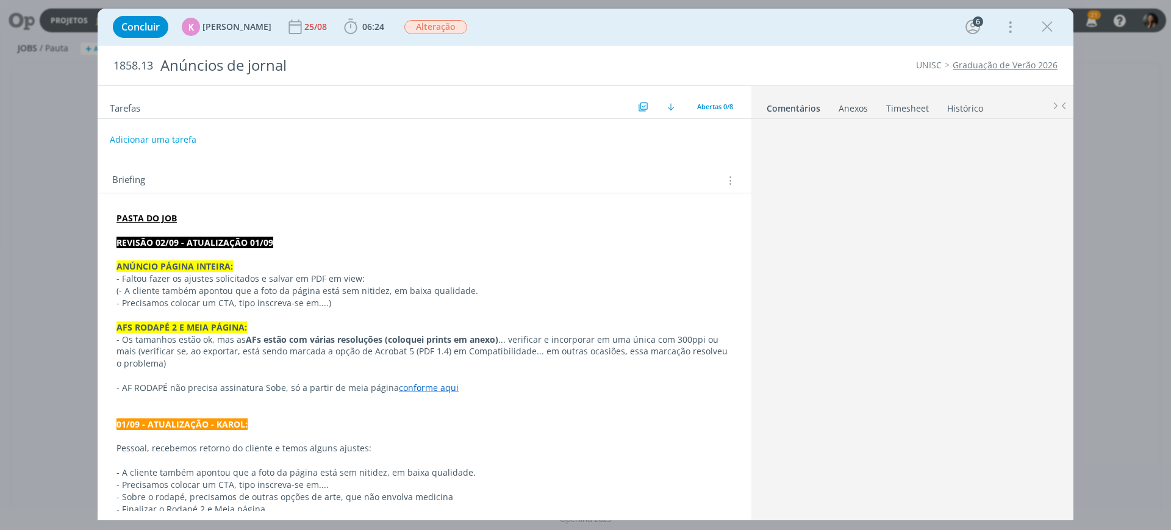
scroll to position [257, 0]
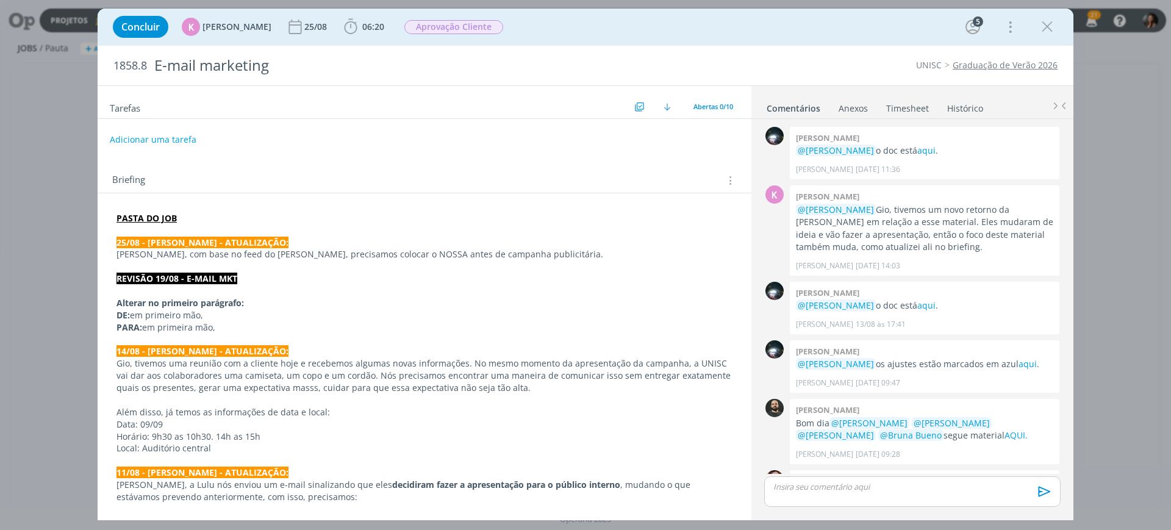
scroll to position [391, 0]
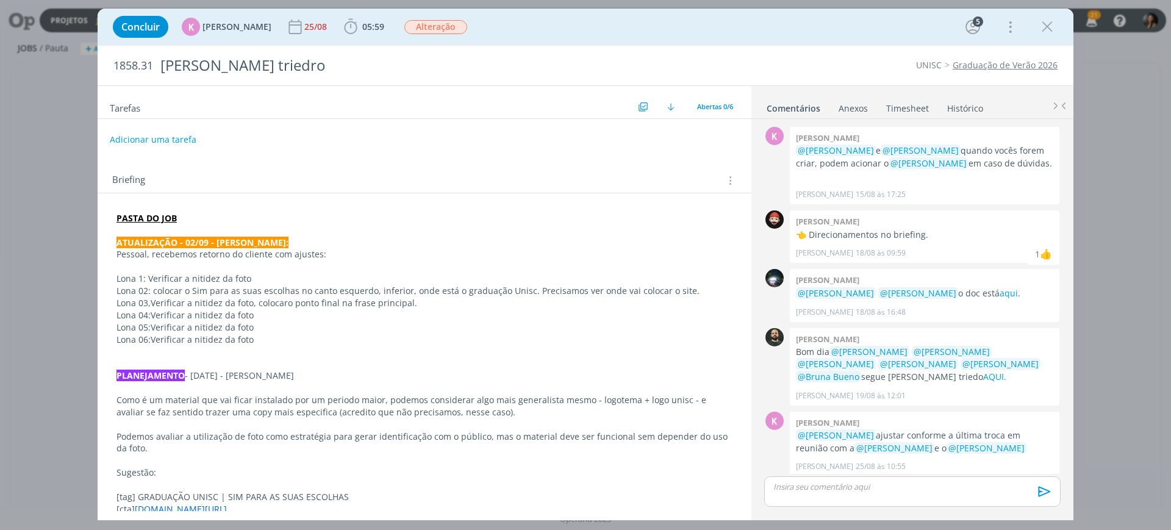
scroll to position [278, 0]
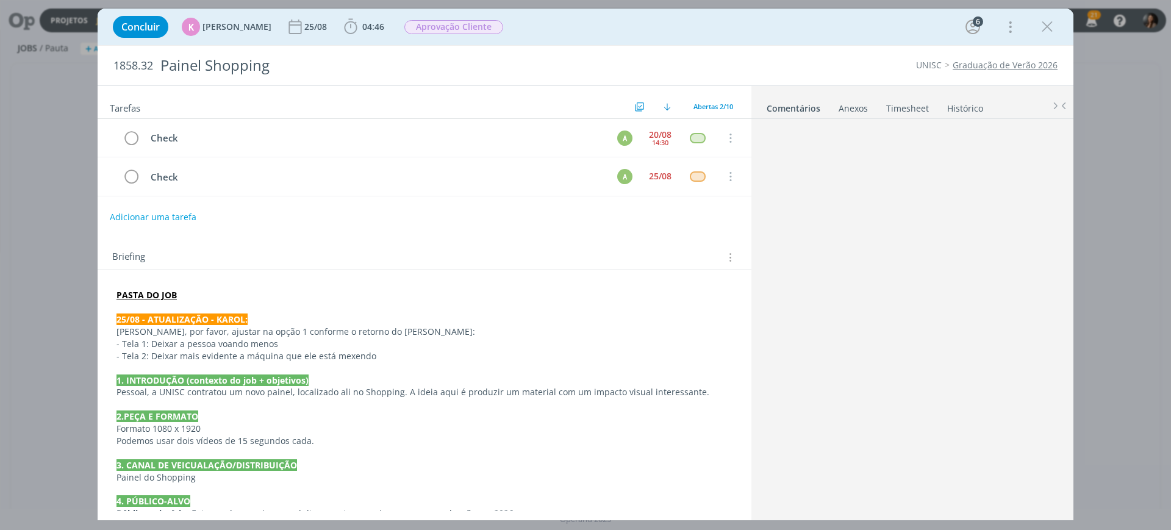
scroll to position [56, 0]
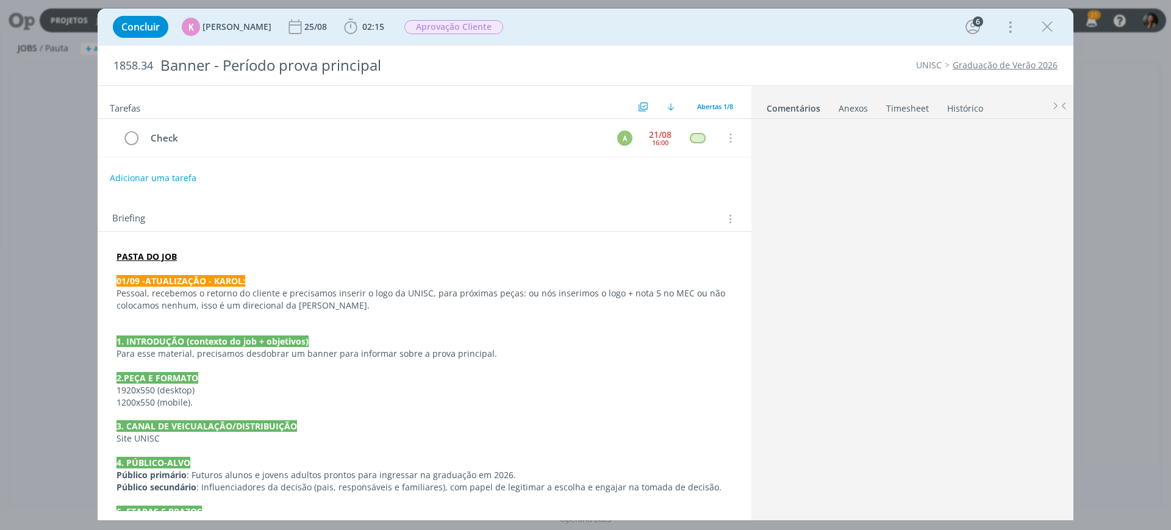
scroll to position [77, 0]
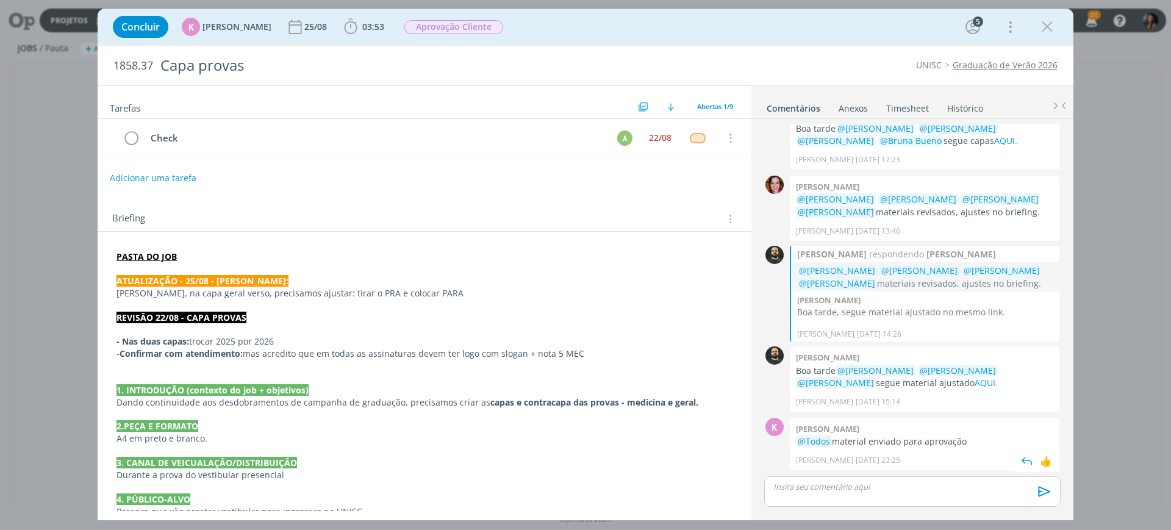
scroll to position [80, 0]
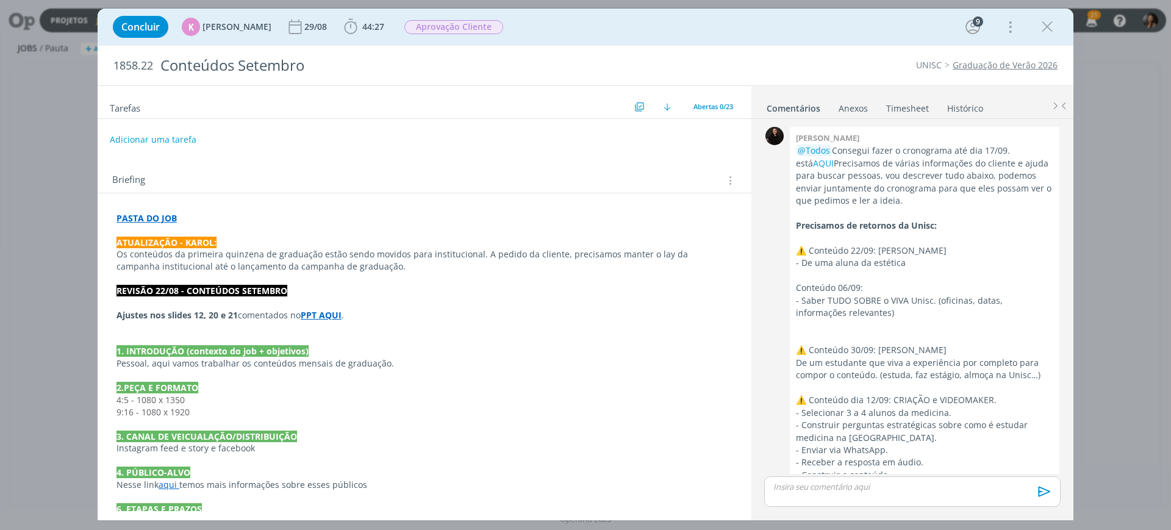
scroll to position [1908, 0]
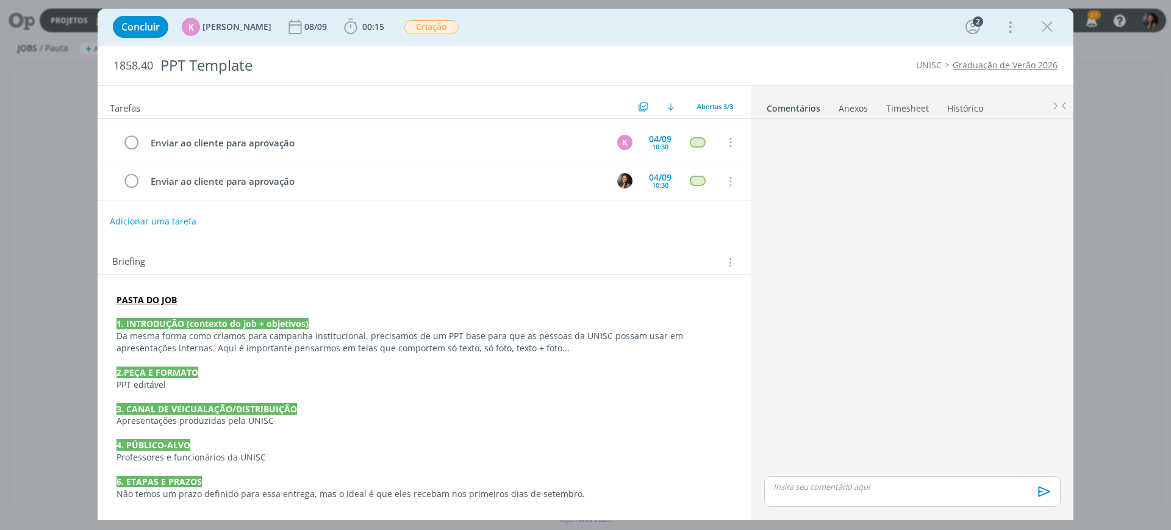
scroll to position [76, 0]
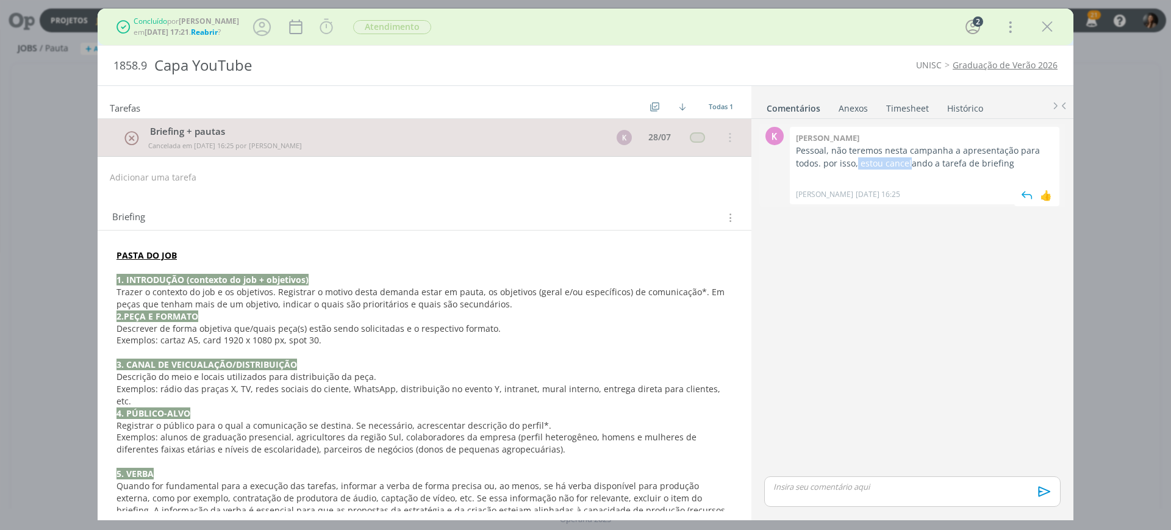
drag, startPoint x: 849, startPoint y: 165, endPoint x: 899, endPoint y: 166, distance: 50.6
click at [899, 166] on p "Pessoal, não teremos nesta campanha a apresentação para todos. por isso, estou …" at bounding box center [924, 156] width 257 height 25
click at [901, 161] on p "Pessoal, não teremos nesta campanha a apresentação para todos. por isso, estou …" at bounding box center [924, 156] width 257 height 25
click at [535, 438] on p "Exemplos: alunos de graduação presencial, agricultores da região Sul, colaborad…" at bounding box center [424, 443] width 616 height 24
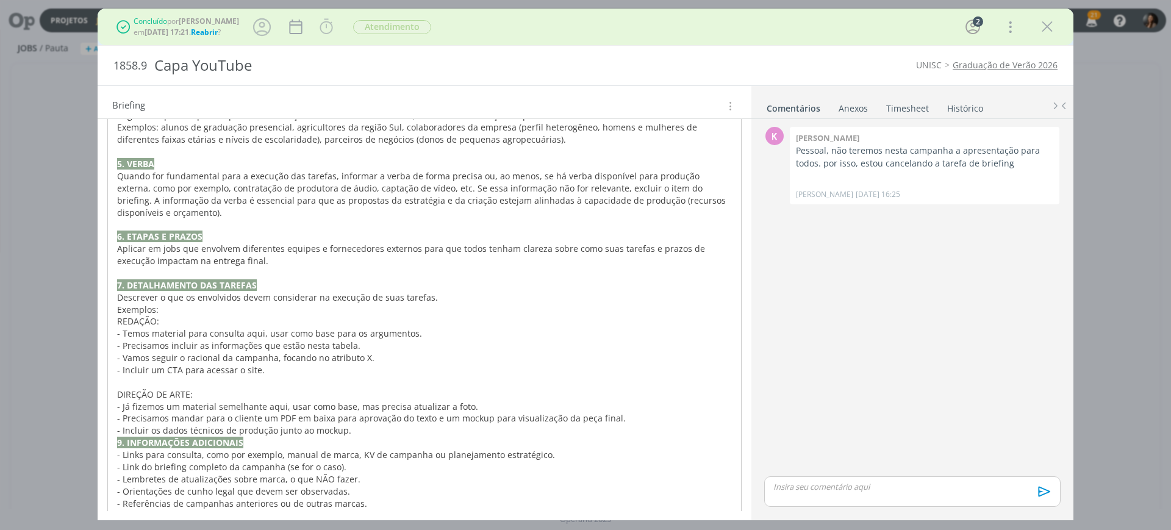
scroll to position [318, 0]
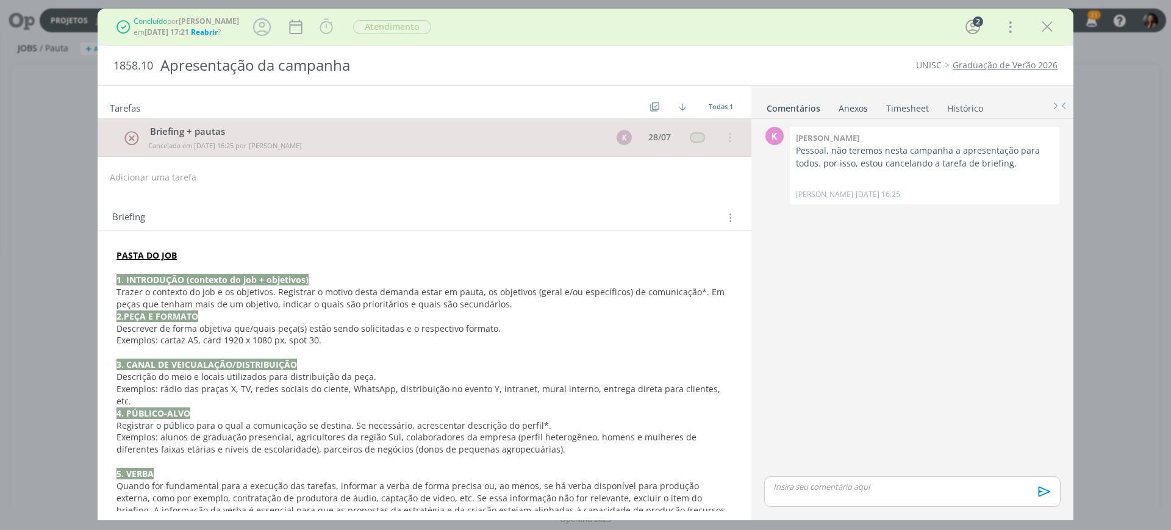
drag, startPoint x: 875, startPoint y: 312, endPoint x: 747, endPoint y: 305, distance: 128.2
click at [873, 312] on div "K 0 [PERSON_NAME], não teremos nesta campanha a apresentação para todos. por is…" at bounding box center [912, 298] width 306 height 349
click at [530, 324] on p "Descrever de forma objetiva que/quais peça(s) estão sendo solicitadas e o respe…" at bounding box center [424, 329] width 616 height 12
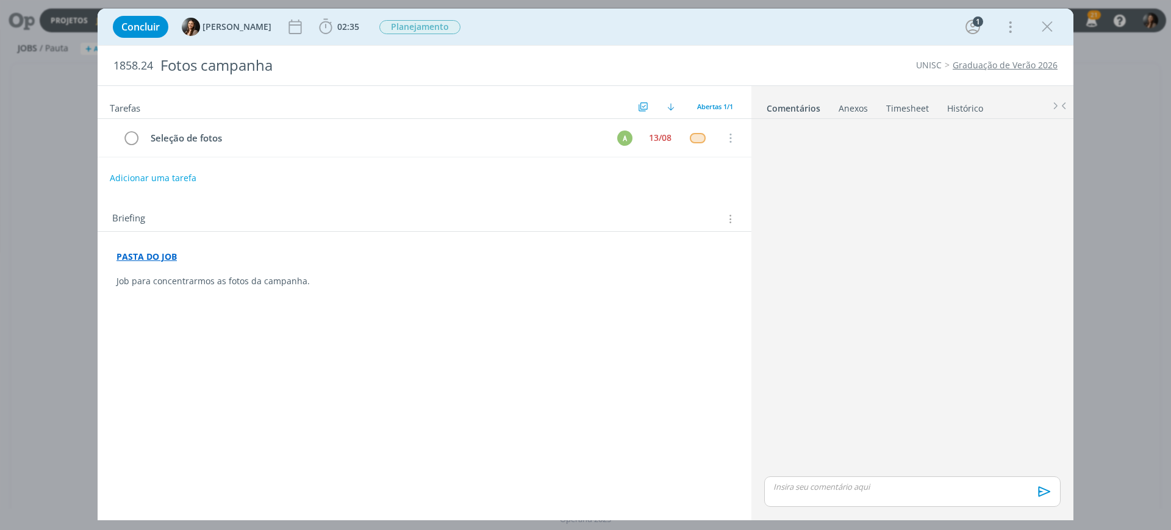
drag, startPoint x: 335, startPoint y: 374, endPoint x: 296, endPoint y: 343, distance: 50.4
click at [337, 374] on div "Tarefas Usar Job de template Criar template a partir deste job Visualizar Templ…" at bounding box center [425, 298] width 654 height 425
drag, startPoint x: 324, startPoint y: 271, endPoint x: 388, endPoint y: 322, distance: 81.5
click at [325, 272] on p "dialog" at bounding box center [424, 269] width 616 height 12
click at [401, 329] on div "Tarefas Usar Job de template Criar template a partir deste job Visualizar Templ…" at bounding box center [425, 298] width 654 height 425
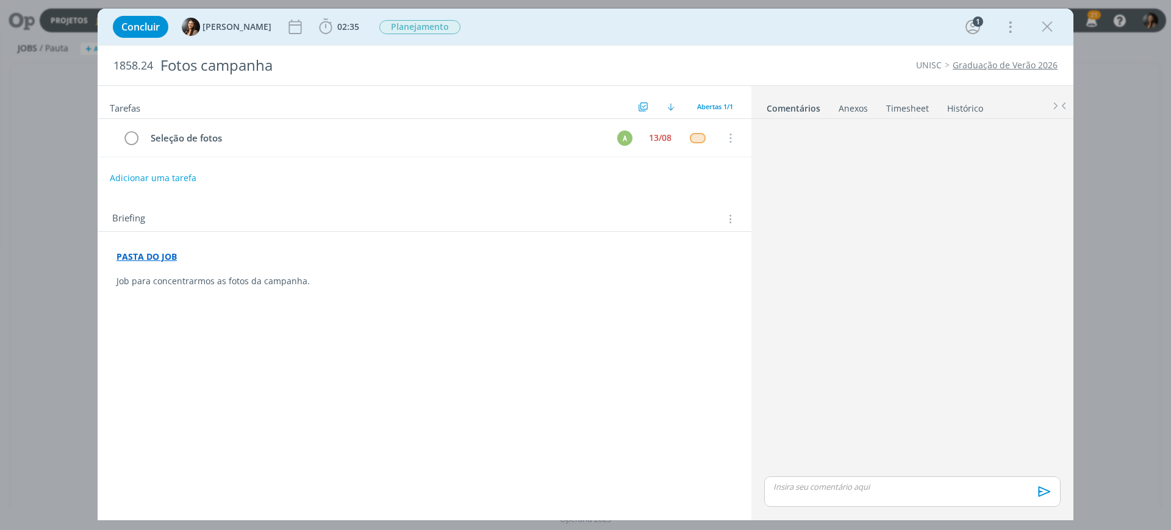
click at [138, 262] on p "PASTA DO JOB" at bounding box center [424, 257] width 616 height 12
click at [241, 235] on link "https://sobeae.sharepoint.com/:f:/s/SOBEAE/Eg8p6hbuuTNJho1VLK8vXTEBRzDG5wNsdAoi…" at bounding box center [196, 233] width 92 height 16
drag, startPoint x: 348, startPoint y: 431, endPoint x: 221, endPoint y: 194, distance: 268.7
click at [340, 411] on div "Tarefas Usar Job de template Criar template a partir deste job Visualizar Templ…" at bounding box center [425, 298] width 654 height 425
click at [167, 177] on button "Adicionar uma tarefa" at bounding box center [152, 177] width 87 height 21
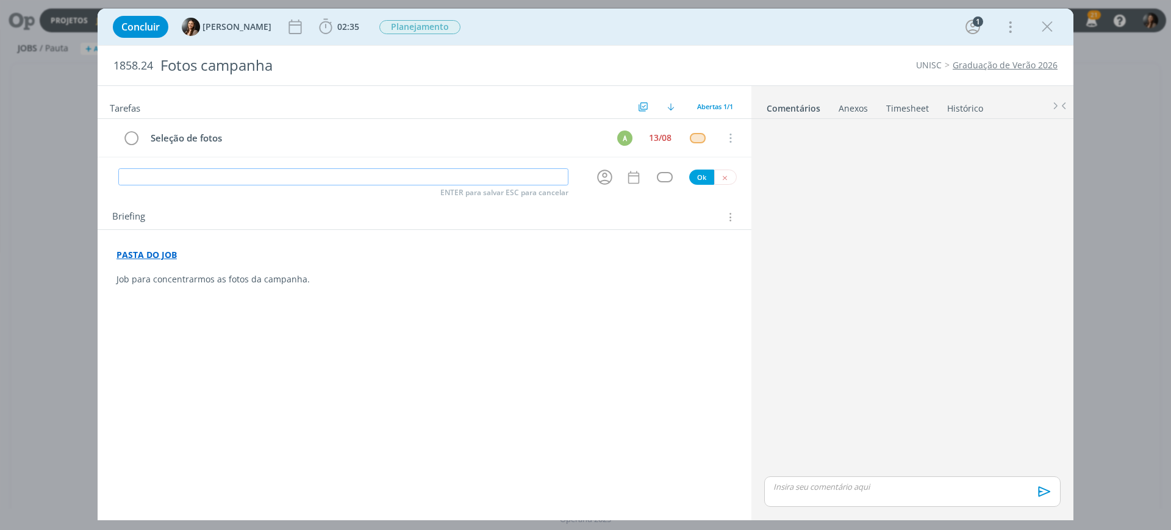
click at [281, 183] on input "dialog" at bounding box center [343, 176] width 450 height 17
drag, startPoint x: 282, startPoint y: 177, endPoint x: 292, endPoint y: 186, distance: 13.4
click at [65, 175] on div "Concluir Beatriz Luchese 02:35 Iniciar Apontar Data * 03/09/2025 Horas * 00:00 …" at bounding box center [585, 265] width 1171 height 530
click at [164, 177] on input "Seleção de mais 15 fotos" at bounding box center [343, 176] width 450 height 17
click at [232, 177] on input "Seleção de mais 15 fotos" at bounding box center [343, 176] width 450 height 17
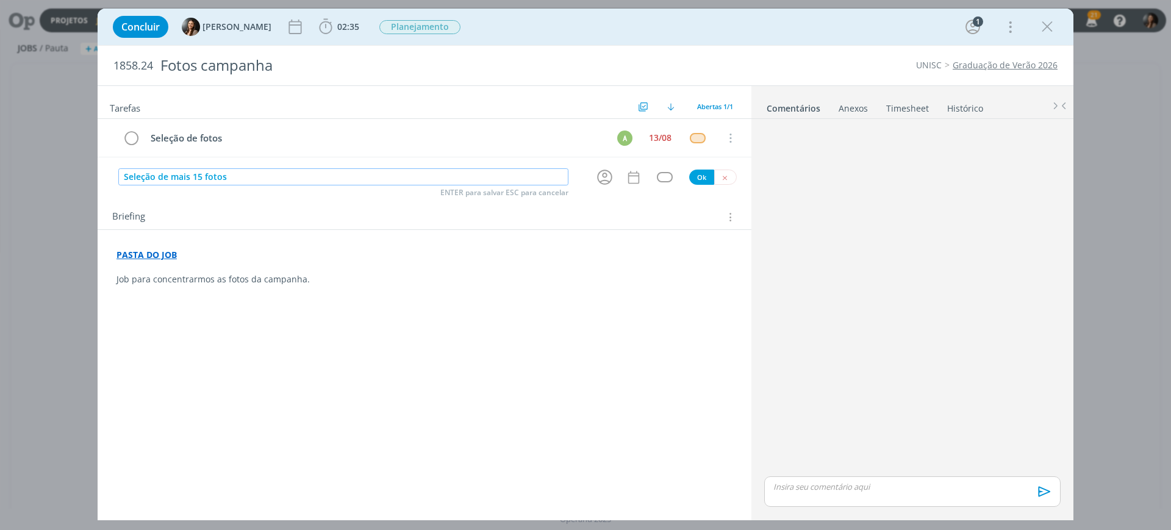
click at [251, 183] on input "Seleção de mais 15 fotos" at bounding box center [343, 176] width 450 height 17
click at [258, 177] on input "Seleção de mais 15 fotos" at bounding box center [343, 176] width 450 height 17
type input "Seleção de mais 15 fotos"
drag, startPoint x: 329, startPoint y: 321, endPoint x: 294, endPoint y: 260, distance: 70.5
click at [327, 315] on div "Tarefas Usar Job de template Criar template a partir deste job Visualizar Templ…" at bounding box center [425, 298] width 654 height 425
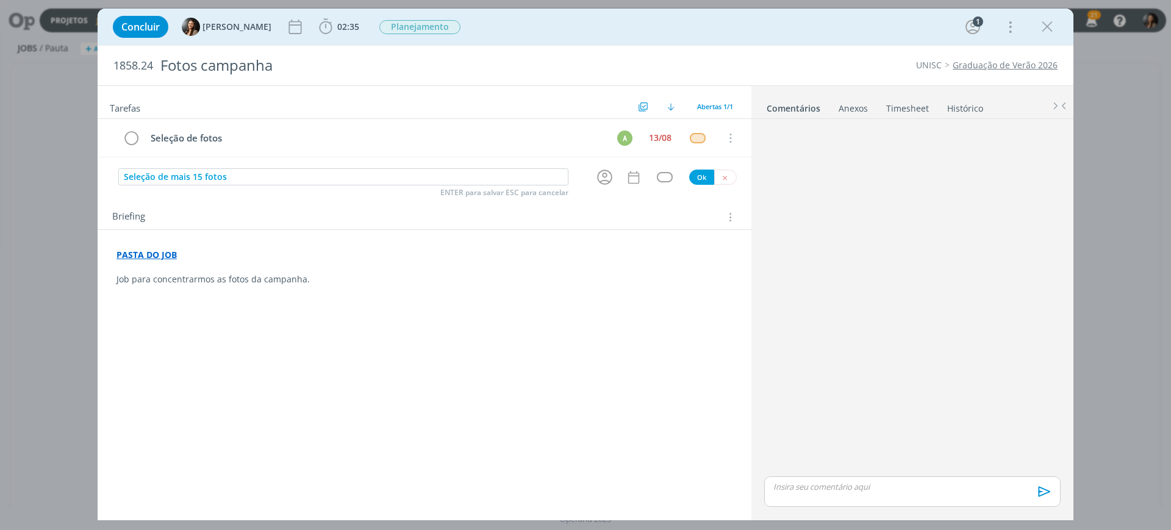
click at [294, 260] on p "PASTA DO JOB" at bounding box center [424, 255] width 616 height 12
click at [601, 173] on icon "dialog" at bounding box center [604, 177] width 19 height 19
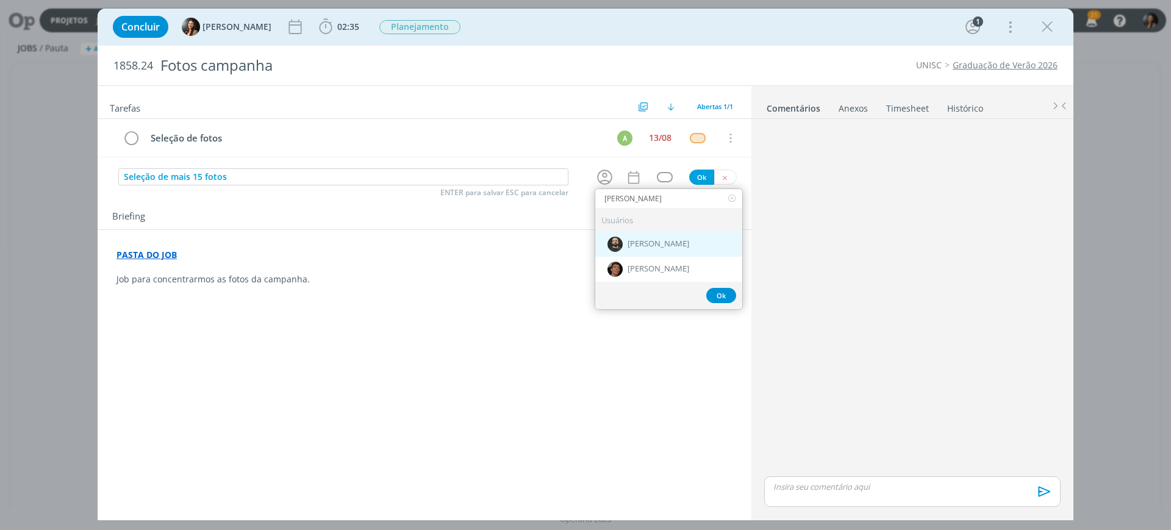
type input "patrick"
click at [668, 250] on div "[PERSON_NAME]" at bounding box center [668, 244] width 147 height 25
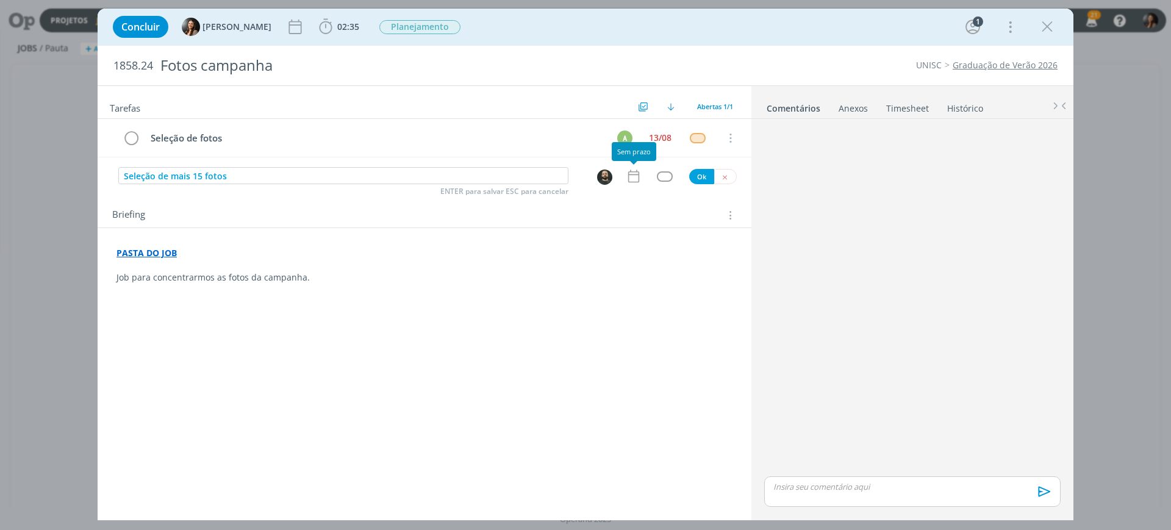
click at [633, 177] on icon "dialog" at bounding box center [634, 176] width 16 height 16
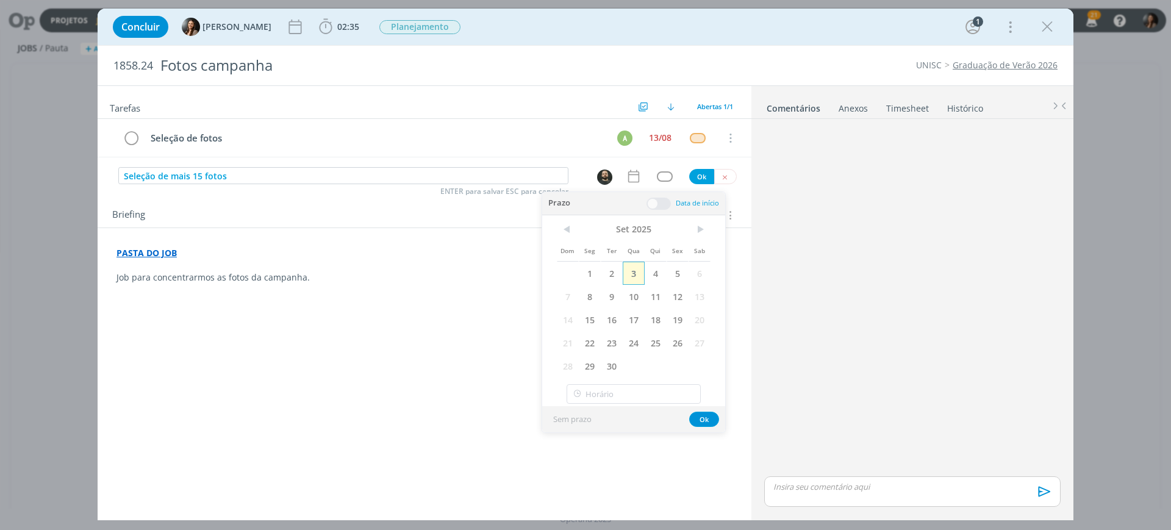
click at [632, 266] on span "3" at bounding box center [633, 273] width 22 height 23
click at [354, 419] on div "Tarefas Usar Job de template Criar template a partir deste job Visualizar Templ…" at bounding box center [425, 298] width 654 height 425
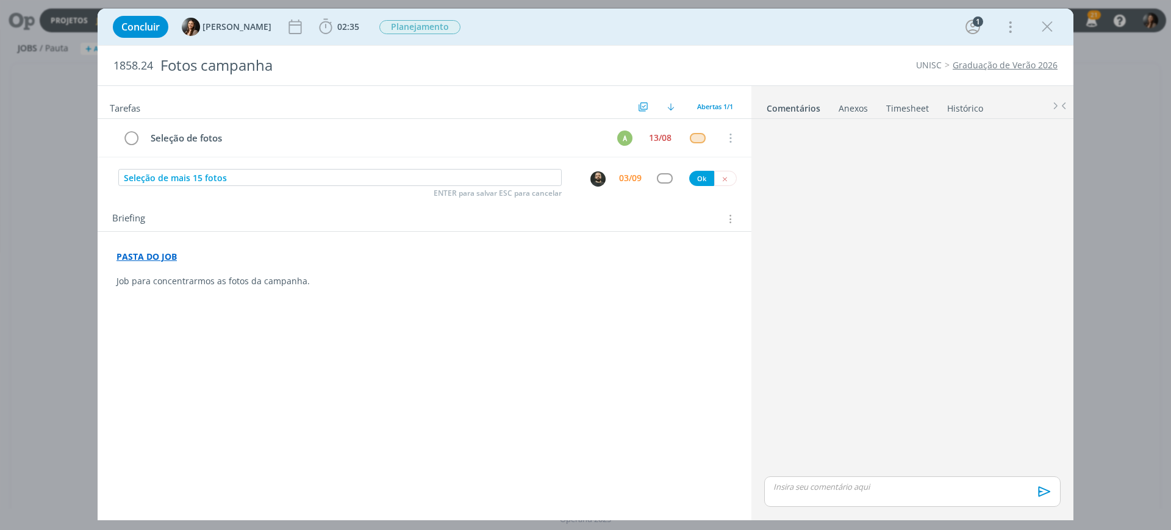
click at [643, 177] on div "03/09" at bounding box center [632, 178] width 27 height 22
click at [689, 172] on div "Ok" at bounding box center [713, 178] width 48 height 15
click at [633, 181] on div "03/09" at bounding box center [630, 178] width 23 height 9
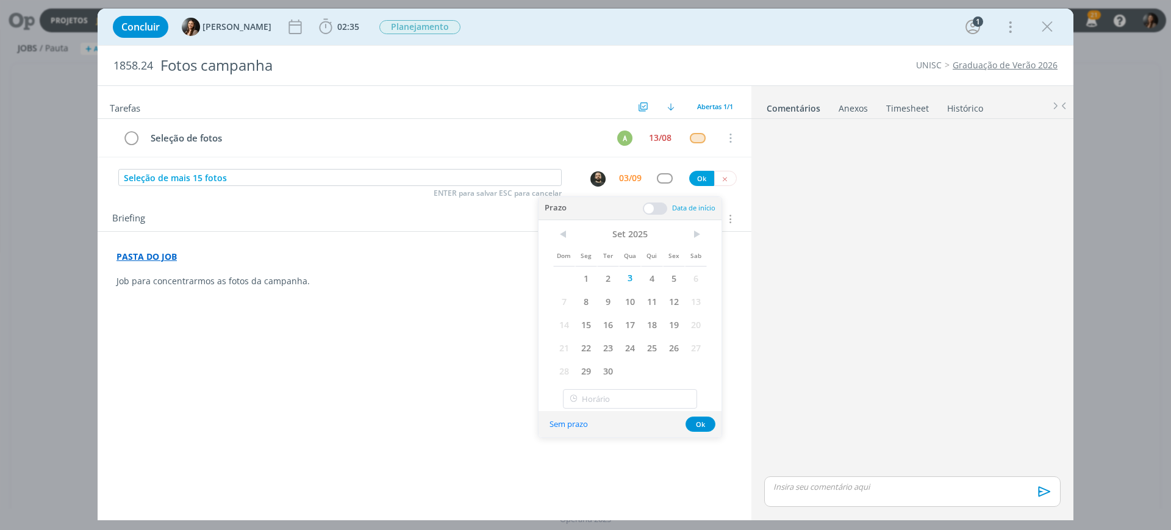
drag, startPoint x: 659, startPoint y: 207, endPoint x: 638, endPoint y: 210, distance: 21.7
click at [658, 206] on span at bounding box center [655, 208] width 24 height 12
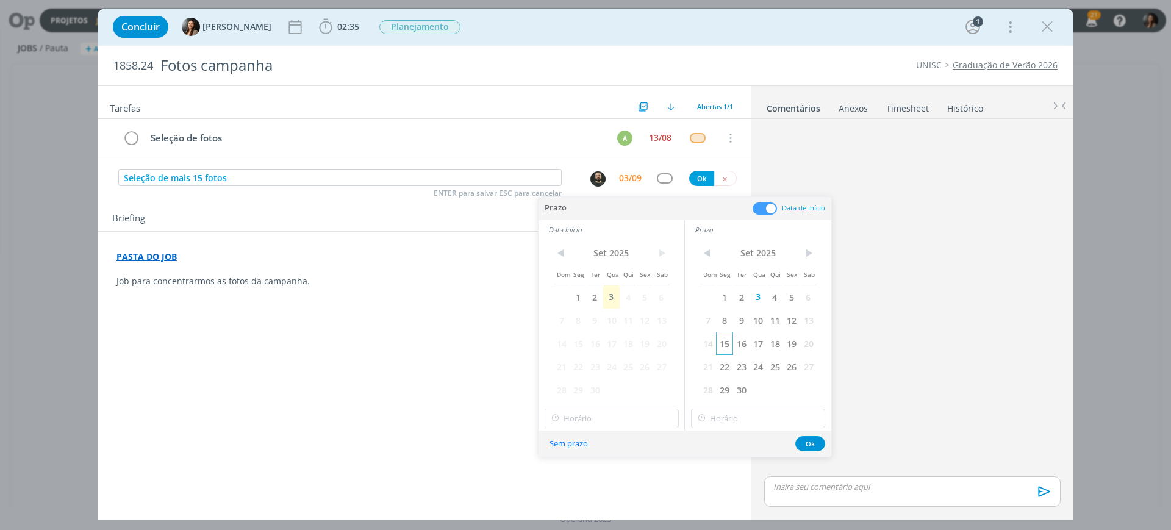
drag, startPoint x: 762, startPoint y: 297, endPoint x: 716, endPoint y: 338, distance: 61.3
click at [761, 297] on span "3" at bounding box center [757, 296] width 16 height 23
click at [613, 296] on span "3" at bounding box center [611, 296] width 16 height 23
click at [629, 415] on input "11:00" at bounding box center [611, 418] width 134 height 20
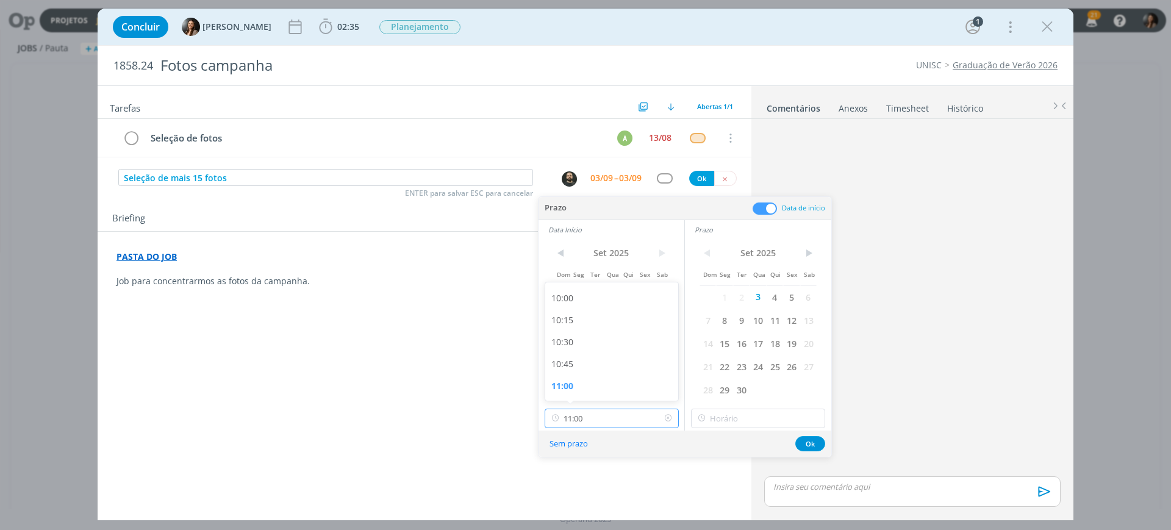
click at [630, 418] on input "11:00" at bounding box center [611, 418] width 134 height 20
click at [582, 388] on div "14:30" at bounding box center [613, 388] width 137 height 22
type input "14:30"
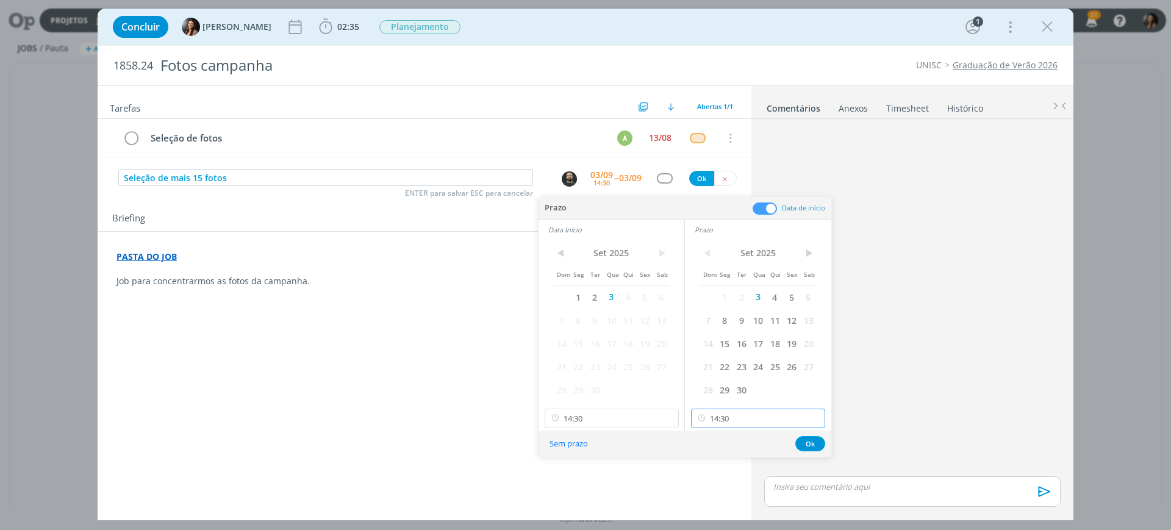
click at [750, 420] on input "14:30" at bounding box center [758, 418] width 134 height 20
click at [720, 320] on div "15:30" at bounding box center [759, 321] width 137 height 22
type input "15:30"
click at [799, 438] on button "Ok" at bounding box center [810, 443] width 30 height 15
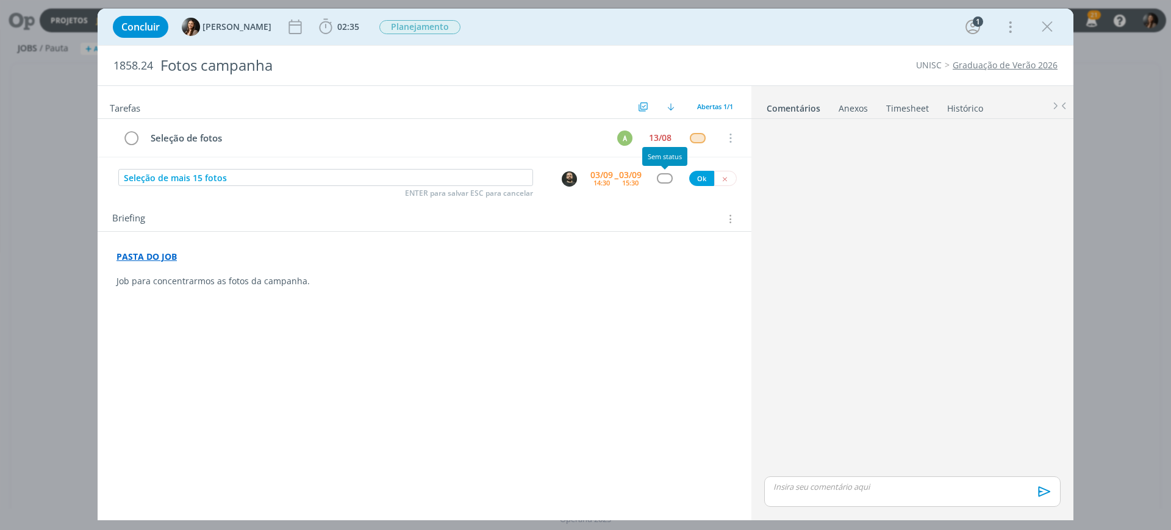
click at [665, 177] on div "dialog" at bounding box center [664, 178] width 15 height 10
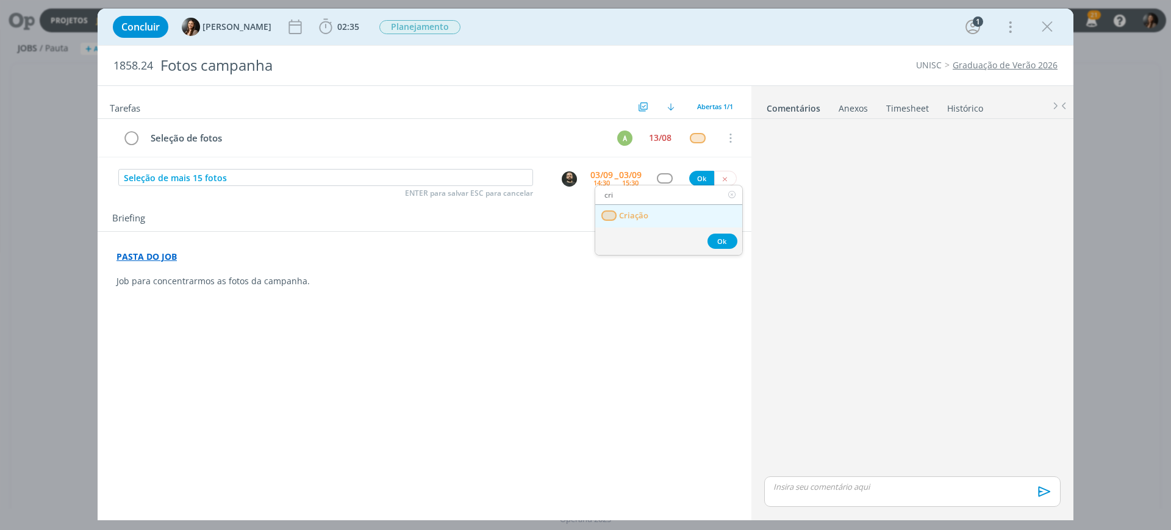
type input "cri"
click at [683, 218] on link "Criação" at bounding box center [668, 216] width 147 height 23
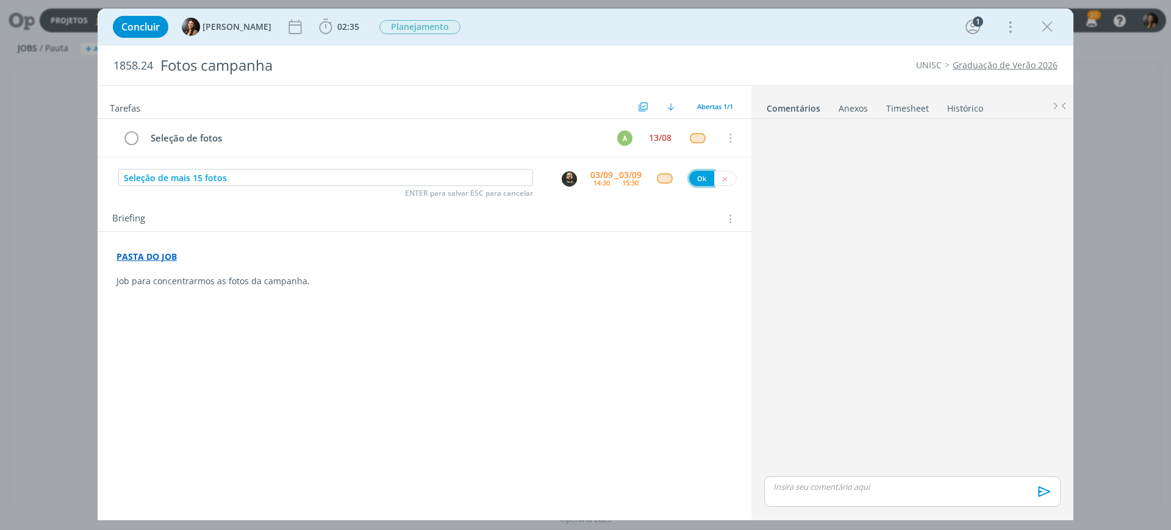
click at [699, 183] on button "Ok" at bounding box center [701, 178] width 25 height 15
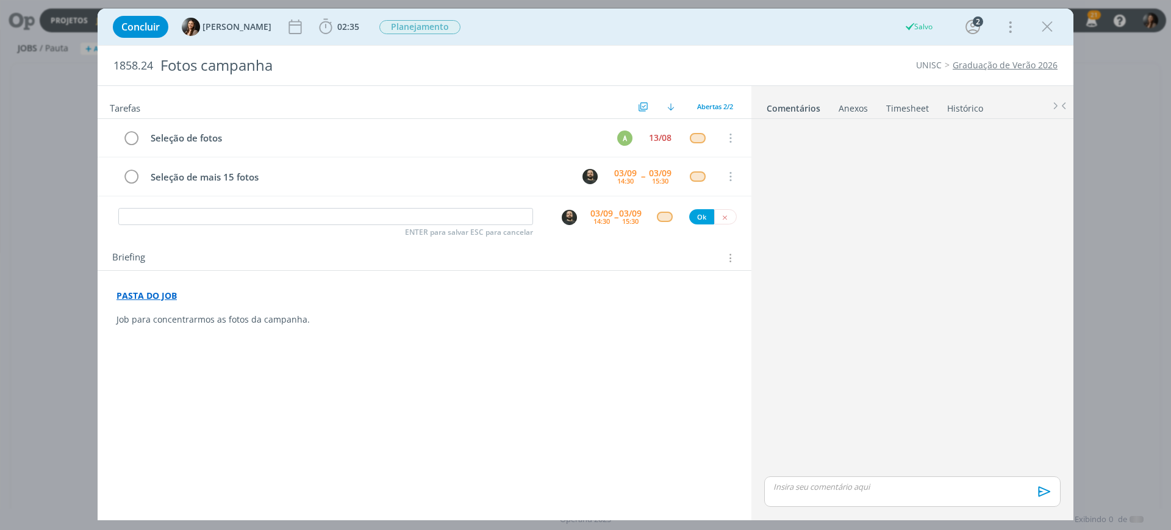
click at [114, 298] on div "PASTA DO JOB Job para concentrarmos as fotos da campanha." at bounding box center [424, 307] width 634 height 45
click at [801, 105] on link "Comentários" at bounding box center [793, 106] width 55 height 18
drag, startPoint x: 277, startPoint y: 412, endPoint x: 134, endPoint y: 308, distance: 176.8
click at [268, 399] on div "Tarefas Usar Job de template Criar template a partir deste job Visualizar Templ…" at bounding box center [425, 298] width 654 height 425
click at [117, 310] on p "dialog" at bounding box center [424, 308] width 616 height 12
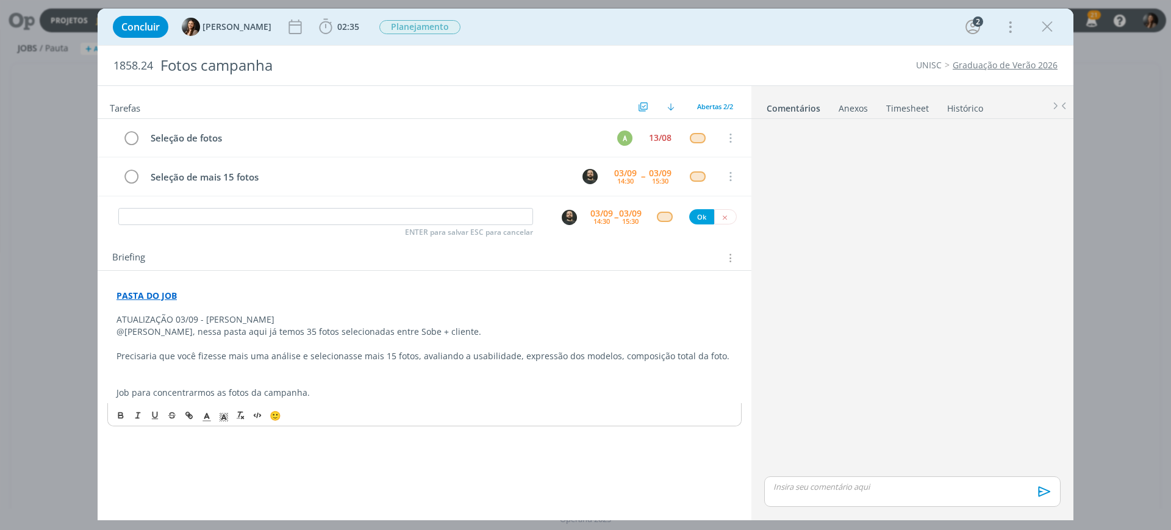
click at [587, 357] on p "Precisaria que você fizesse mais uma análise e selecionasse mais 15 fotos, aval…" at bounding box center [424, 356] width 616 height 12
click at [723, 355] on p "Precisaria que você fizesse mais uma análise e selecionasse mais 15 fotos, aval…" at bounding box center [424, 356] width 616 height 12
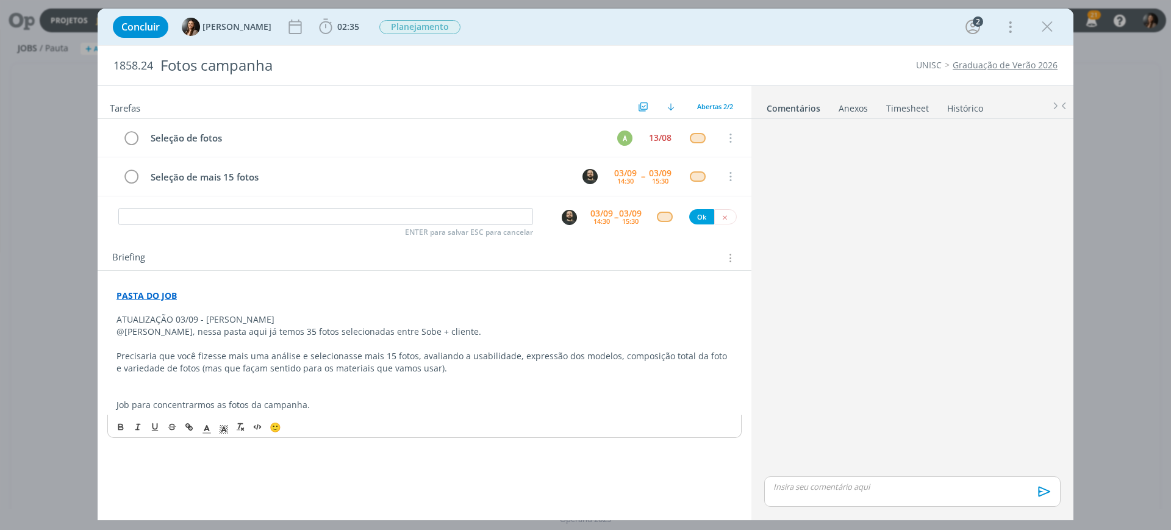
drag, startPoint x: 465, startPoint y: 376, endPoint x: 451, endPoint y: 412, distance: 38.8
click at [465, 377] on p "dialog" at bounding box center [424, 380] width 616 height 12
click at [448, 411] on div "PASTA DO JOB ATUALIZAÇÃO 03/09 - BEATRIZ @patrick, nessa pasta aqui já temos 35…" at bounding box center [424, 350] width 634 height 130
click at [440, 371] on p "Precisaria que você fizesse mais uma análise e selecionasse mais 15 fotos, aval…" at bounding box center [424, 362] width 616 height 24
click at [616, 357] on p "Precisaria que você fizesse mais uma análise e selecionasse mais 15 fotos, aval…" at bounding box center [424, 362] width 616 height 24
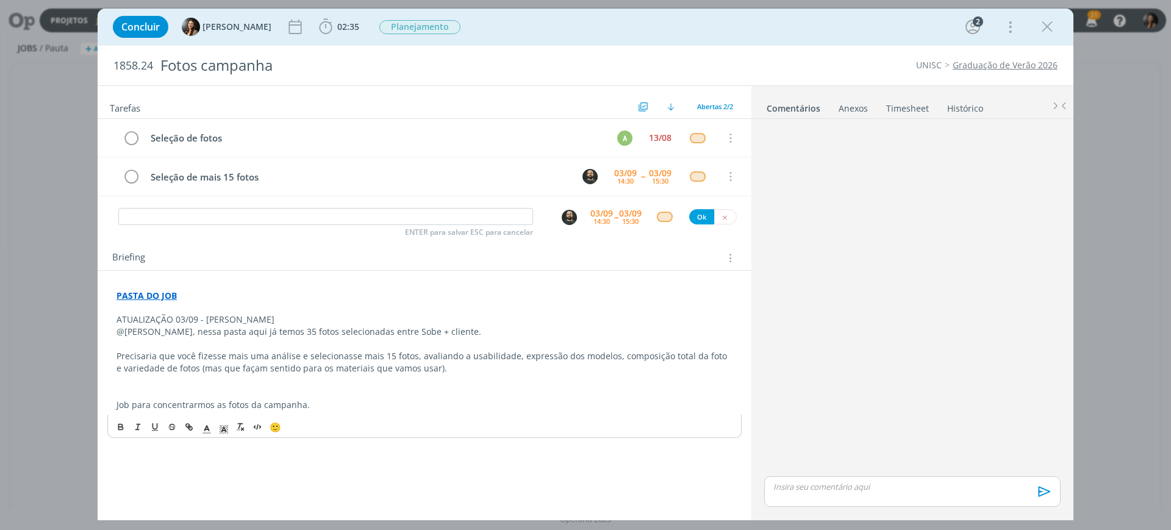
click at [697, 355] on p "Precisaria que você fizesse mais uma análise e selecionasse mais 15 fotos, aval…" at bounding box center [424, 362] width 616 height 24
click at [179, 374] on p "dialog" at bounding box center [424, 380] width 616 height 12
click at [259, 357] on p "Precisaria que você fizesse mais uma análise e selecionasse mais 15 fotos, aval…" at bounding box center [424, 362] width 616 height 24
drag, startPoint x: 429, startPoint y: 336, endPoint x: 460, endPoint y: 355, distance: 37.2
click at [433, 338] on div "PASTA DO JOB ATUALIZAÇÃO 03/09 - BEATRIZ @patrick, nessa pasta aqui já temos 35…" at bounding box center [424, 350] width 634 height 130
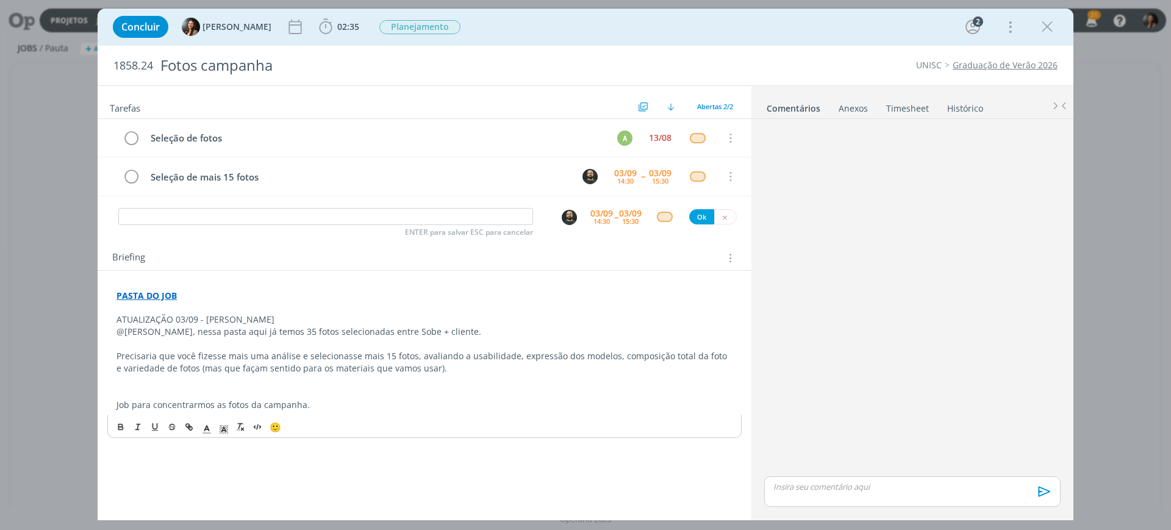
drag, startPoint x: 460, startPoint y: 355, endPoint x: 469, endPoint y: 372, distance: 18.8
click at [460, 356] on p "Precisaria que você fizesse mais uma análise e selecionasse mais 15 fotos, aval…" at bounding box center [424, 362] width 616 height 24
click at [469, 372] on p "Precisaria que você fizesse mais uma análise e selecionasse mais 15 fotos, aval…" at bounding box center [424, 362] width 616 height 24
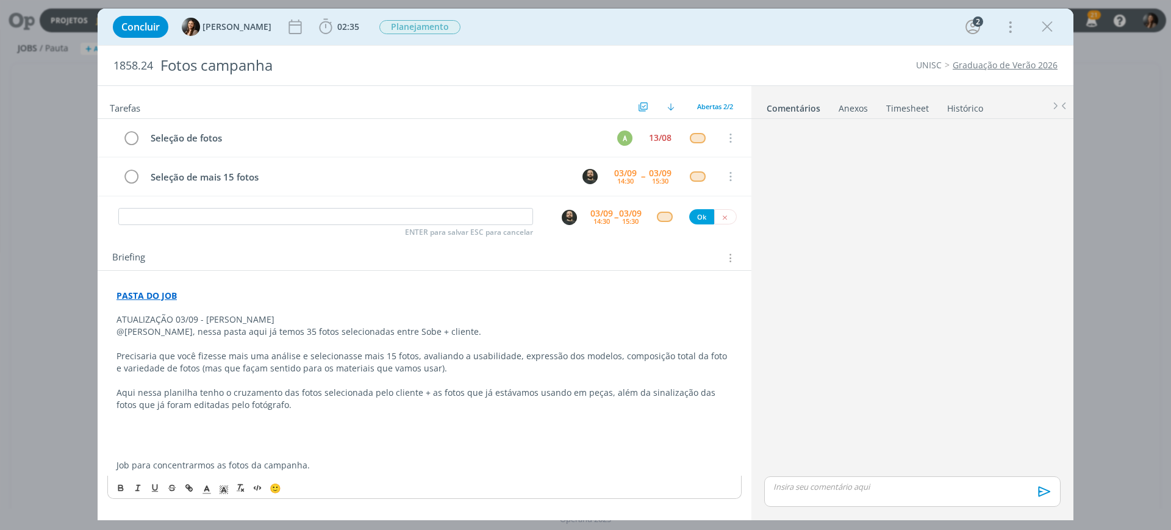
click at [272, 441] on p "dialog" at bounding box center [424, 441] width 616 height 12
click at [137, 390] on p "Aqui nessa planilha tenho o cruzamento das fotos selecionada pelo cliente + as …" at bounding box center [424, 399] width 616 height 24
click at [128, 393] on p "Aqui nessa planilha tenho o cruzamento das fotos selecionada pelo cliente + as …" at bounding box center [424, 399] width 616 height 24
click at [185, 488] on icon "dialog" at bounding box center [189, 488] width 10 height 10
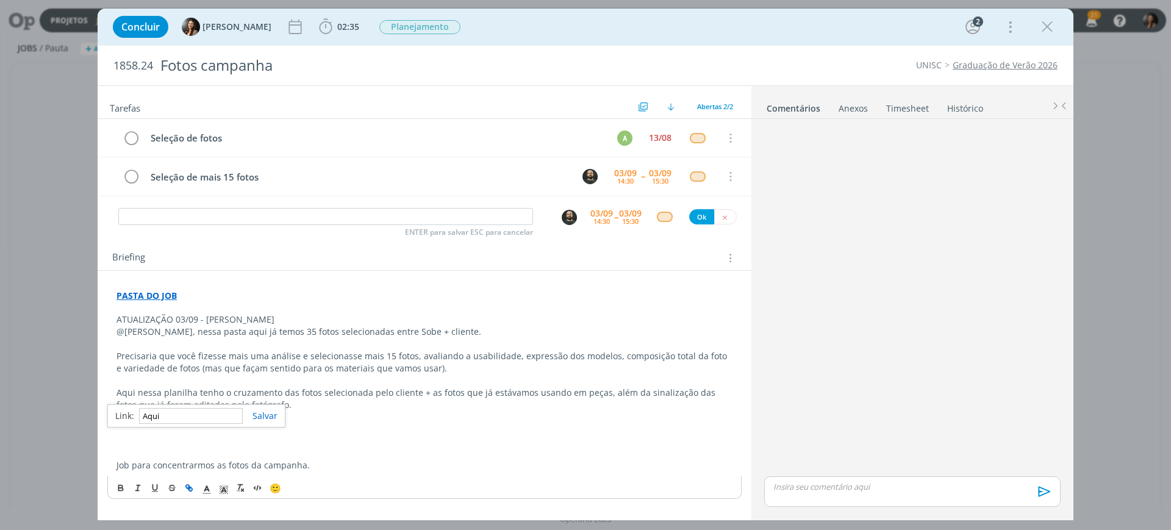
paste input "https://sobeae.sharepoint.com/:x:/s/SOBEAE/EbePscO0xv9HsafHbpaqMgsBGh5lUIDcVXnU…"
click at [259, 416] on link "dialog" at bounding box center [260, 416] width 35 height 12
click at [312, 401] on p "Aqui nessa planilha tenho o cruzamento das fotos selecionada pelo cliente + as …" at bounding box center [424, 399] width 616 height 24
click at [435, 366] on p "Precisaria que você fizesse mais uma análise e selecionasse mais 15 fotos, aval…" at bounding box center [424, 362] width 616 height 24
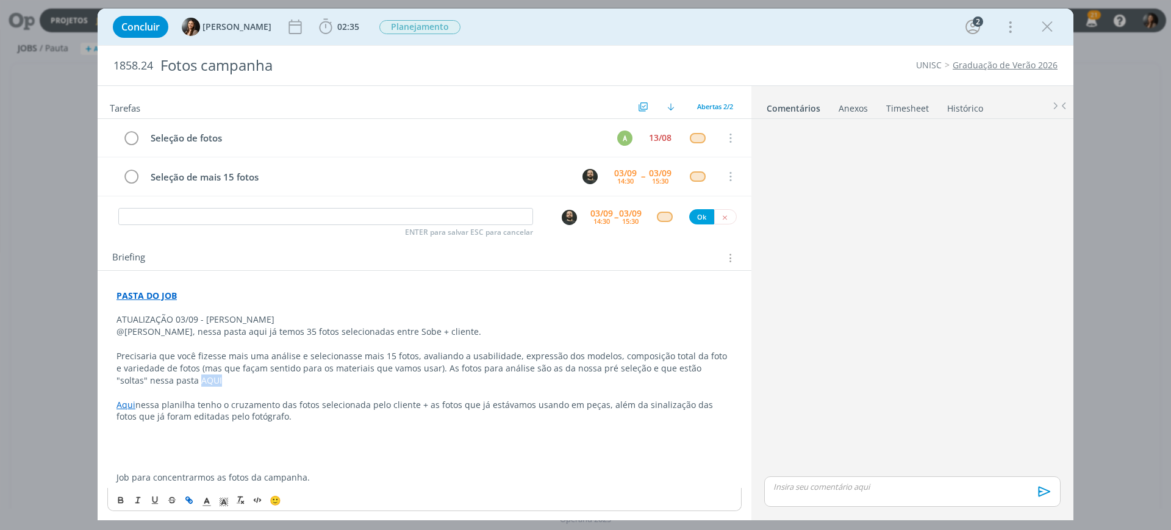
click at [191, 501] on icon "dialog" at bounding box center [189, 500] width 10 height 10
paste input "https://sobeae.sharepoint.com/:f:/s/SOBEAE/Es8XwLO3lyVGoXkx6TAHldEBhHAdBO3EIci4…"
type input "https://sobeae.sharepoint.com/:f:/s/SOBEAE/Es8XwLO3lyVGoXkx6TAHldEBhHAdBO3EIci4…"
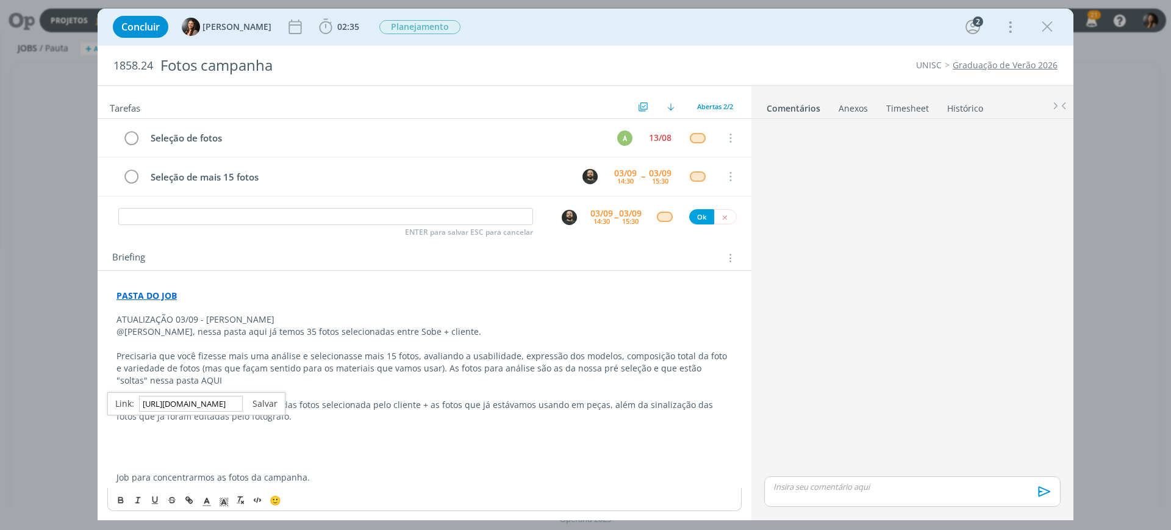
click at [260, 404] on link "dialog" at bounding box center [260, 404] width 35 height 12
drag, startPoint x: 389, startPoint y: 402, endPoint x: 380, endPoint y: 411, distance: 12.1
click at [388, 403] on p "Aqui nessa planilha tenho o cruzamento das fotos selecionada pelo cliente + as …" at bounding box center [424, 411] width 616 height 24
click at [291, 418] on p "Aqui nessa planilha tenho o cruzamento das fotos selecionada pelo cliente + as …" at bounding box center [424, 411] width 616 height 24
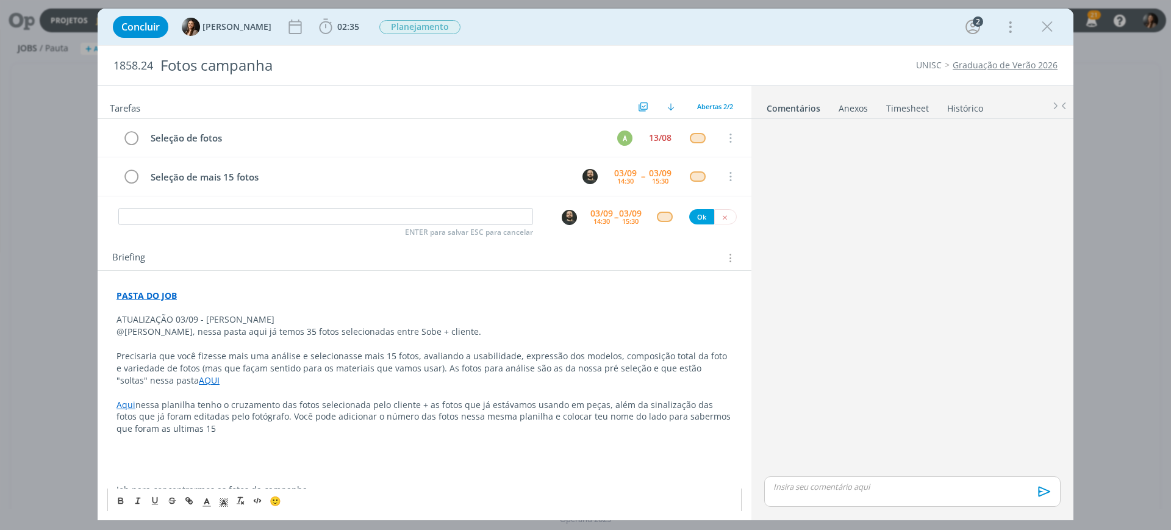
drag, startPoint x: 277, startPoint y: 504, endPoint x: 249, endPoint y: 311, distance: 195.3
click at [277, 504] on span "🙂" at bounding box center [275, 500] width 12 height 12
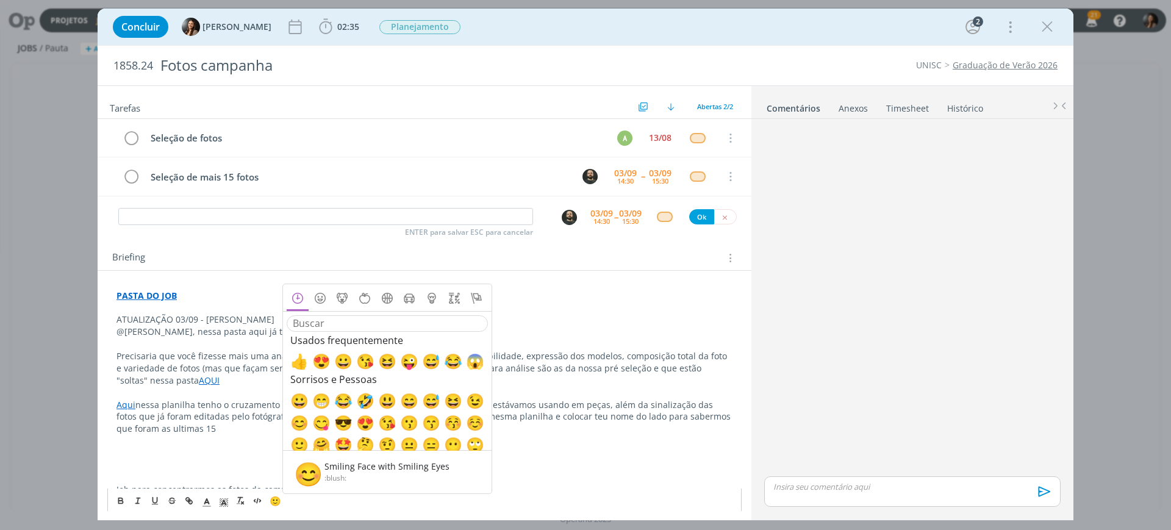
drag, startPoint x: 301, startPoint y: 421, endPoint x: 282, endPoint y: 431, distance: 20.7
click at [300, 422] on span "😊" at bounding box center [297, 421] width 15 height 15
click at [216, 427] on p "Aqui nessa planilha tenho o cruzamento das fotos selecionada pelo cliente + as …" at bounding box center [424, 417] width 616 height 37
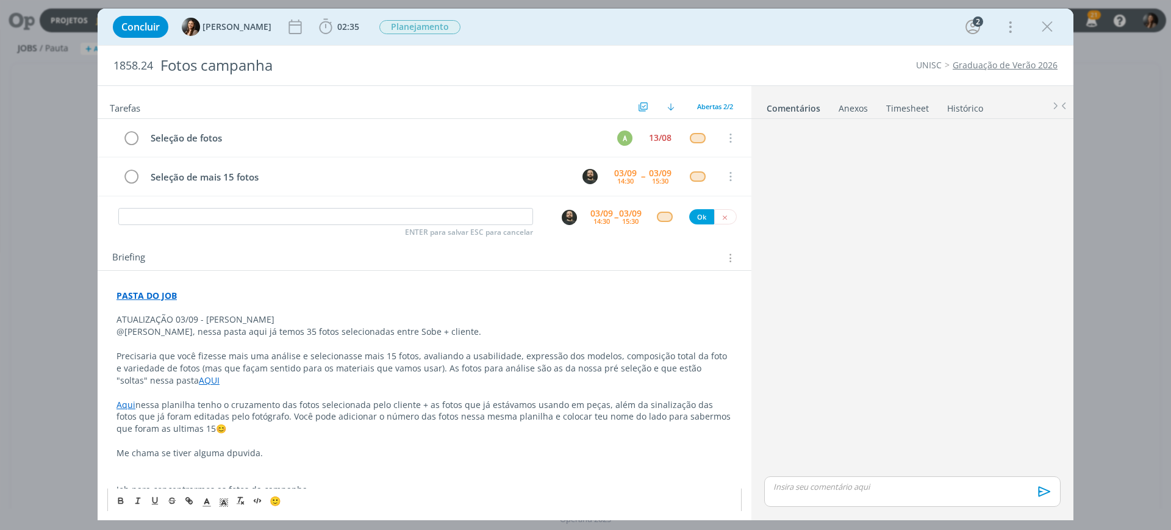
drag, startPoint x: 227, startPoint y: 455, endPoint x: 259, endPoint y: 451, distance: 32.6
click at [259, 451] on p "Me chama se tiver alguma dpuvida." at bounding box center [424, 453] width 616 height 12
click at [121, 439] on p "Falar com Beatriz caso tenha dúvidas." at bounding box center [424, 441] width 616 height 12
click at [185, 311] on p "dialog" at bounding box center [424, 308] width 616 height 12
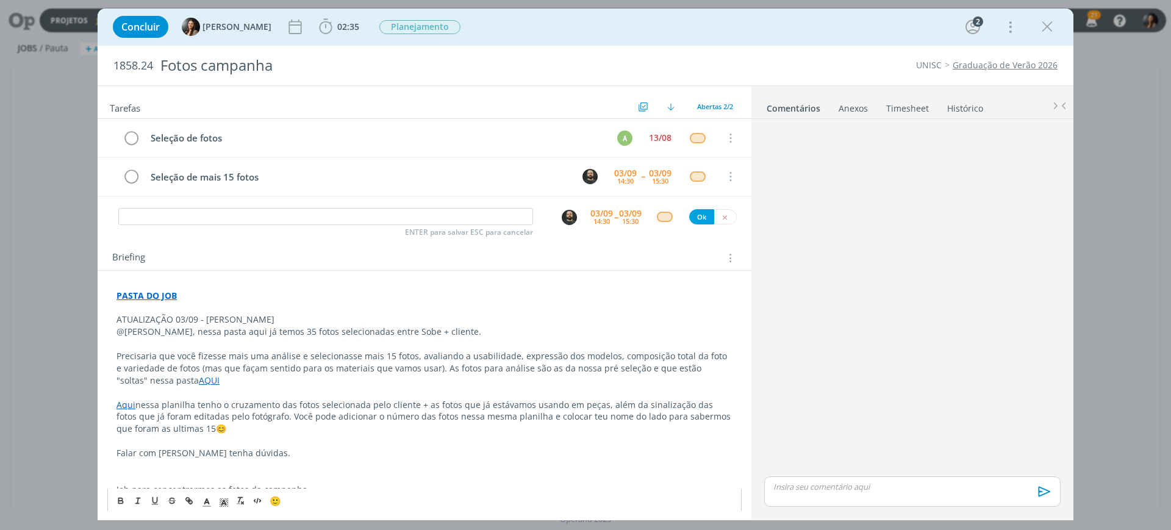
click at [187, 321] on p "ATUALIZAÇÃO 03/09 - BEATRIZ" at bounding box center [424, 319] width 616 height 12
click at [224, 497] on icon "dialog" at bounding box center [223, 502] width 11 height 11
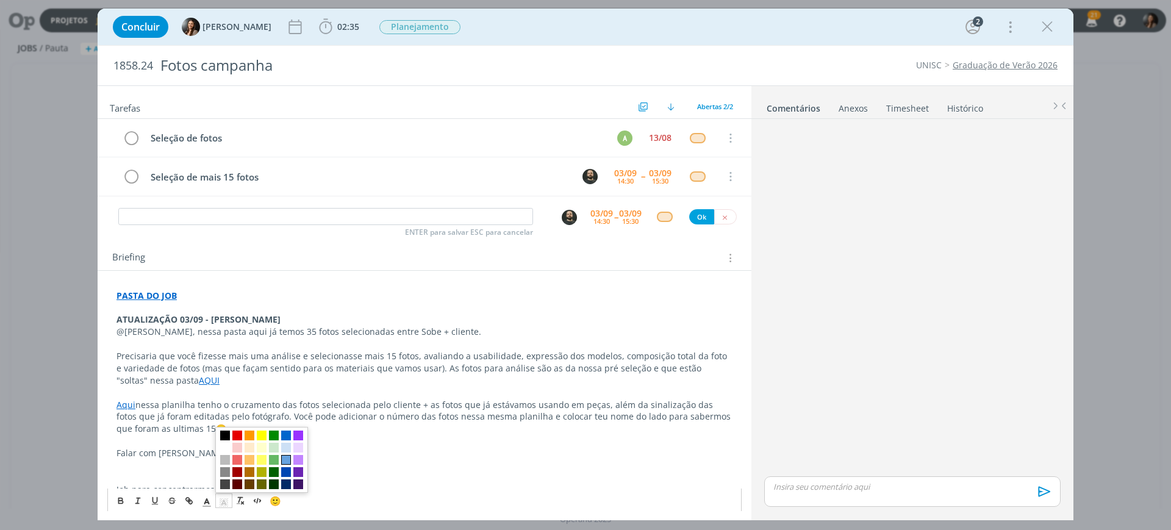
click at [288, 459] on span "dialog" at bounding box center [286, 459] width 10 height 10
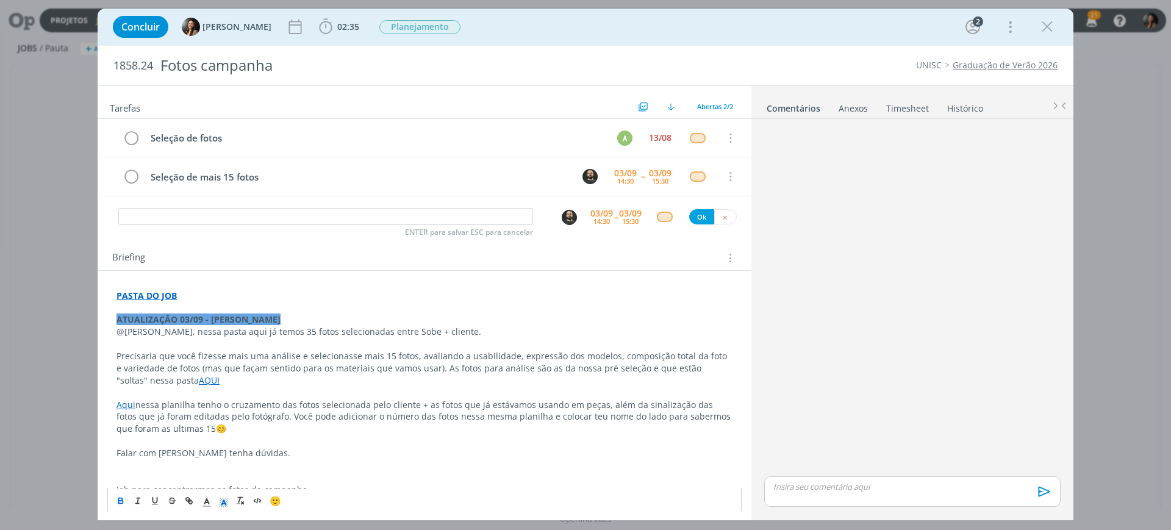
click at [317, 356] on p "Precisaria que você fizesse mais uma análise e selecionasse mais 15 fotos, aval…" at bounding box center [424, 368] width 616 height 37
drag, startPoint x: 317, startPoint y: 434, endPoint x: 310, endPoint y: 445, distance: 12.9
click at [318, 433] on div "PASTA DO JOB ATUALIZAÇÃO 03/09 - BEATRIZ @patrick, nessa pasta aqui já temos 35…" at bounding box center [424, 392] width 634 height 215
click at [218, 317] on strong "ATUALIZAÇÃO 03/09 - BEATRIZ" at bounding box center [198, 319] width 164 height 12
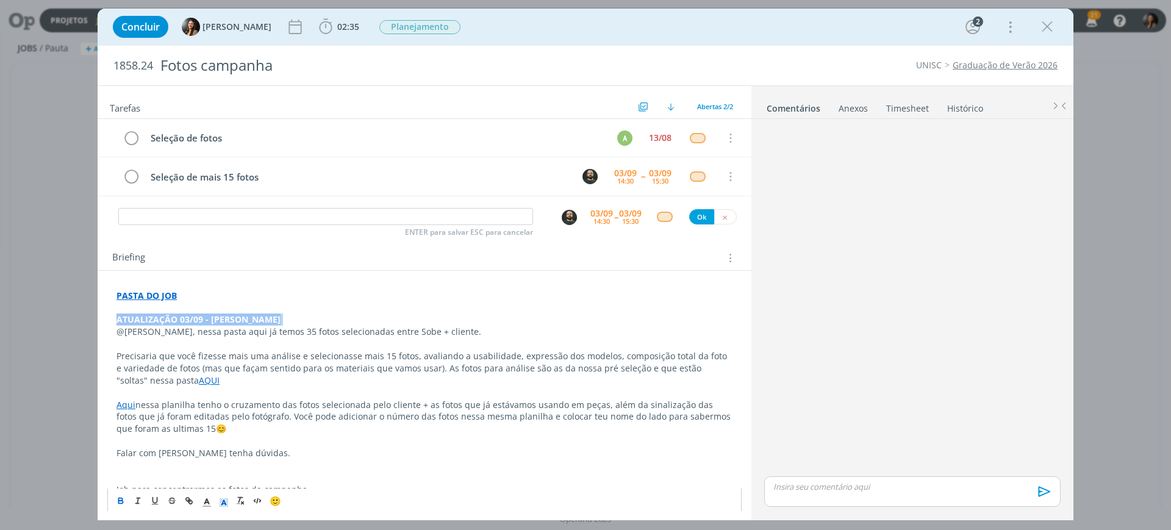
click at [218, 317] on strong "ATUALIZAÇÃO 03/09 - BEATRIZ" at bounding box center [198, 319] width 164 height 12
click at [210, 501] on icon "dialog" at bounding box center [206, 502] width 11 height 11
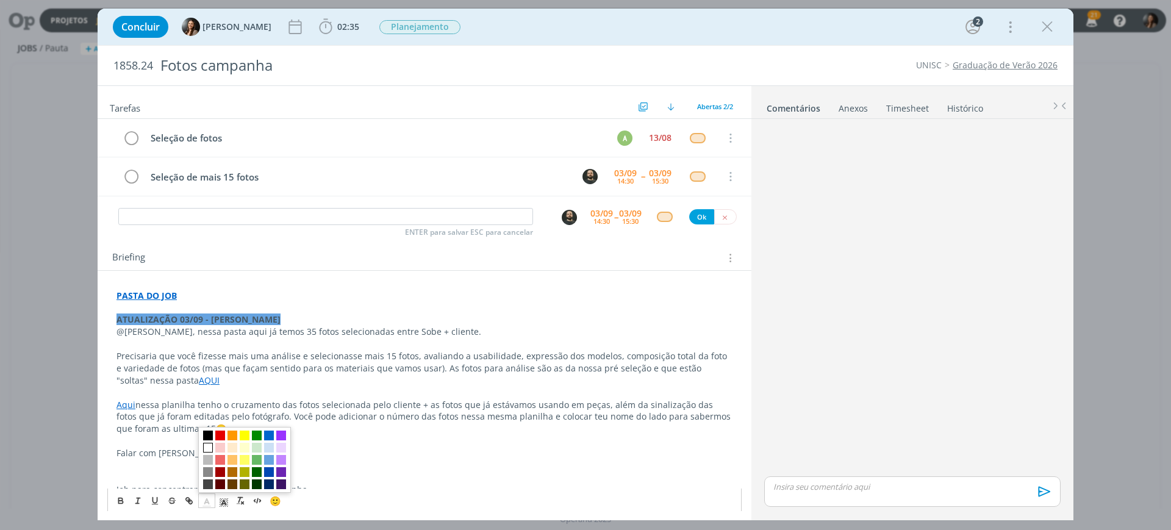
click at [205, 447] on span "dialog" at bounding box center [208, 447] width 10 height 10
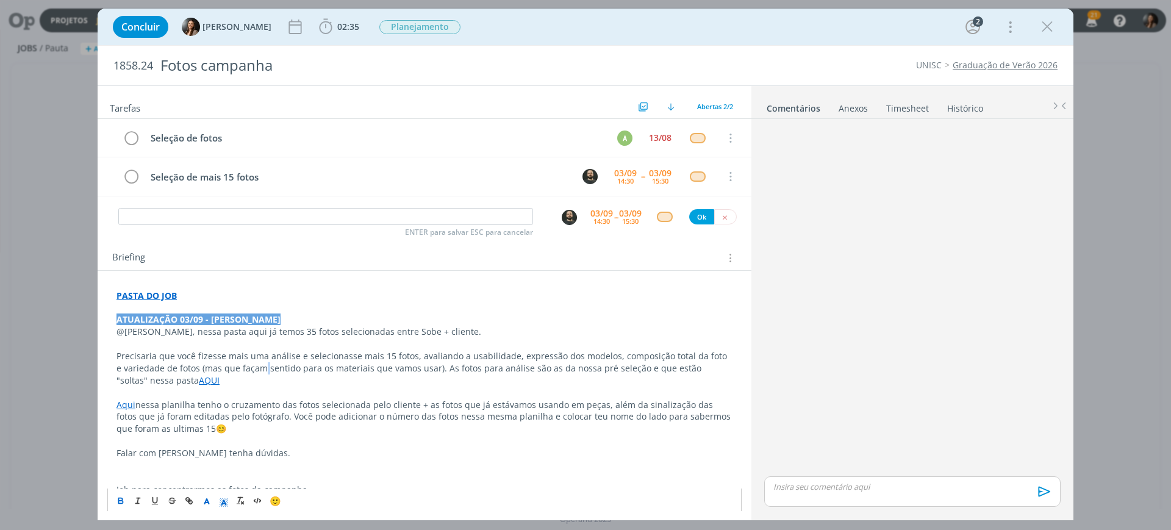
drag, startPoint x: 257, startPoint y: 363, endPoint x: 282, endPoint y: 452, distance: 92.5
click at [257, 367] on p "Precisaria que você fizesse mais uma análise e selecionasse mais 15 fotos, aval…" at bounding box center [424, 368] width 616 height 37
click at [287, 451] on p "Falar com Beatriz caso tenha dúvidas." at bounding box center [424, 453] width 616 height 12
drag, startPoint x: 252, startPoint y: 408, endPoint x: 168, endPoint y: 408, distance: 83.5
click at [250, 407] on p "Aqui nessa planilha tenho o cruzamento das fotos selecionada pelo cliente + as …" at bounding box center [424, 417] width 616 height 37
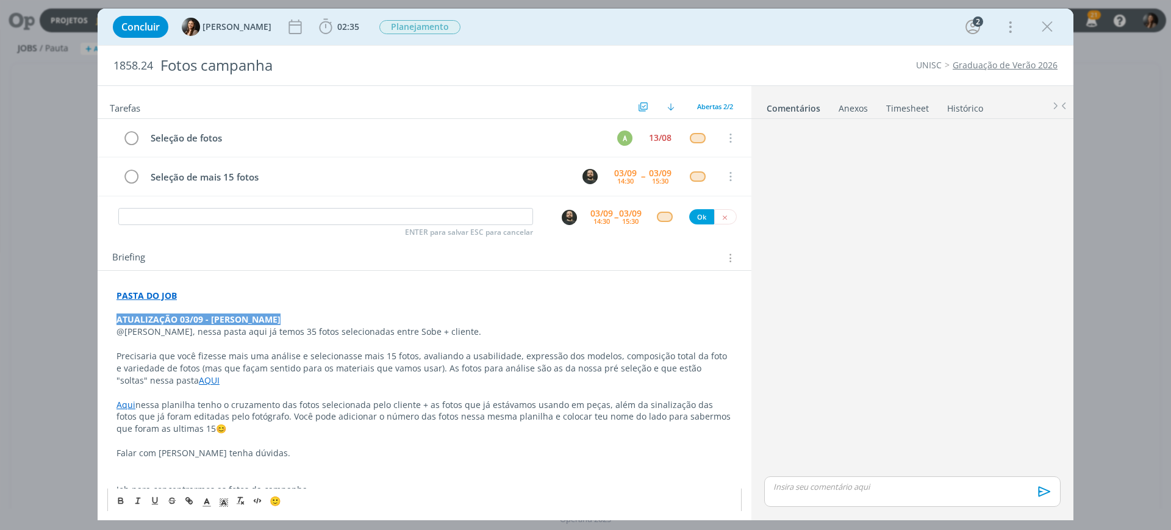
click at [199, 377] on link "AQUI" at bounding box center [209, 380] width 21 height 12
click at [192, 398] on link "https://sobeae.sharepoint.com/:f:/s/SOBEAE/Es8XwLO3lyVGoXkx6TAHldEBhHAdBO3EIci4…" at bounding box center [196, 404] width 92 height 16
drag, startPoint x: 410, startPoint y: 355, endPoint x: 174, endPoint y: 355, distance: 236.6
click at [174, 355] on p "Precisaria que você fizesse mais uma análise e selecionasse mais 15 fotos, aval…" at bounding box center [424, 368] width 616 height 37
click at [499, 366] on p "Precisaria que você fizesse mais uma análise e selecionasse mais 15 fotos, aval…" at bounding box center [424, 368] width 616 height 37
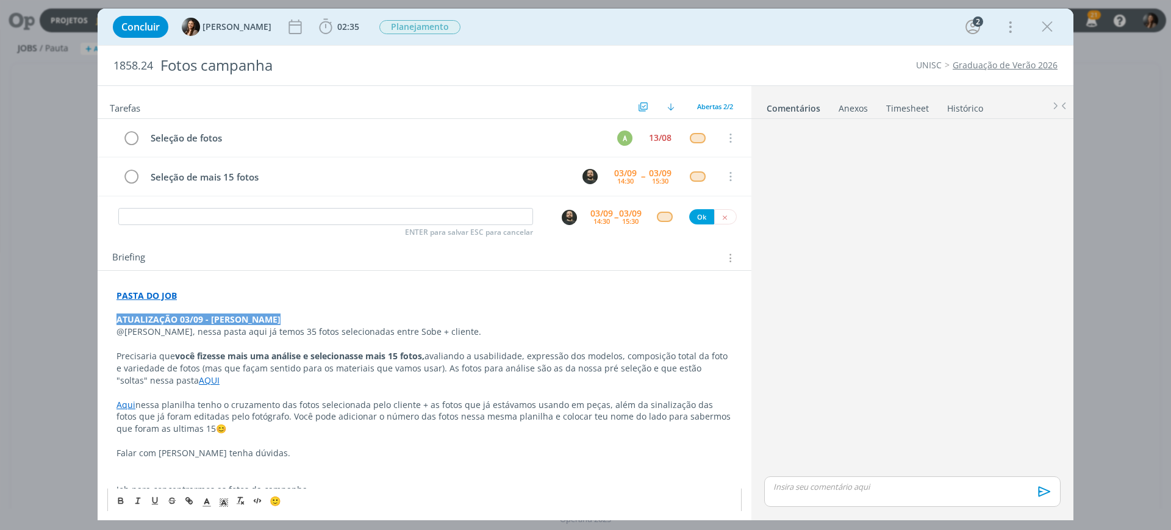
click at [493, 432] on p "Aqui nessa planilha tenho o cruzamento das fotos selecionada pelo cliente + as …" at bounding box center [424, 417] width 616 height 37
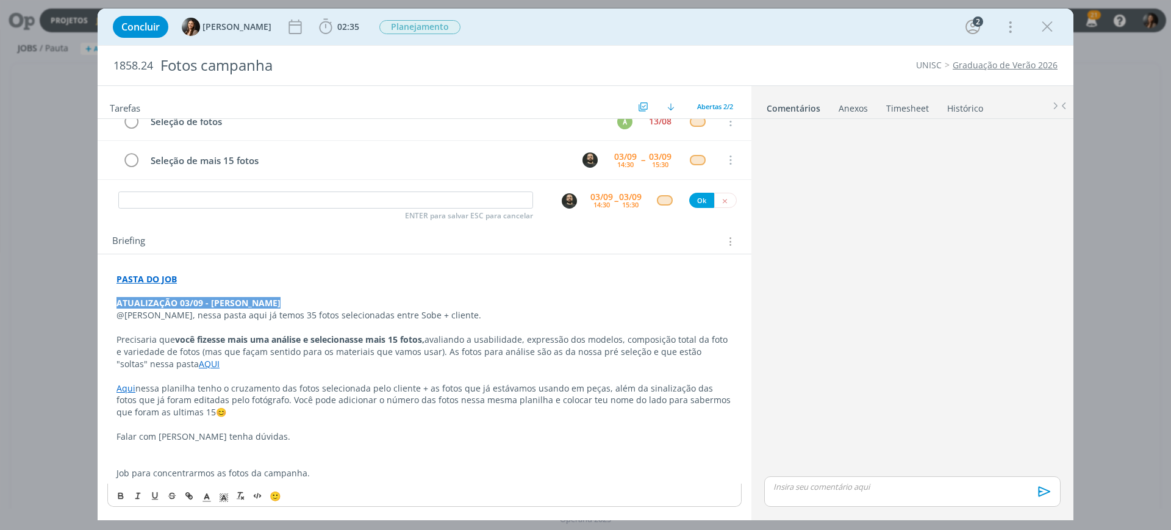
click at [318, 453] on p "dialog" at bounding box center [424, 449] width 616 height 12
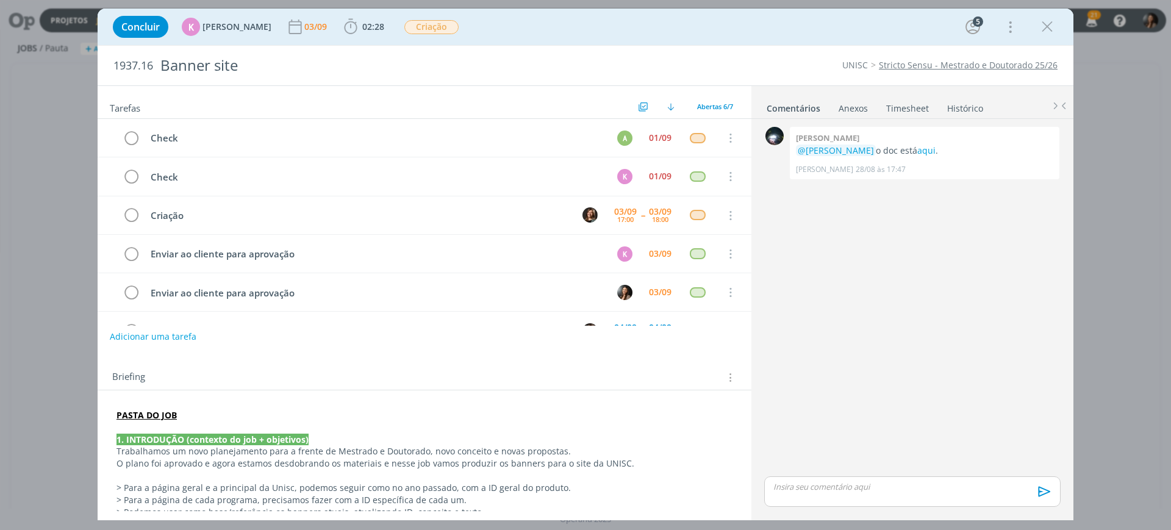
drag, startPoint x: 1047, startPoint y: 29, endPoint x: 246, endPoint y: 106, distance: 805.5
click at [1047, 29] on icon "dialog" at bounding box center [1047, 27] width 18 height 18
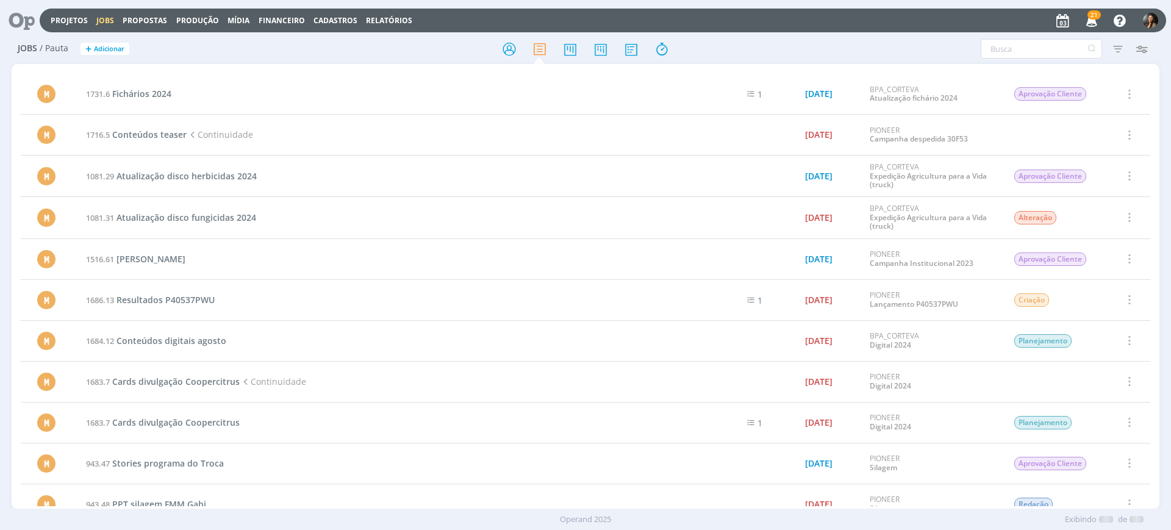
click at [599, 48] on icon at bounding box center [601, 49] width 22 height 24
